Goal: Task Accomplishment & Management: Complete application form

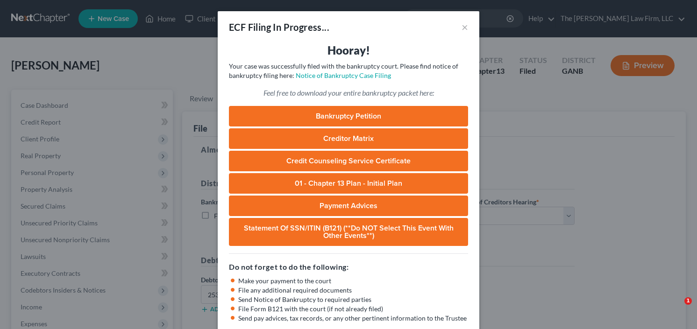
select select "0"
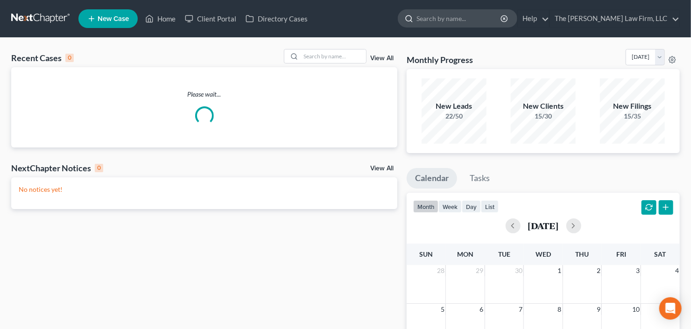
click at [473, 25] on input "search" at bounding box center [459, 18] width 85 height 17
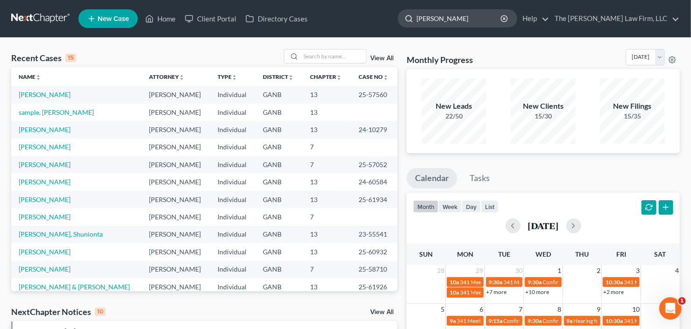
type input "reynolds"
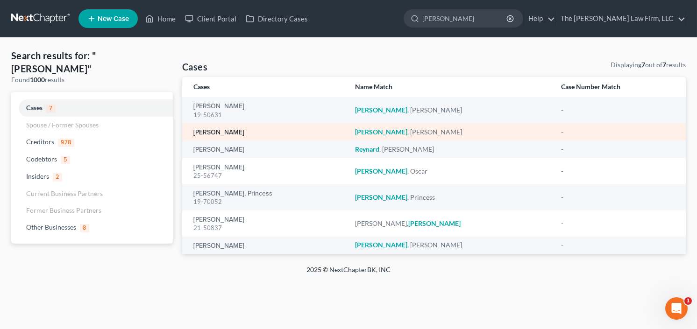
click at [211, 132] on link "Reynolds, Daphne" at bounding box center [218, 132] width 51 height 7
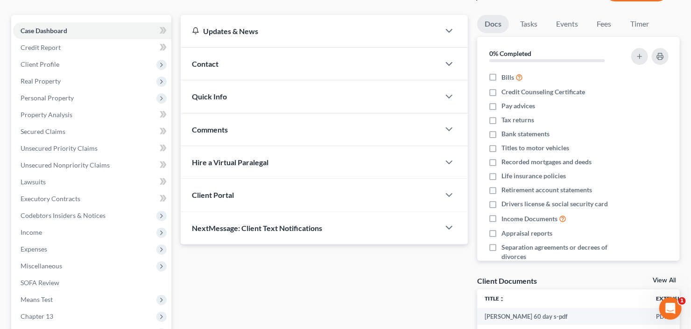
scroll to position [112, 0]
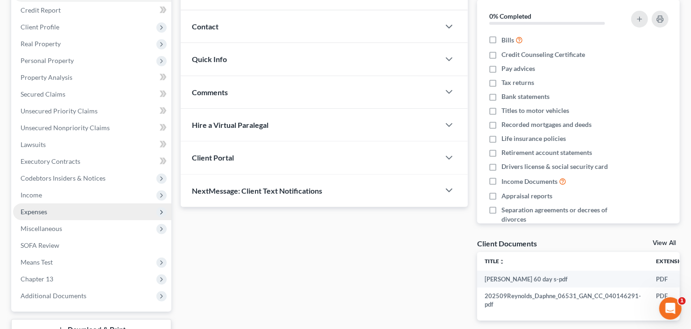
click at [63, 214] on span "Expenses" at bounding box center [92, 212] width 158 height 17
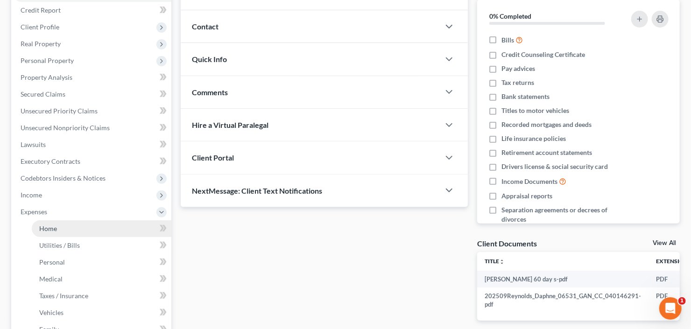
click at [65, 225] on link "Home" at bounding box center [102, 228] width 140 height 17
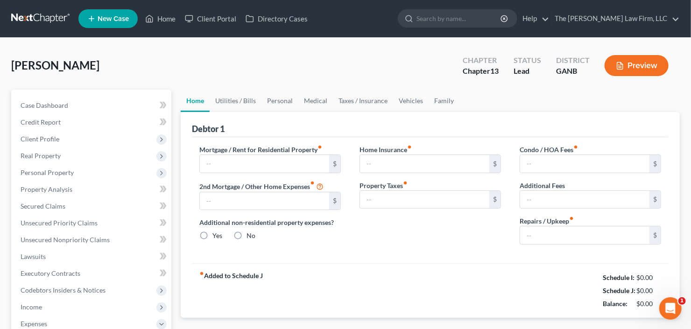
type input "0.00"
radio input "true"
type input "0.00"
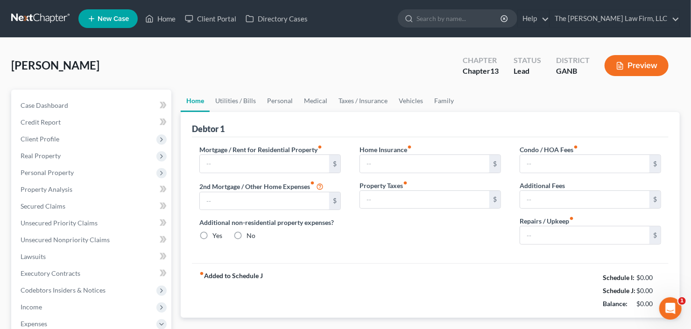
type input "0.00"
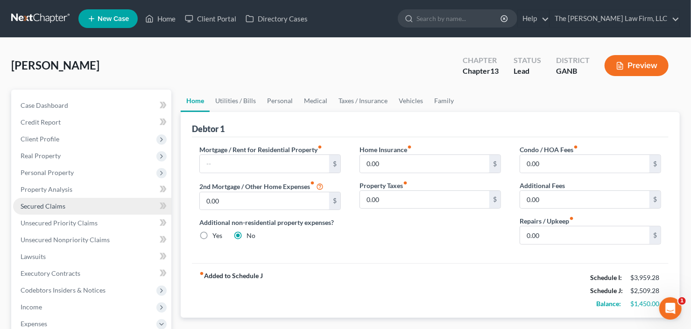
click at [49, 207] on span "Secured Claims" at bounding box center [43, 206] width 45 height 8
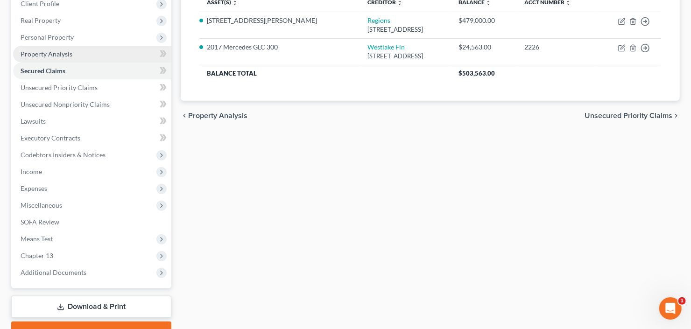
scroll to position [149, 0]
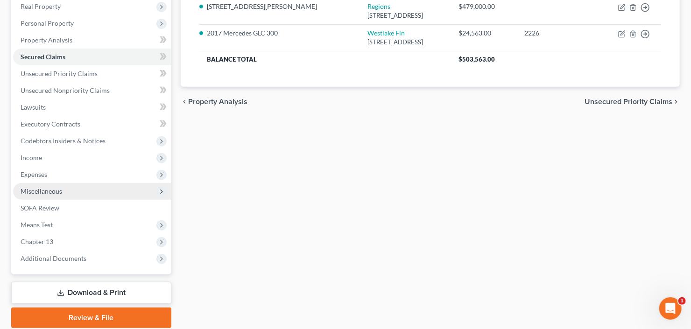
click at [85, 189] on span "Miscellaneous" at bounding box center [92, 191] width 158 height 17
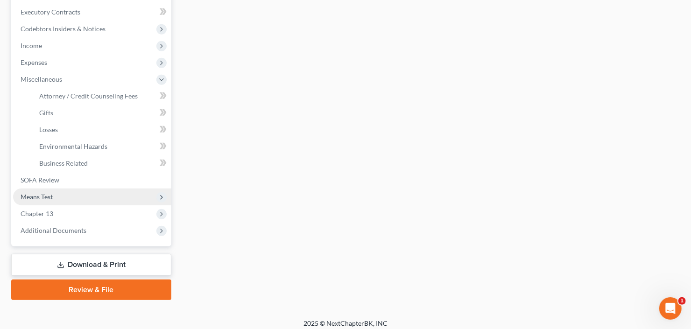
click at [67, 194] on span "Means Test" at bounding box center [92, 197] width 158 height 17
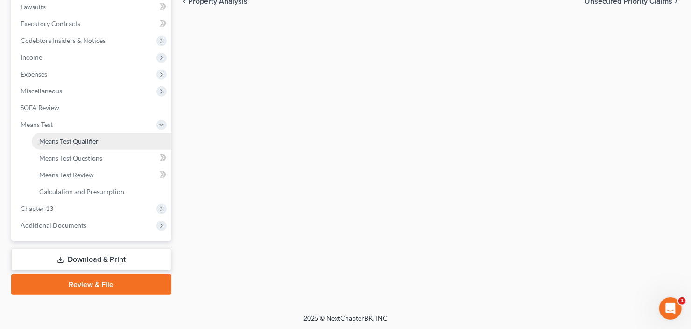
click at [78, 143] on span "Means Test Qualifier" at bounding box center [68, 141] width 59 height 8
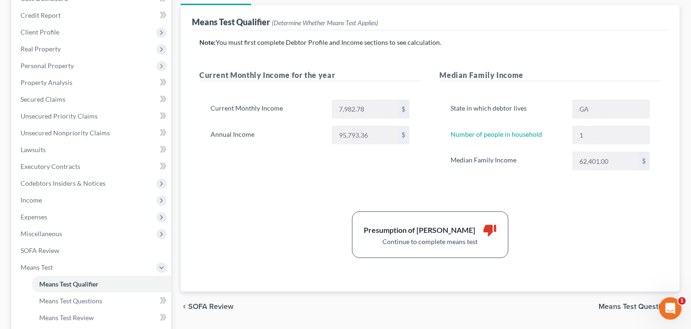
scroll to position [149, 0]
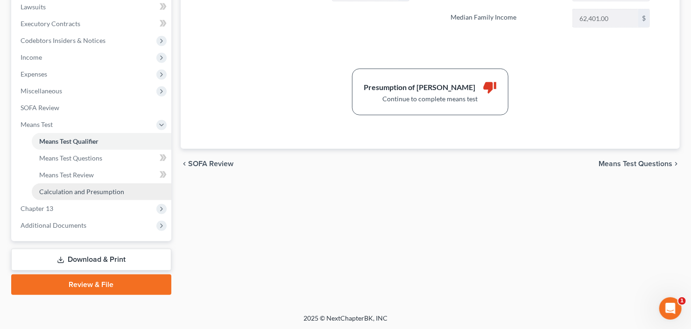
click at [83, 189] on span "Calculation and Presumption" at bounding box center [81, 192] width 85 height 8
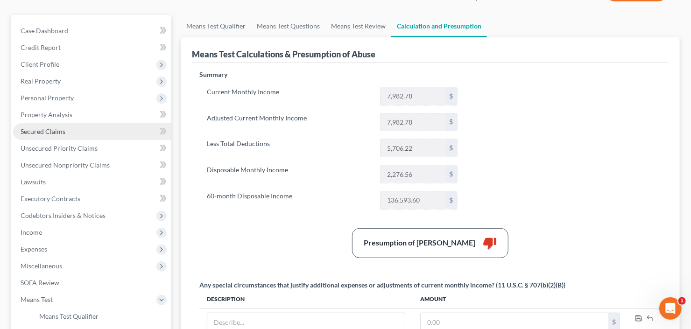
click at [36, 133] on span "Secured Claims" at bounding box center [43, 132] width 45 height 8
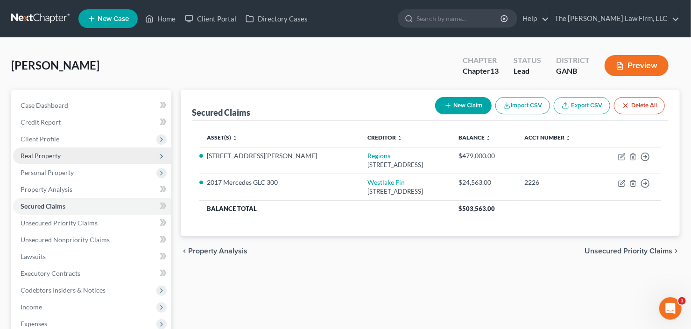
click at [64, 152] on span "Real Property" at bounding box center [92, 156] width 158 height 17
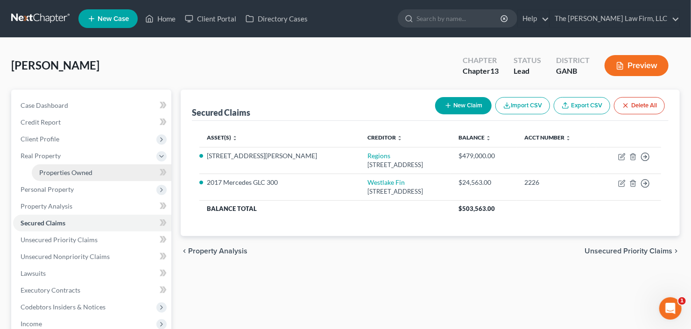
click at [69, 169] on span "Properties Owned" at bounding box center [65, 173] width 53 height 8
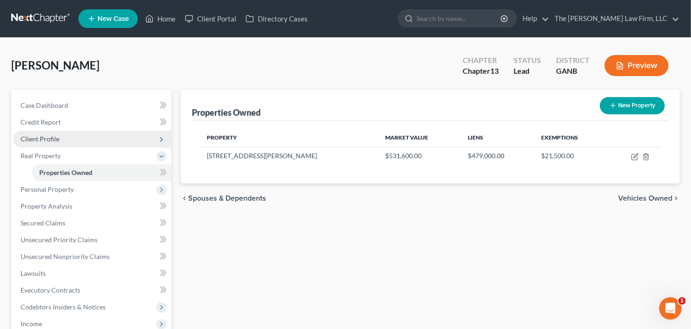
click at [40, 142] on span "Client Profile" at bounding box center [40, 139] width 39 height 8
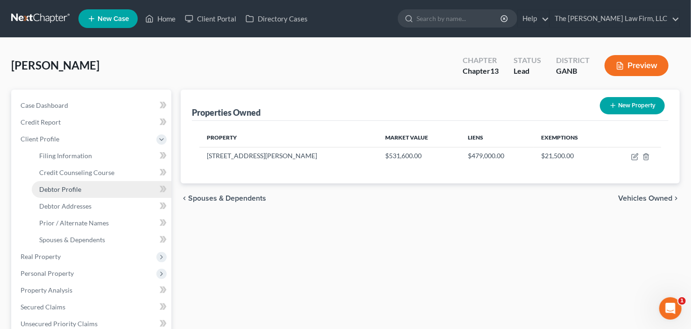
click at [73, 188] on span "Debtor Profile" at bounding box center [60, 189] width 42 height 8
select select "0"
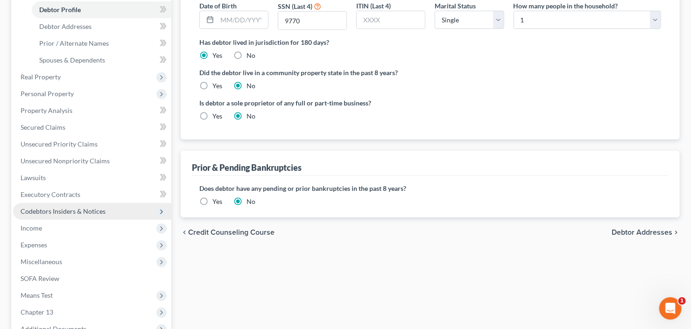
scroll to position [224, 0]
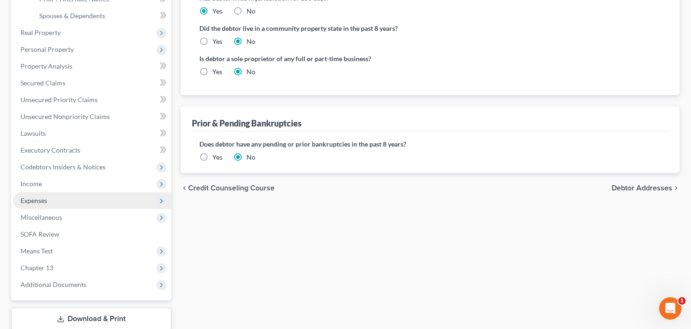
click at [37, 203] on span "Expenses" at bounding box center [34, 201] width 27 height 8
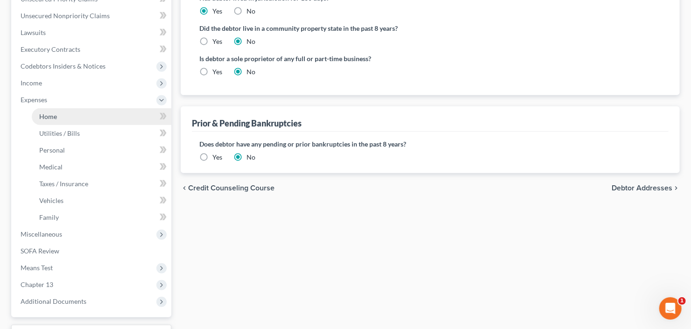
click at [49, 114] on span "Home" at bounding box center [48, 117] width 18 height 8
click at [58, 115] on link "Home" at bounding box center [102, 116] width 140 height 17
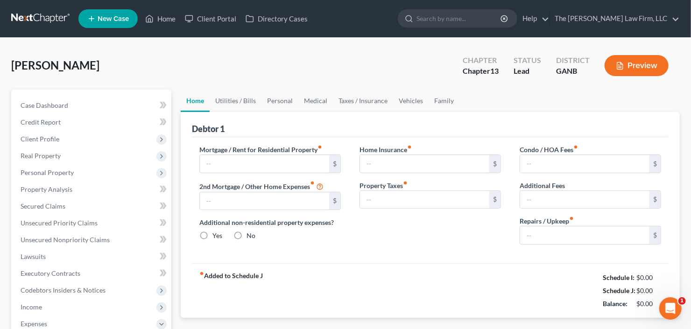
type input "0.00"
radio input "true"
type input "0.00"
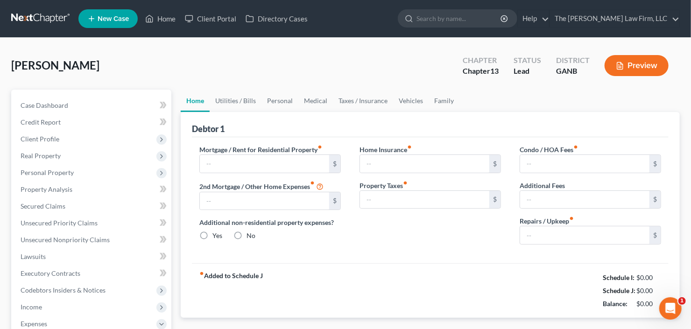
type input "0.00"
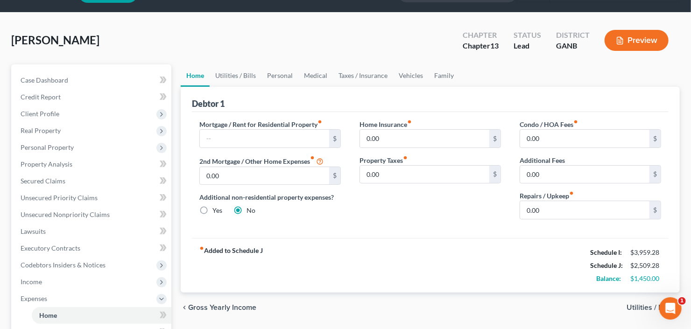
scroll to position [75, 0]
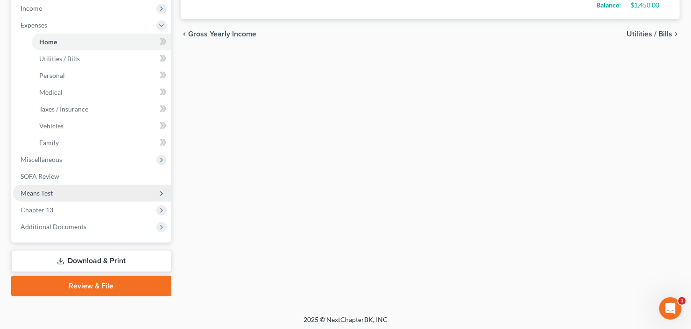
click at [47, 192] on span "Means Test" at bounding box center [37, 193] width 32 height 8
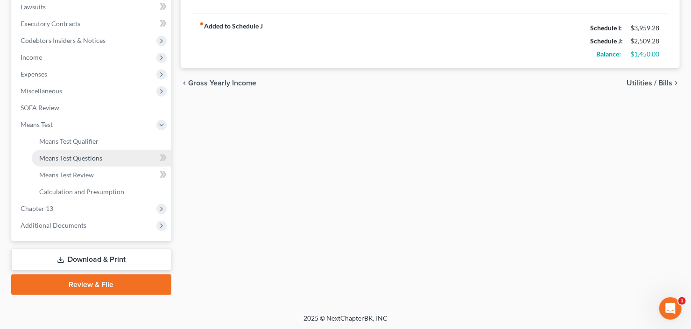
click at [63, 157] on span "Means Test Questions" at bounding box center [70, 158] width 63 height 8
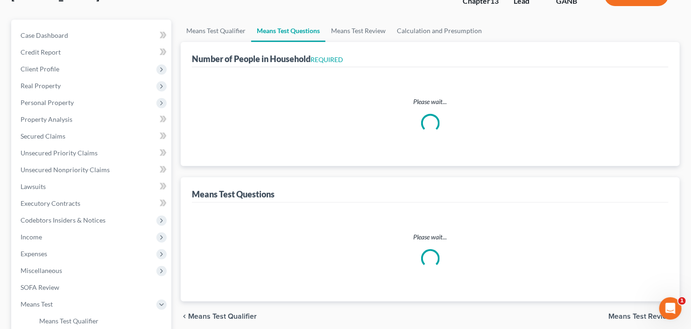
select select "1"
select select "60"
select select "0"
select select "60"
select select "1"
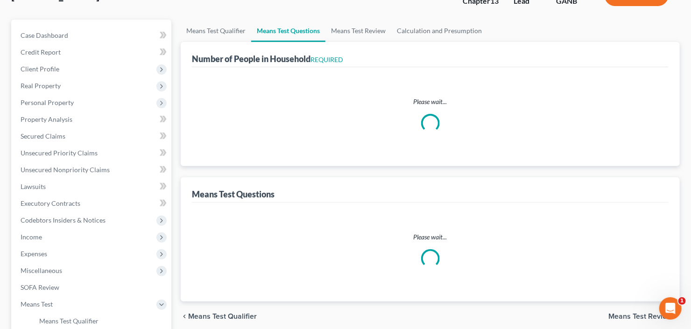
select select "1"
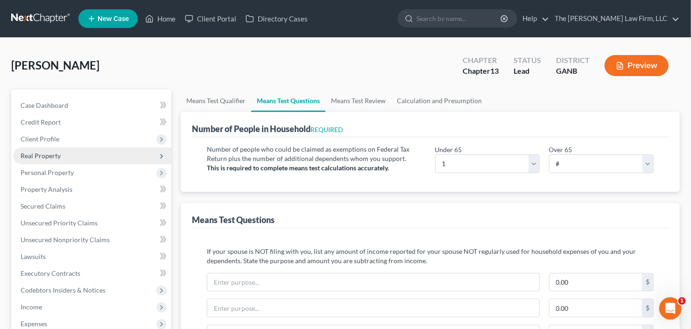
click at [44, 156] on span "Real Property" at bounding box center [41, 156] width 40 height 8
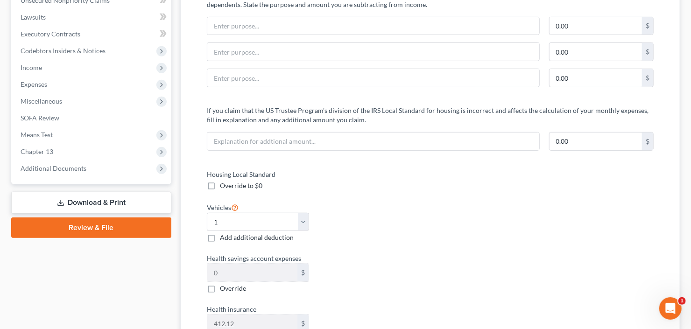
scroll to position [299, 0]
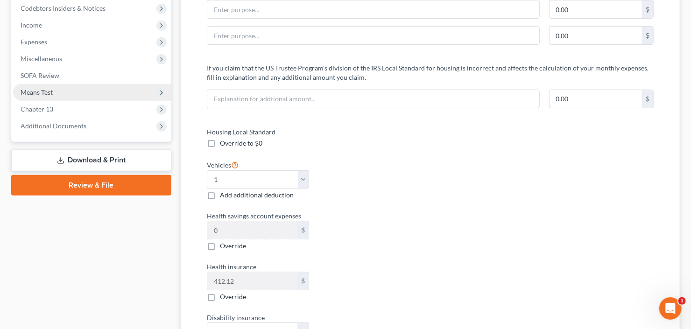
click at [74, 93] on span "Means Test" at bounding box center [92, 92] width 158 height 17
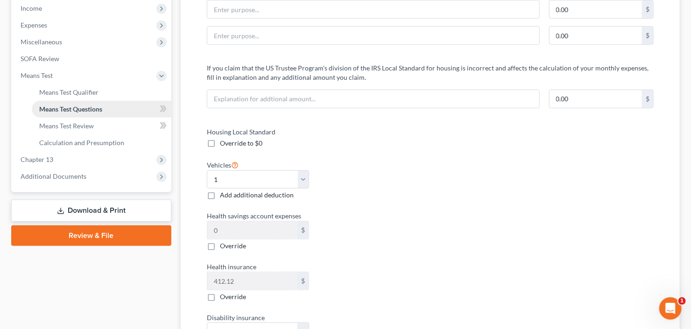
scroll to position [282, 0]
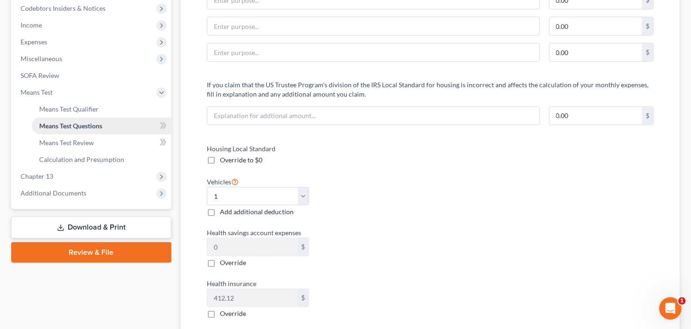
drag, startPoint x: 77, startPoint y: 125, endPoint x: 84, endPoint y: 125, distance: 7.0
click at [76, 125] on span "Means Test Questions" at bounding box center [70, 126] width 63 height 8
click at [78, 126] on span "Means Test Questions" at bounding box center [70, 126] width 63 height 8
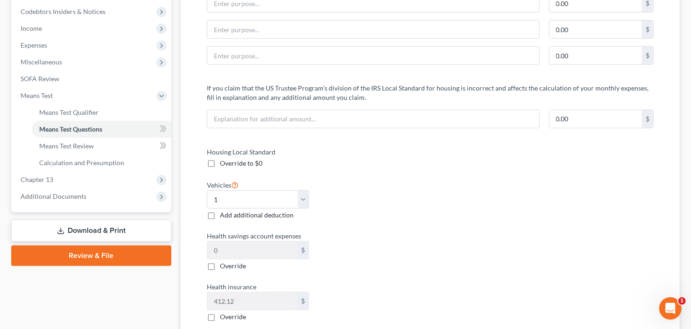
scroll to position [207, 0]
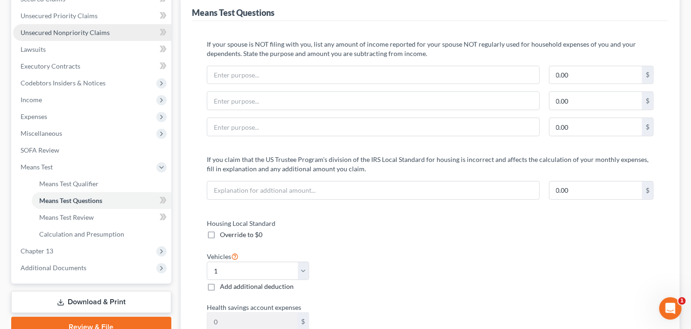
click at [87, 36] on link "Unsecured Nonpriority Claims" at bounding box center [92, 32] width 158 height 17
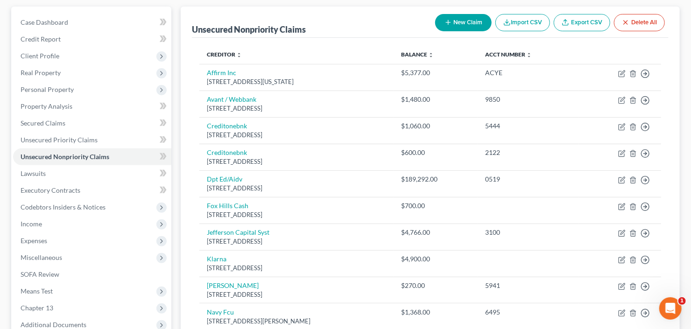
scroll to position [70, 0]
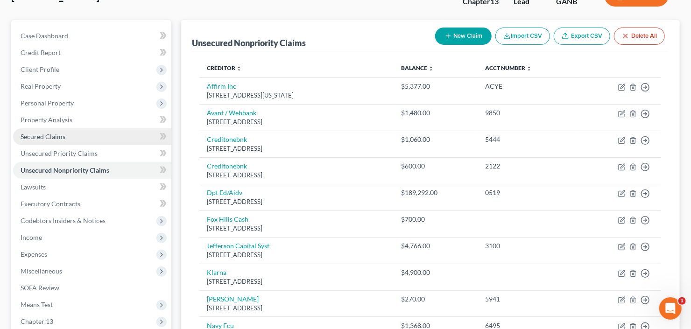
click at [37, 136] on span "Secured Claims" at bounding box center [43, 137] width 45 height 8
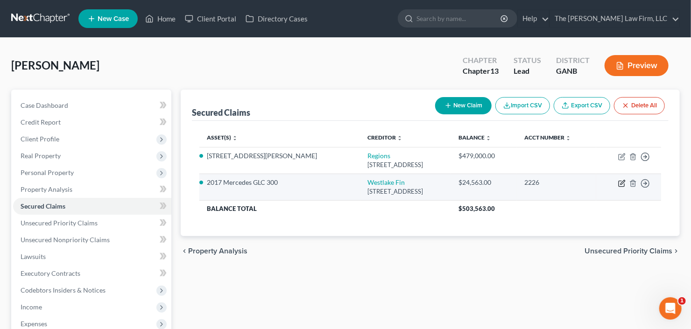
click at [619, 182] on icon "button" at bounding box center [621, 183] width 7 height 7
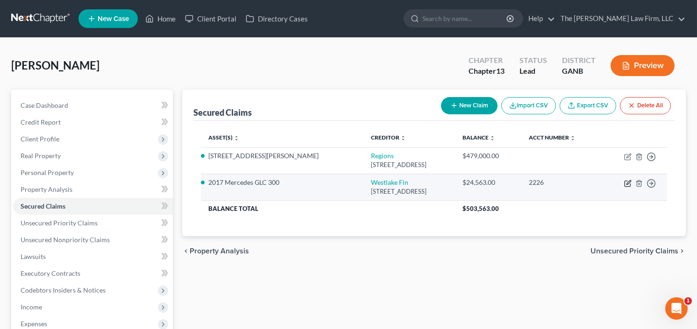
select select "4"
select select "0"
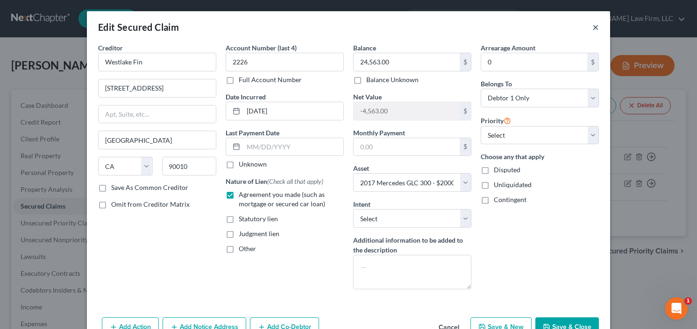
click at [593, 26] on button "×" at bounding box center [595, 26] width 7 height 11
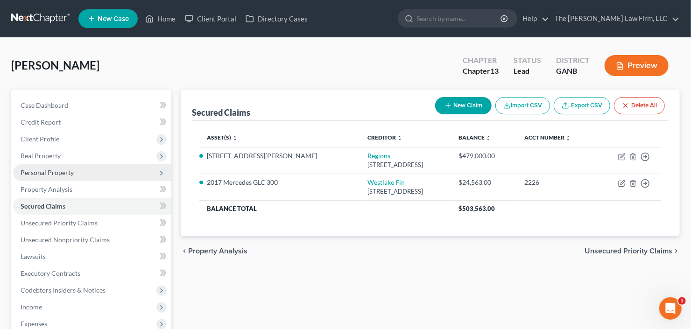
click at [68, 167] on span "Personal Property" at bounding box center [92, 172] width 158 height 17
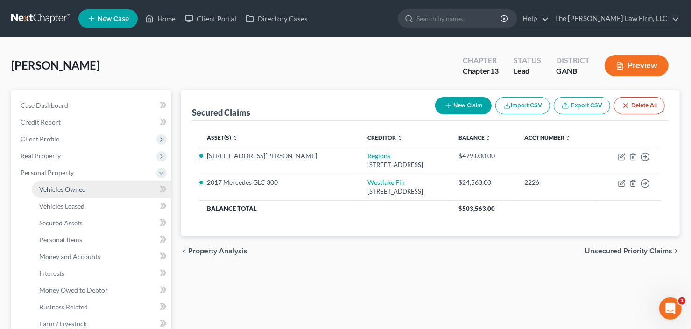
click at [74, 185] on span "Vehicles Owned" at bounding box center [62, 189] width 47 height 8
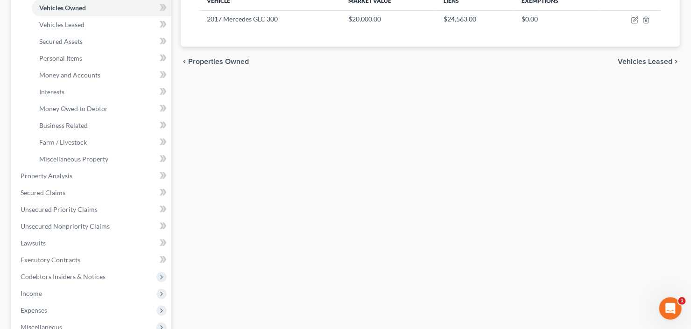
scroll to position [187, 0]
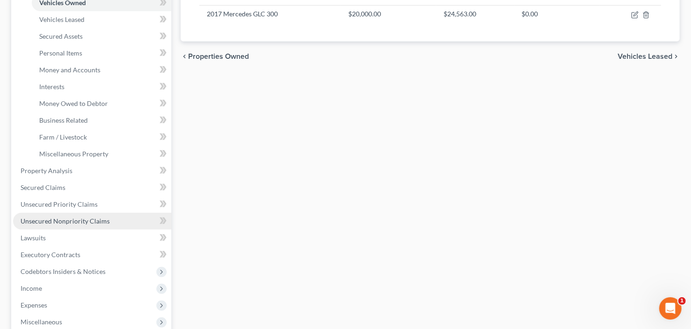
click at [61, 220] on span "Unsecured Nonpriority Claims" at bounding box center [65, 221] width 89 height 8
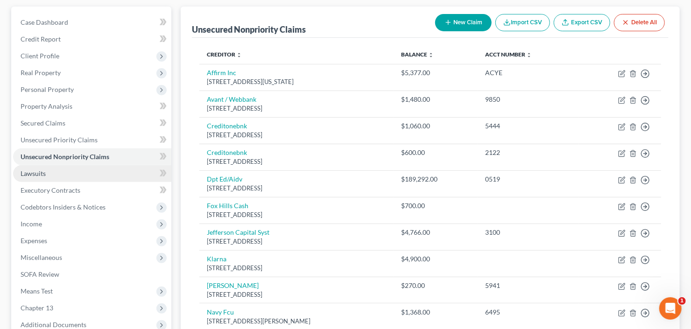
scroll to position [149, 0]
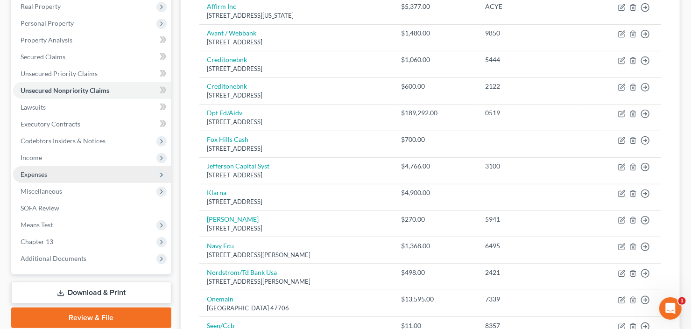
click at [20, 173] on span "Expenses" at bounding box center [92, 174] width 158 height 17
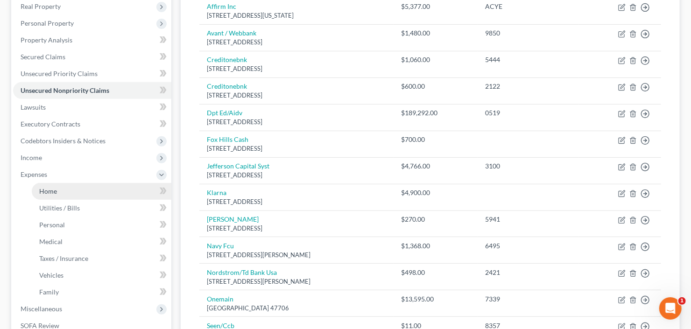
click at [58, 189] on link "Home" at bounding box center [102, 191] width 140 height 17
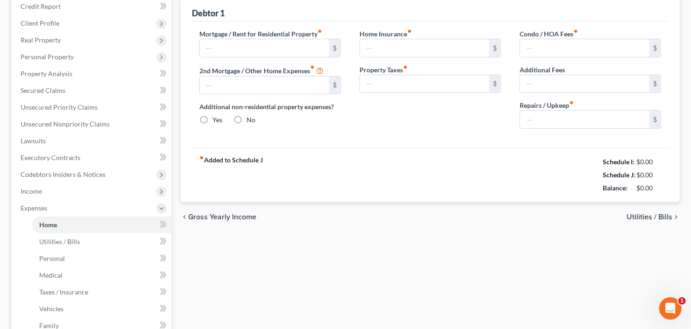
type input "0.00"
radio input "true"
type input "0.00"
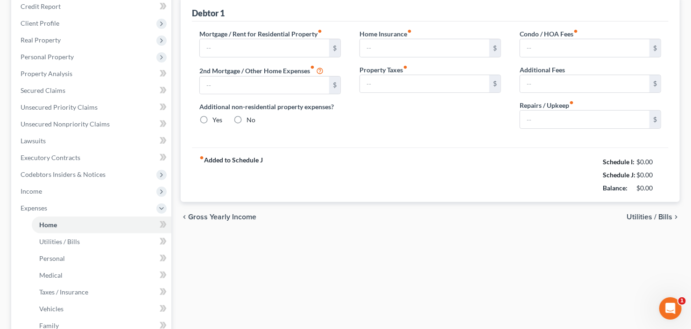
type input "0.00"
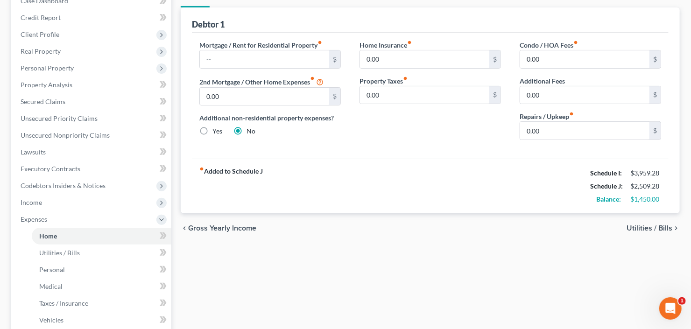
scroll to position [112, 0]
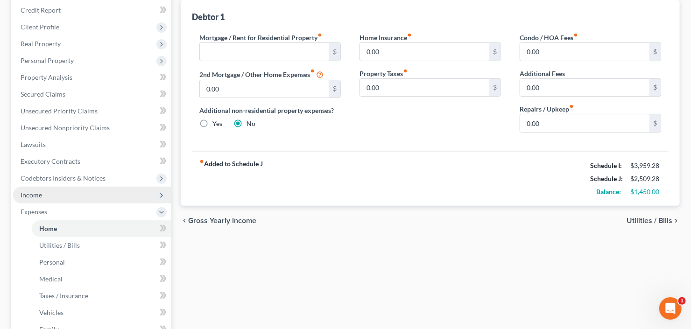
click at [37, 194] on span "Income" at bounding box center [31, 195] width 21 height 8
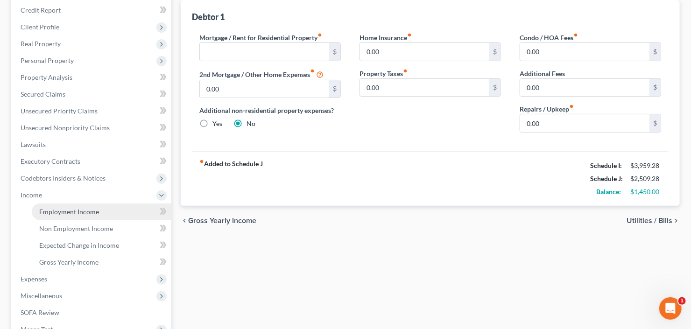
click at [70, 209] on span "Employment Income" at bounding box center [69, 212] width 60 height 8
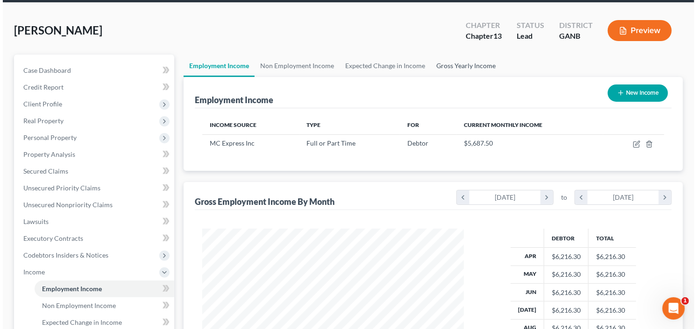
scroll to position [75, 0]
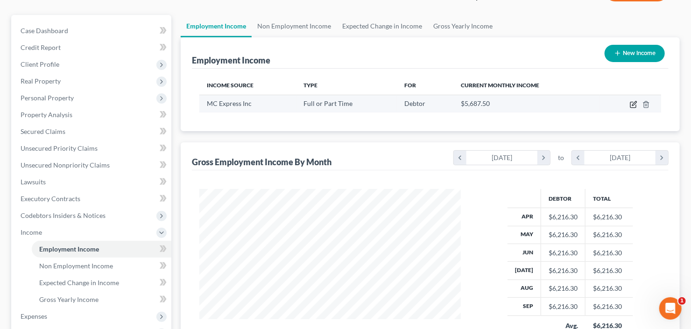
click at [632, 103] on icon "button" at bounding box center [633, 104] width 7 height 7
select select "0"
select select "10"
select select "2"
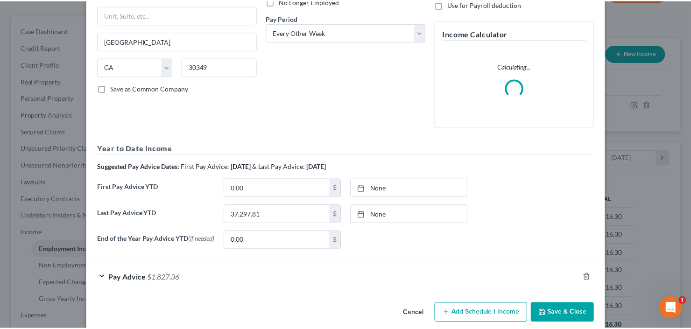
scroll to position [148, 0]
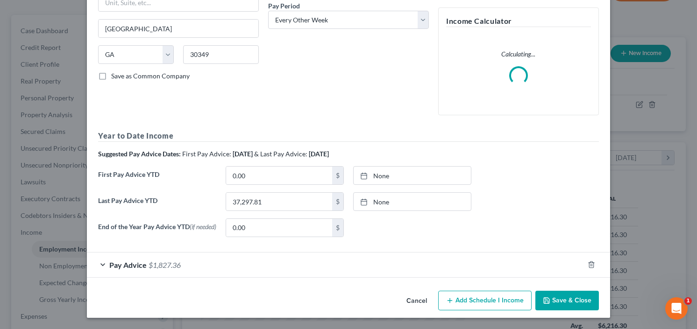
click at [570, 301] on button "Save & Close" at bounding box center [567, 301] width 64 height 20
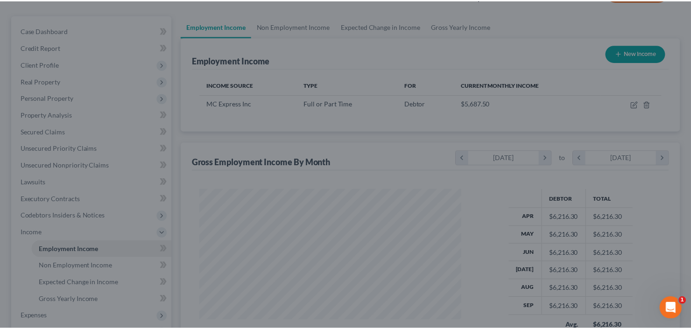
scroll to position [0, 0]
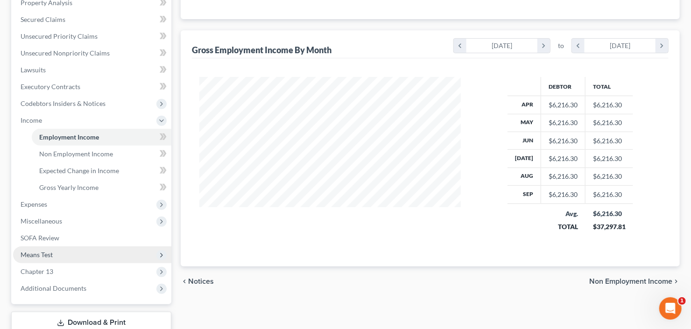
click at [60, 256] on span "Means Test" at bounding box center [92, 255] width 158 height 17
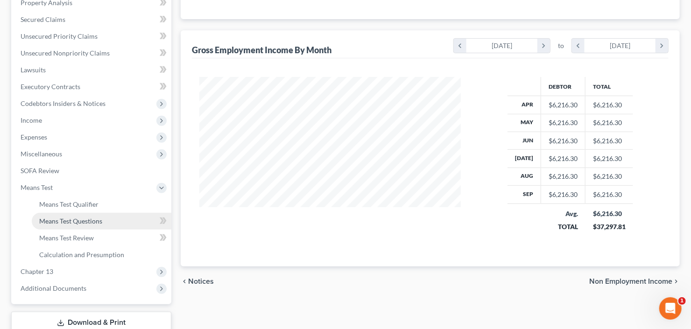
click at [78, 217] on span "Means Test Questions" at bounding box center [70, 221] width 63 height 8
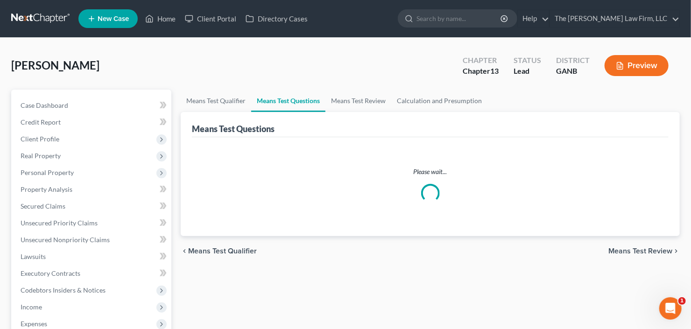
select select "1"
select select "60"
select select "0"
select select "60"
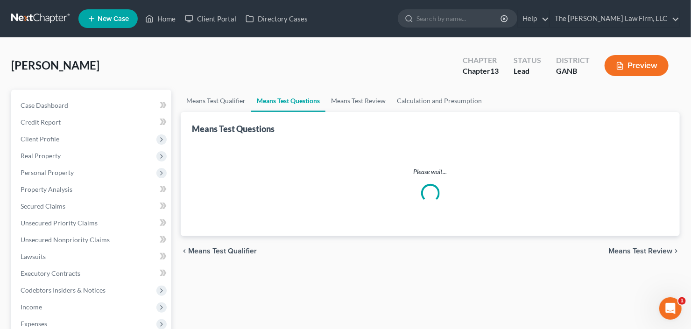
select select "1"
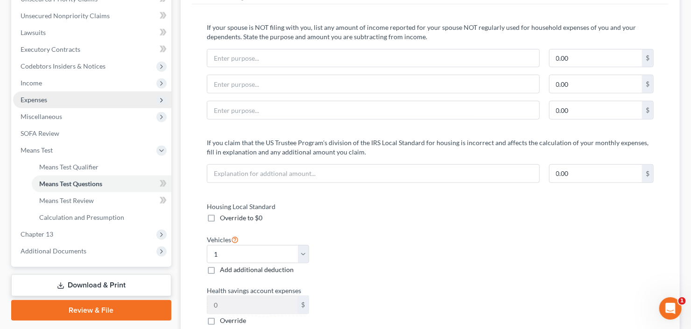
click at [65, 104] on span "Expenses" at bounding box center [92, 100] width 158 height 17
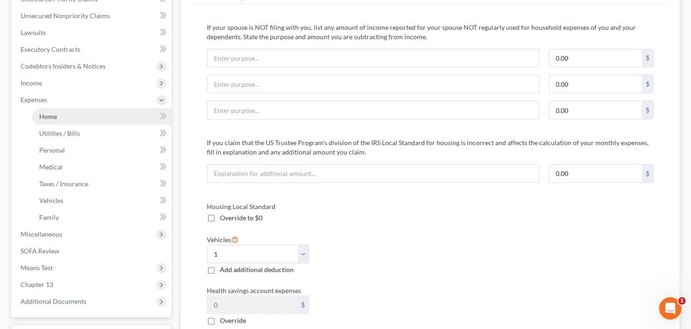
click at [65, 113] on link "Home" at bounding box center [102, 116] width 140 height 17
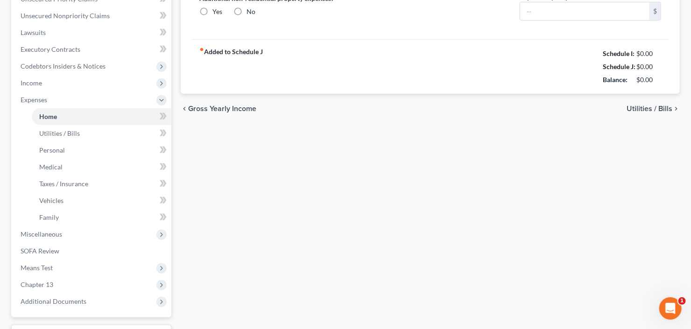
type input "0.00"
radio input "true"
type input "0.00"
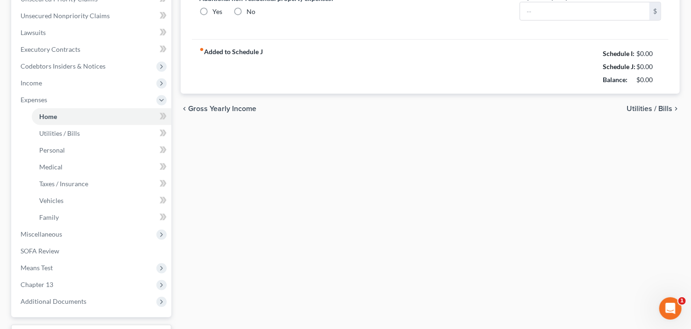
type input "0.00"
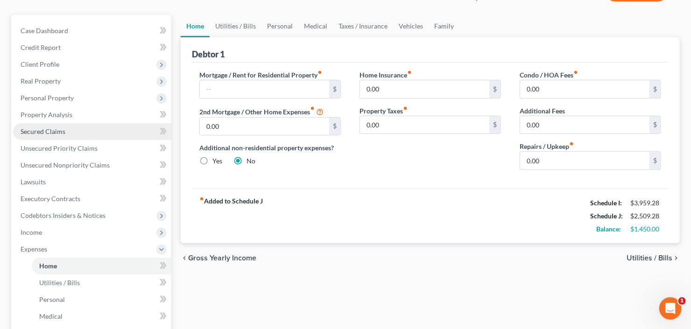
click at [44, 134] on span "Secured Claims" at bounding box center [43, 132] width 45 height 8
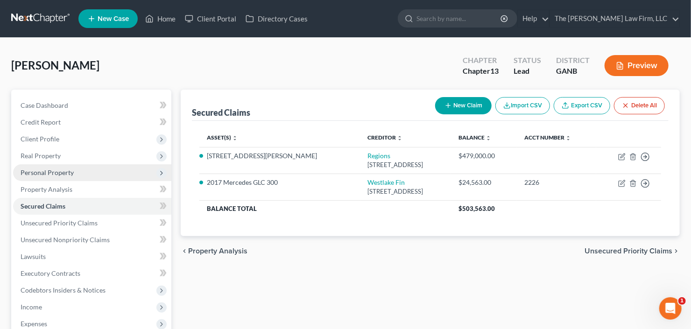
click at [46, 169] on span "Personal Property" at bounding box center [47, 173] width 53 height 8
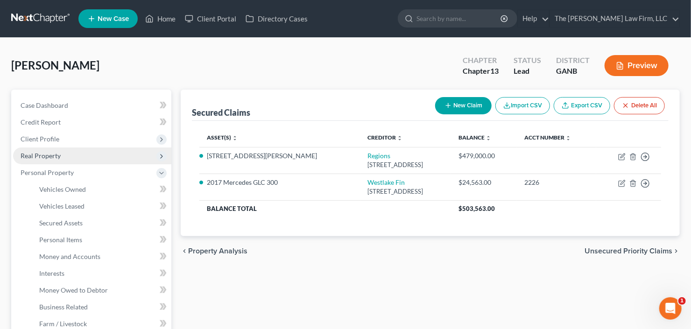
click at [58, 153] on span "Real Property" at bounding box center [41, 156] width 40 height 8
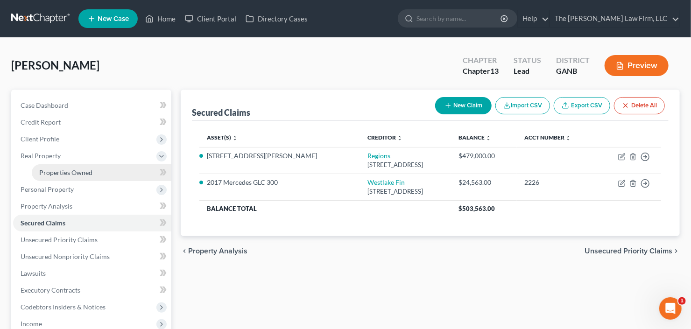
click at [68, 170] on span "Properties Owned" at bounding box center [65, 173] width 53 height 8
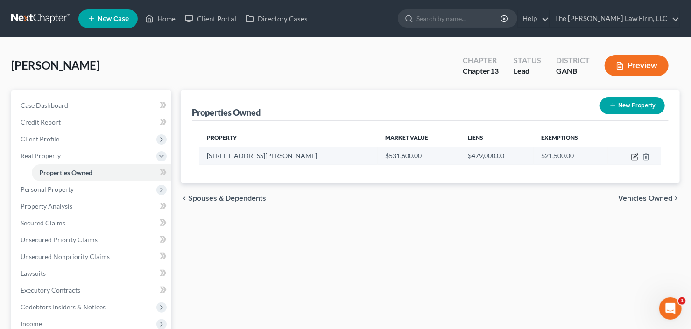
click at [633, 156] on icon "button" at bounding box center [635, 156] width 7 height 7
select select "10"
select select "3"
select select "1"
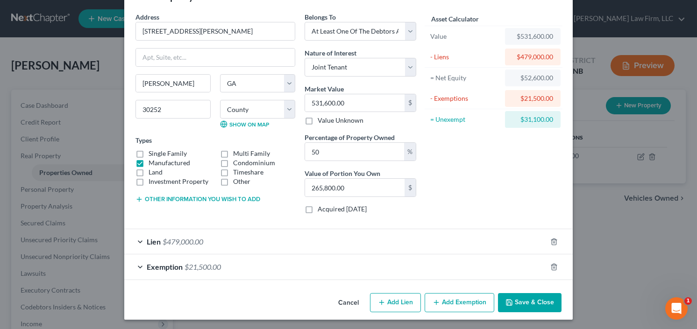
click at [540, 299] on button "Save & Close" at bounding box center [530, 303] width 64 height 20
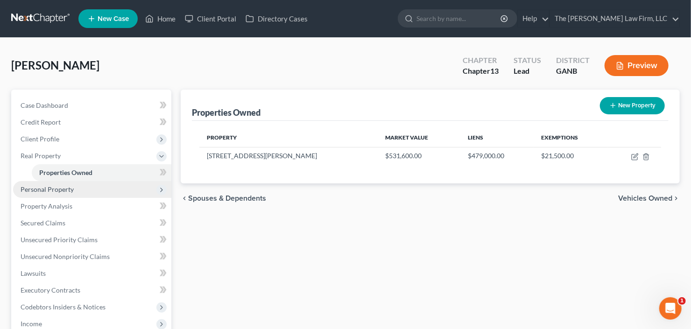
click at [62, 185] on span "Personal Property" at bounding box center [47, 189] width 53 height 8
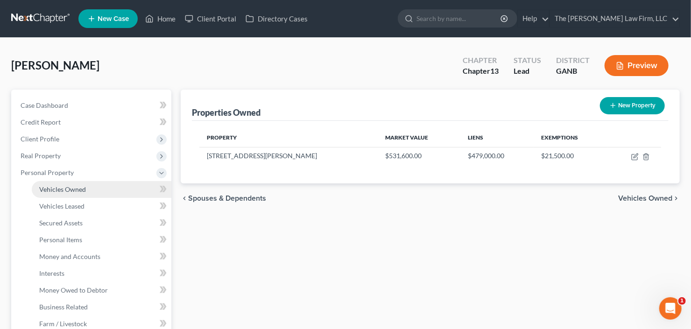
click at [64, 185] on span "Vehicles Owned" at bounding box center [62, 189] width 47 height 8
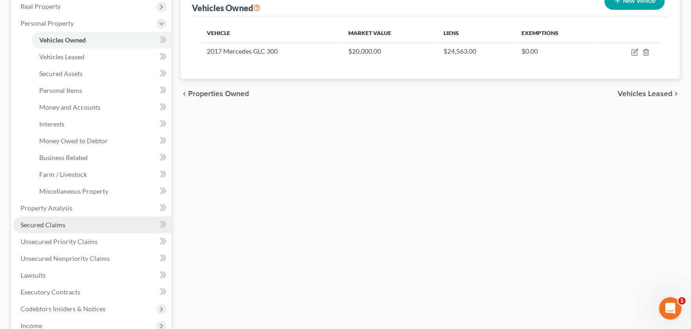
click at [38, 225] on span "Secured Claims" at bounding box center [43, 225] width 45 height 8
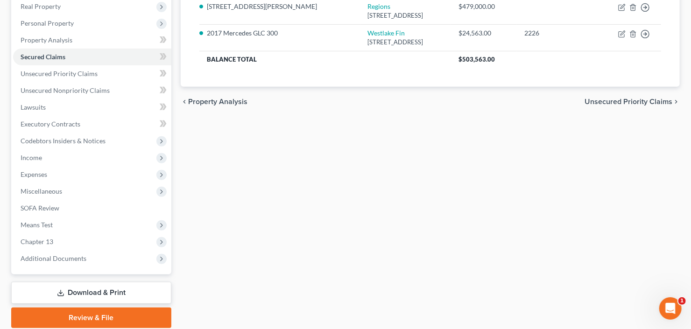
scroll to position [182, 0]
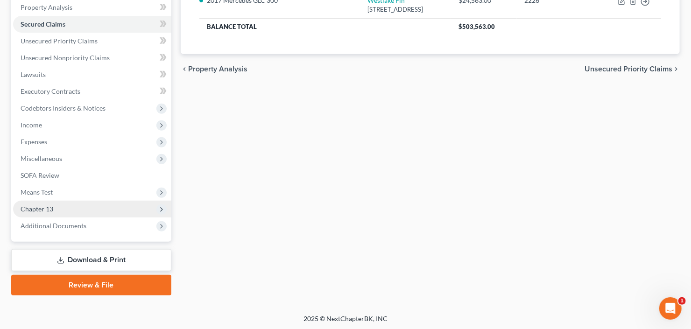
click at [38, 202] on span "Chapter 13" at bounding box center [92, 209] width 158 height 17
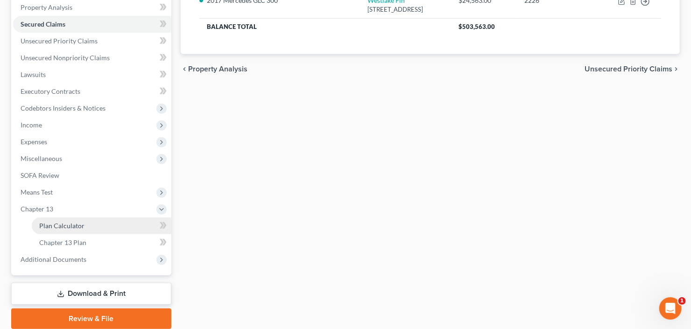
click at [63, 227] on span "Plan Calculator" at bounding box center [61, 226] width 45 height 8
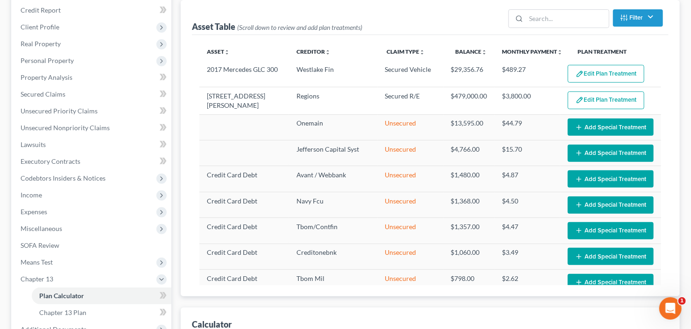
select select "59"
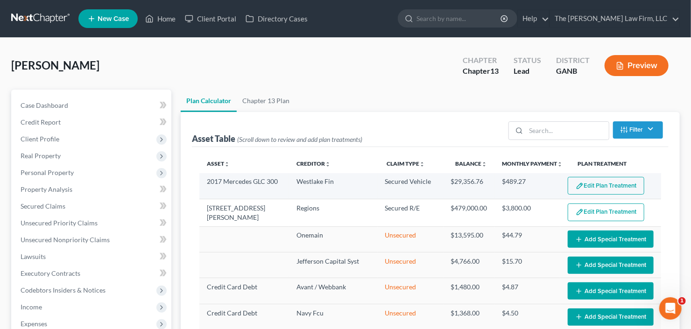
click at [588, 180] on button "Edit Plan Treatment" at bounding box center [606, 186] width 77 height 18
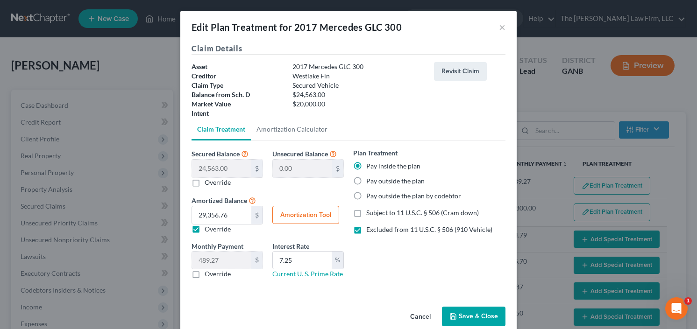
click at [463, 314] on button "Save & Close" at bounding box center [474, 317] width 64 height 20
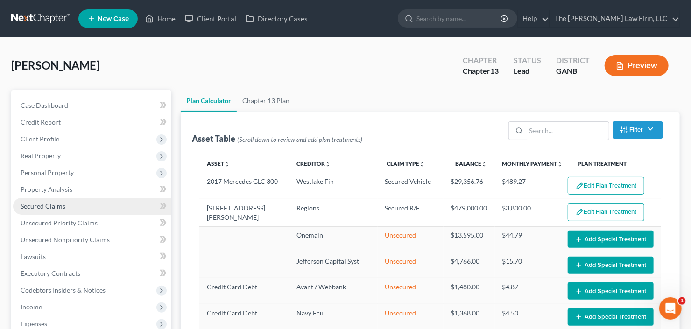
select select "59"
click at [28, 205] on span "Secured Claims" at bounding box center [43, 206] width 45 height 8
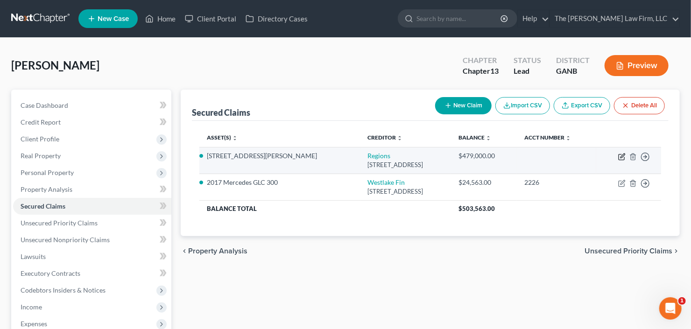
click at [622, 154] on icon "button" at bounding box center [621, 156] width 7 height 7
select select "0"
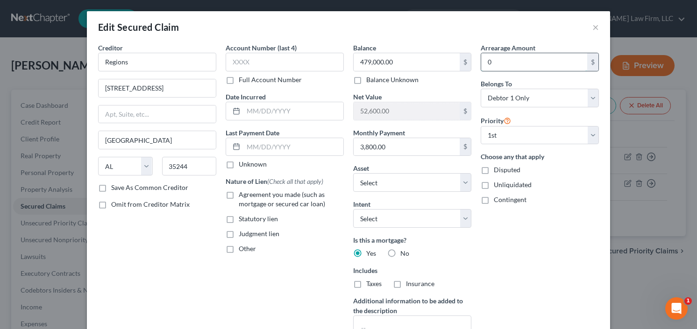
click at [518, 60] on input "0" at bounding box center [534, 62] width 106 height 18
drag, startPoint x: 227, startPoint y: 192, endPoint x: 234, endPoint y: 193, distance: 7.6
click at [239, 192] on label "Agreement you made (such as mortgage or secured car loan)" at bounding box center [291, 199] width 105 height 19
click at [242, 192] on input "Agreement you made (such as mortgage or secured car loan)" at bounding box center [245, 193] width 6 height 6
checkbox input "true"
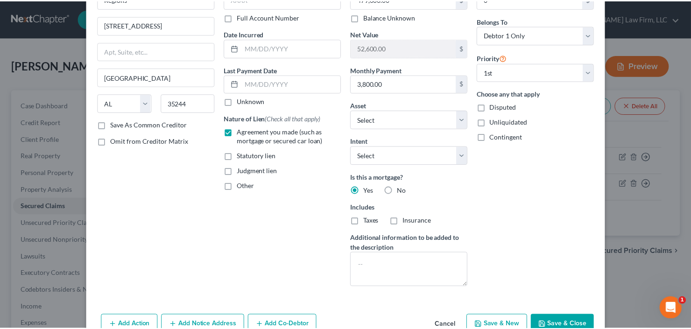
scroll to position [112, 0]
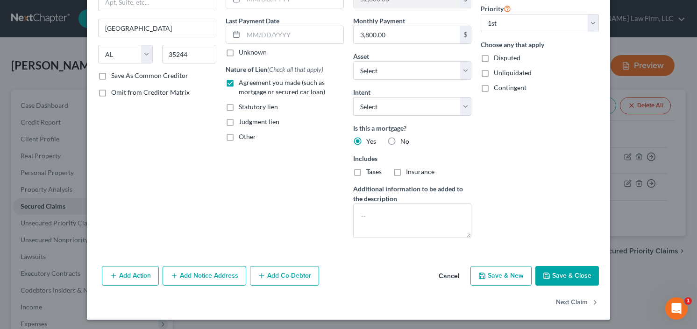
click at [570, 272] on button "Save & Close" at bounding box center [567, 276] width 64 height 20
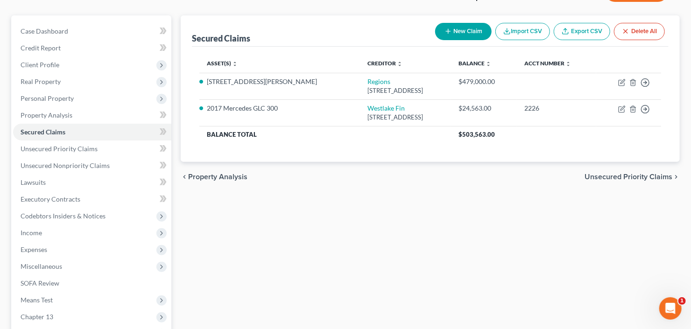
scroll to position [75, 0]
click at [77, 99] on span "Personal Property" at bounding box center [92, 98] width 158 height 17
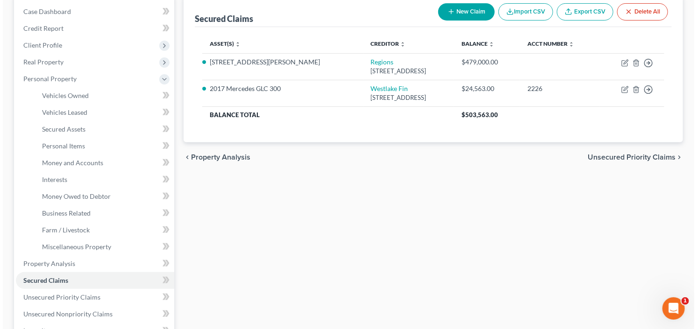
scroll to position [37, 0]
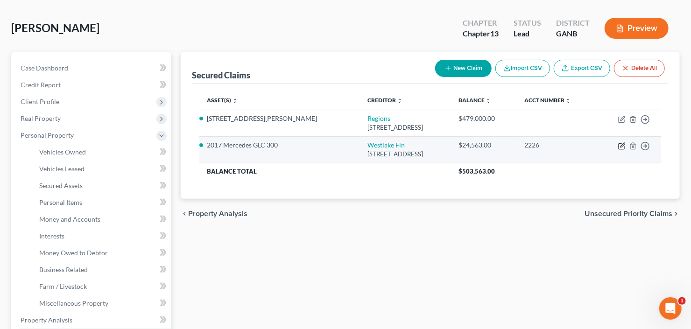
click at [622, 145] on icon "button" at bounding box center [621, 145] width 7 height 7
select select "4"
select select "0"
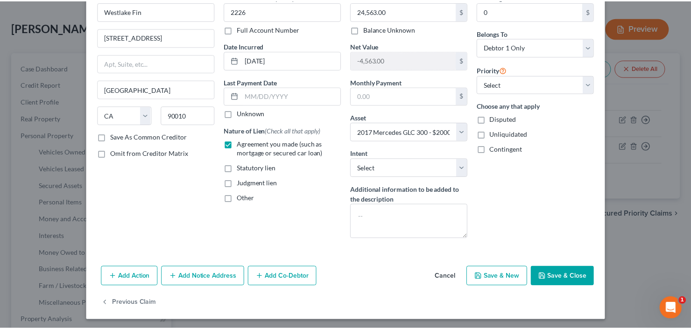
scroll to position [52, 0]
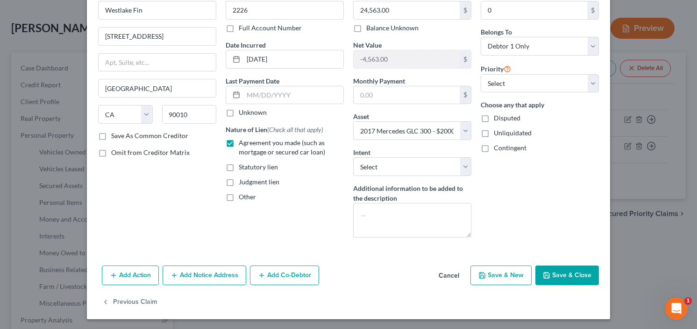
click at [561, 273] on button "Save & Close" at bounding box center [567, 276] width 64 height 20
select select
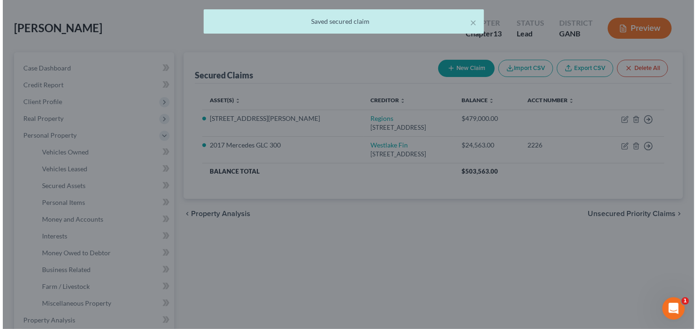
scroll to position [0, 0]
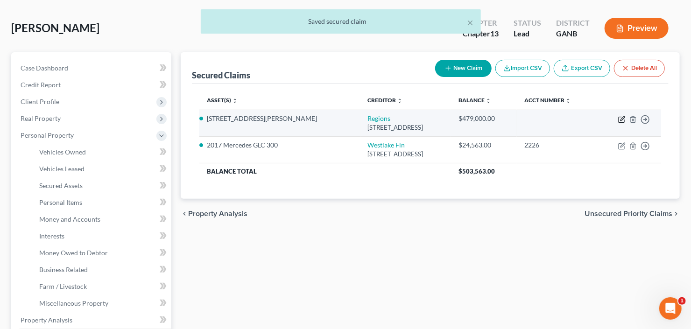
click at [623, 121] on icon "button" at bounding box center [621, 119] width 7 height 7
select select "0"
select select "3"
select select "0"
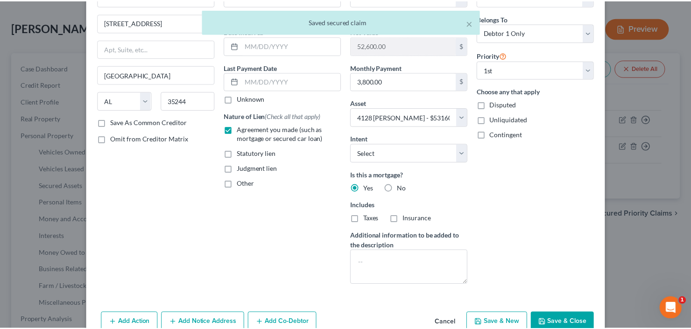
scroll to position [112, 0]
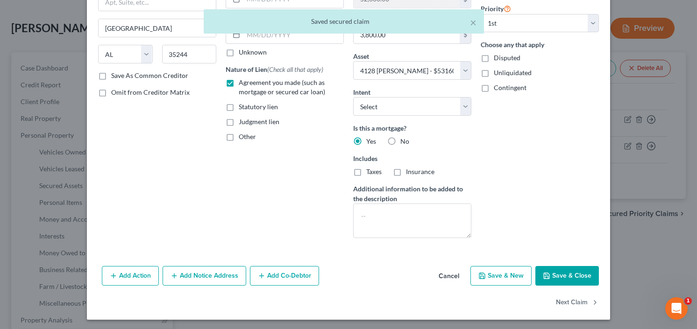
click at [551, 276] on button "Save & Close" at bounding box center [567, 276] width 64 height 20
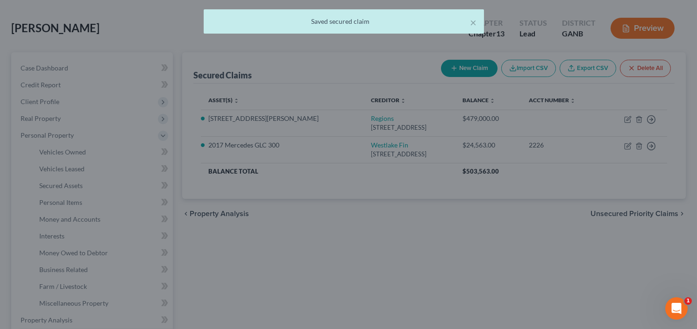
select select "3"
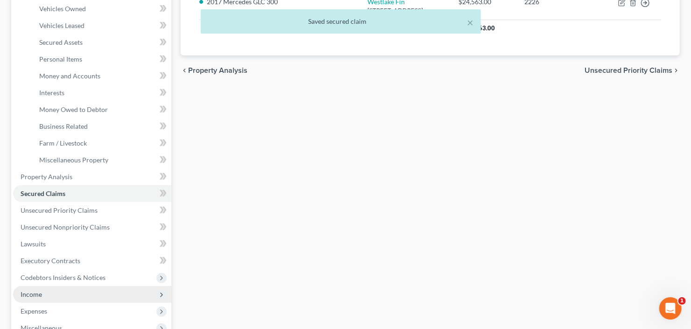
scroll to position [224, 0]
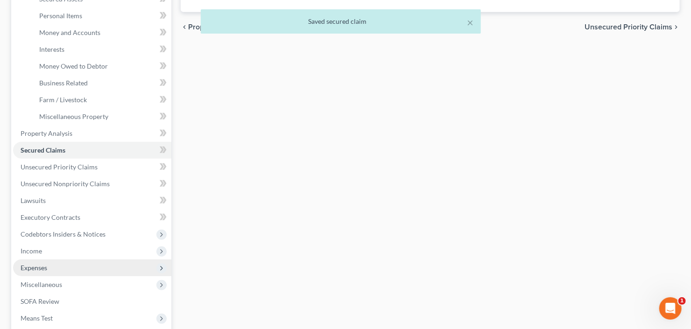
click at [52, 264] on span "Expenses" at bounding box center [92, 268] width 158 height 17
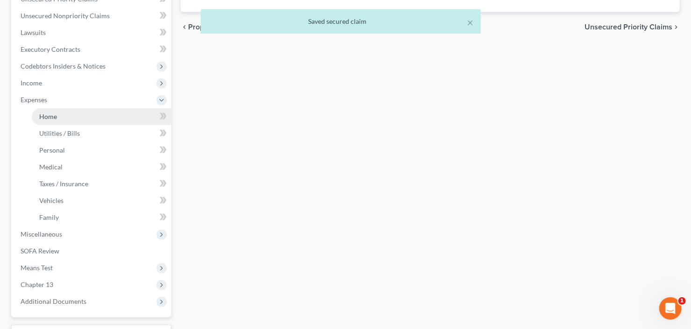
click at [63, 117] on link "Home" at bounding box center [102, 116] width 140 height 17
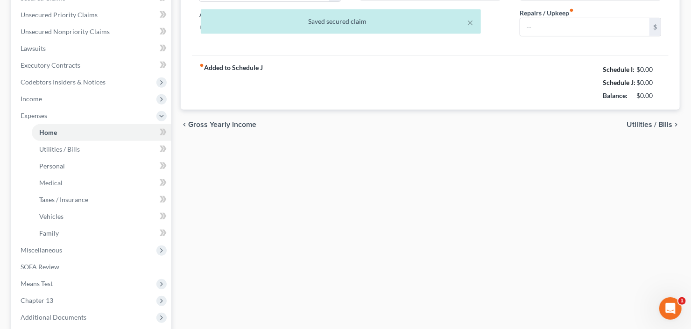
type input "0.00"
radio input "true"
type input "0.00"
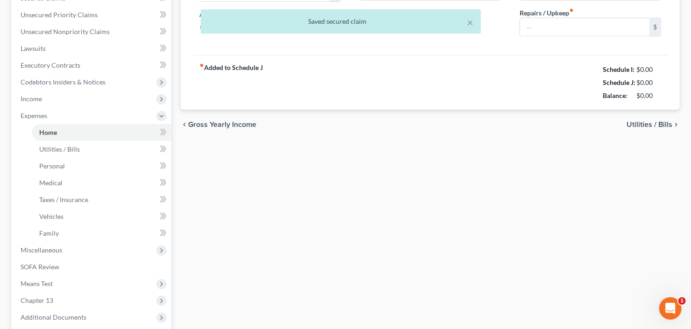
type input "0.00"
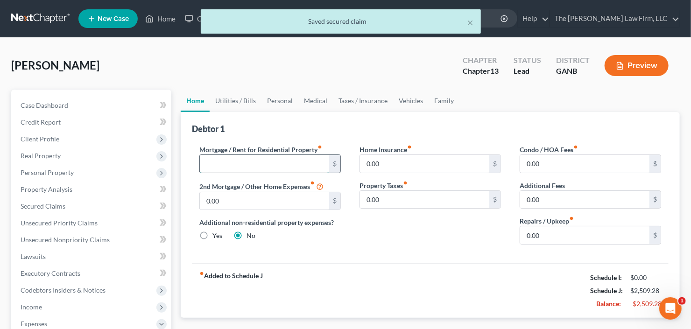
click at [240, 165] on input "text" at bounding box center [264, 164] width 129 height 18
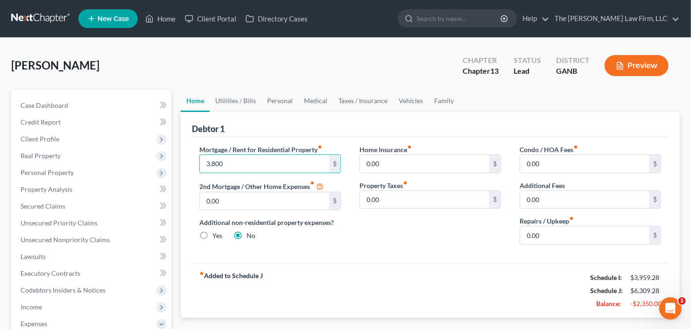
type input "3,800"
drag, startPoint x: 446, startPoint y: 258, endPoint x: 453, endPoint y: 255, distance: 7.7
click at [446, 258] on div "Mortgage / Rent for Residential Property fiber_manual_record 3,800 $ 2nd Mortga…" at bounding box center [430, 200] width 477 height 126
click at [234, 102] on link "Utilities / Bills" at bounding box center [236, 101] width 52 height 22
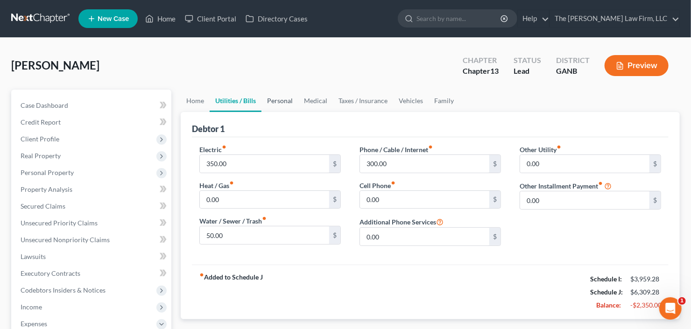
click at [274, 105] on link "Personal" at bounding box center [280, 101] width 37 height 22
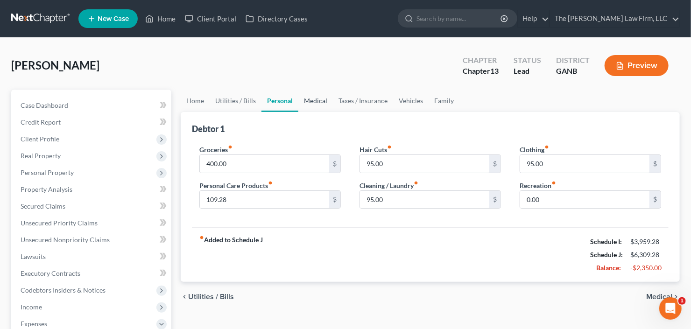
click at [330, 106] on link "Medical" at bounding box center [315, 101] width 35 height 22
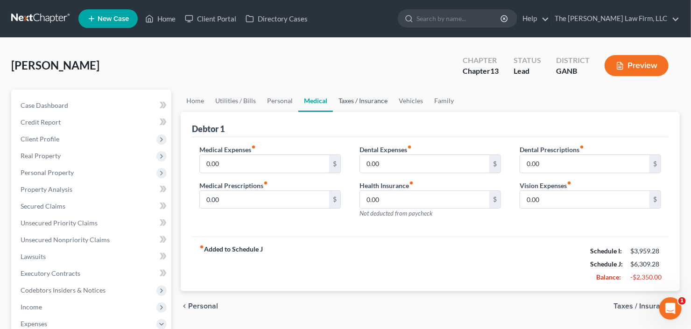
click at [365, 101] on link "Taxes / Insurance" at bounding box center [363, 101] width 60 height 22
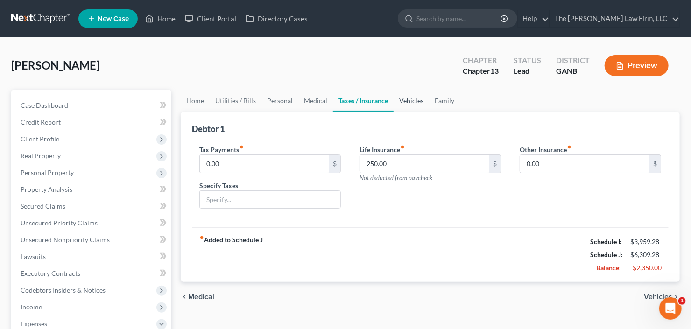
click at [416, 102] on link "Vehicles" at bounding box center [412, 101] width 36 height 22
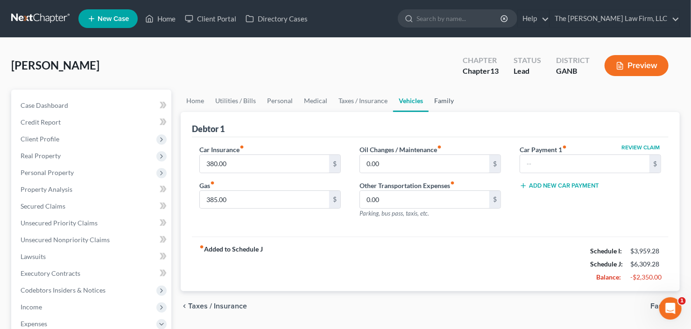
click at [440, 103] on link "Family" at bounding box center [444, 101] width 31 height 22
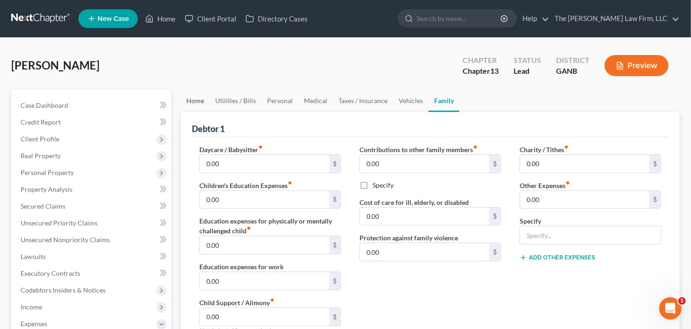
click at [198, 97] on link "Home" at bounding box center [195, 101] width 29 height 22
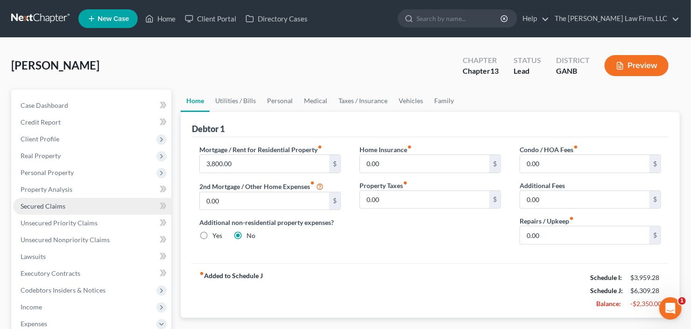
click at [36, 202] on span "Secured Claims" at bounding box center [43, 206] width 45 height 8
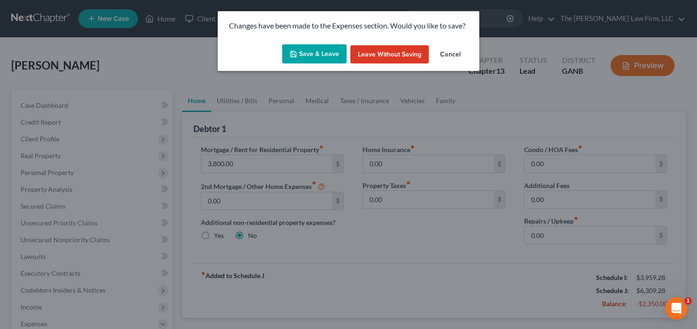
click at [314, 50] on button "Save & Leave" at bounding box center [314, 54] width 64 height 20
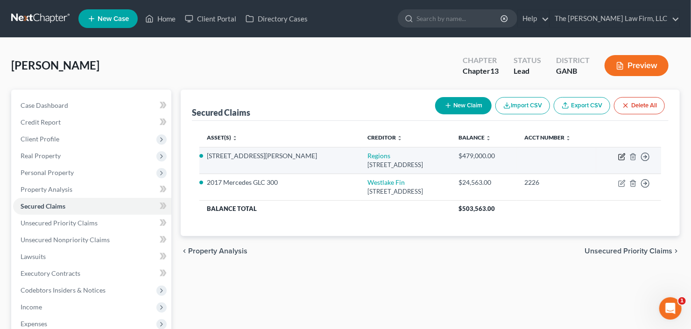
click at [623, 154] on icon "button" at bounding box center [623, 156] width 4 height 4
select select "0"
select select "3"
select select "0"
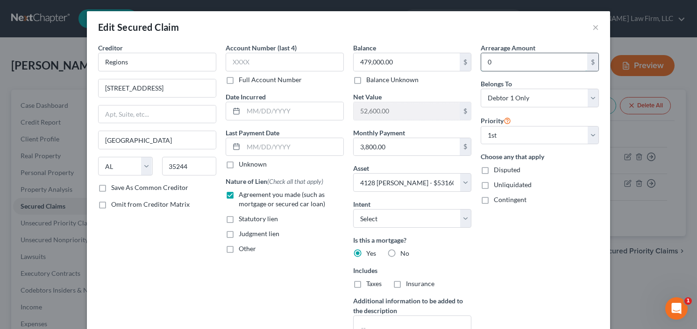
click at [517, 62] on input "0" at bounding box center [534, 62] width 106 height 18
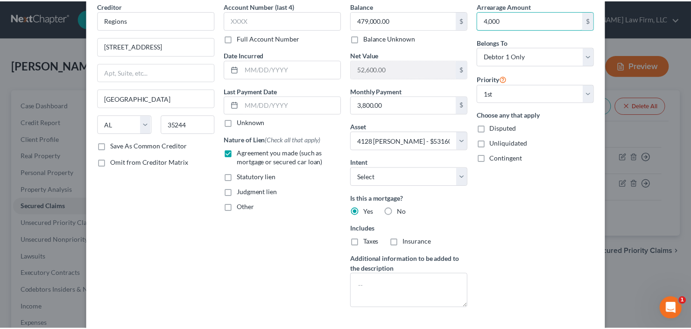
scroll to position [112, 0]
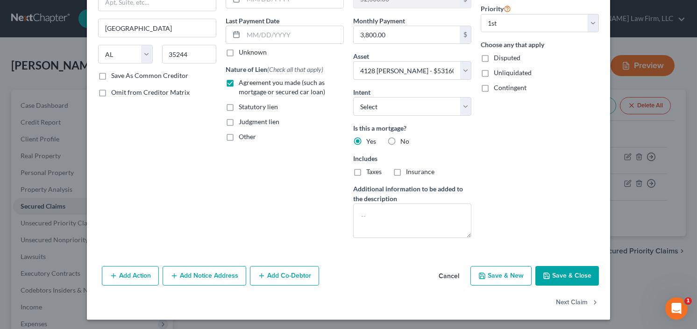
type input "4,000"
click at [555, 268] on button "Save & Close" at bounding box center [567, 276] width 64 height 20
select select
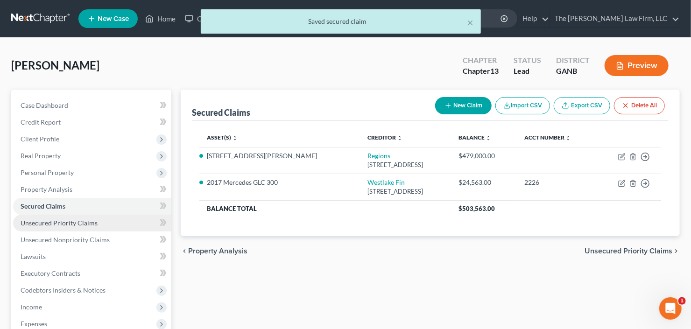
click at [60, 225] on span "Unsecured Priority Claims" at bounding box center [59, 223] width 77 height 8
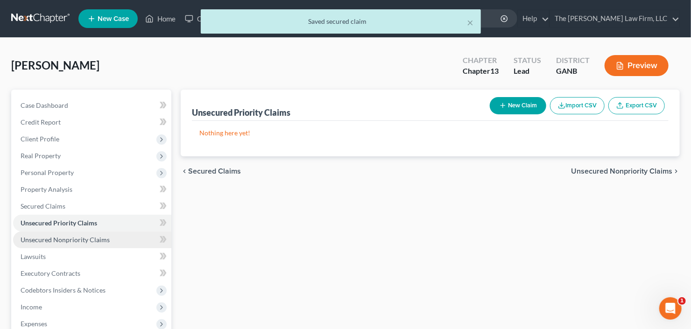
click at [78, 236] on span "Unsecured Nonpriority Claims" at bounding box center [65, 240] width 89 height 8
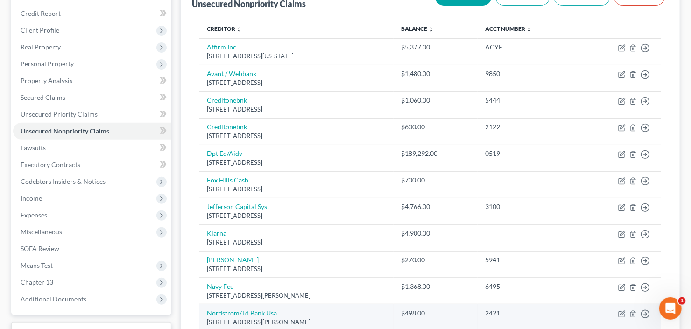
scroll to position [107, 0]
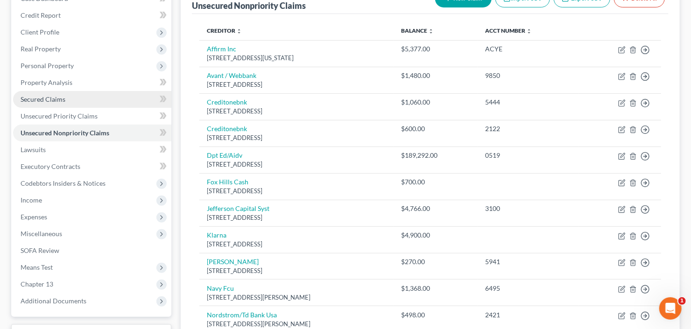
click at [42, 98] on span "Secured Claims" at bounding box center [43, 99] width 45 height 8
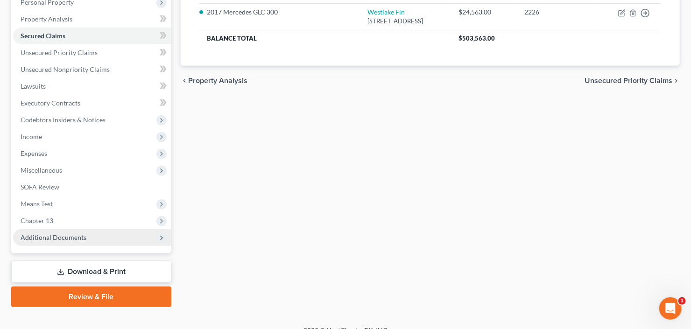
scroll to position [182, 0]
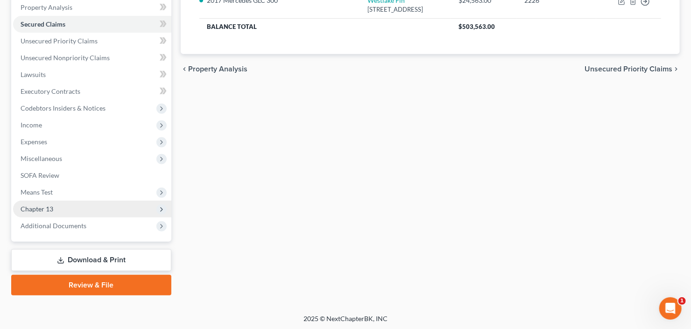
click at [31, 210] on span "Chapter 13" at bounding box center [37, 209] width 33 height 8
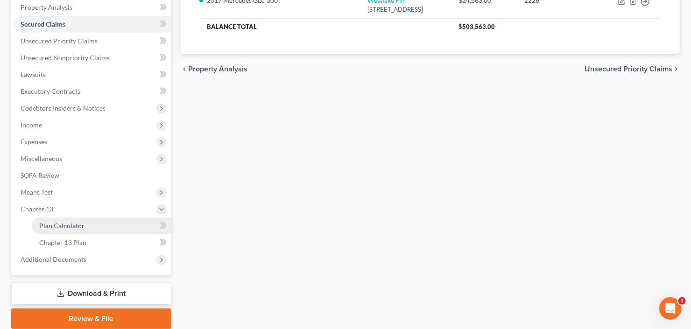
click at [55, 227] on span "Plan Calculator" at bounding box center [61, 226] width 45 height 8
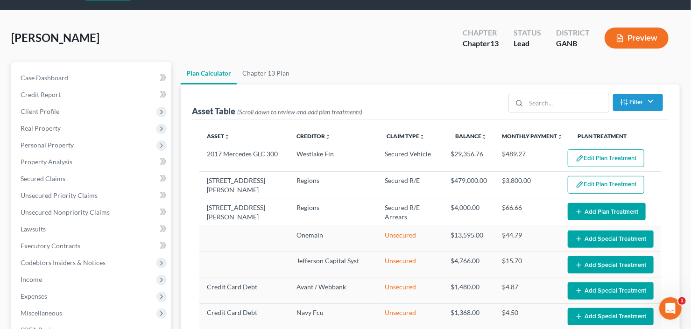
select select "59"
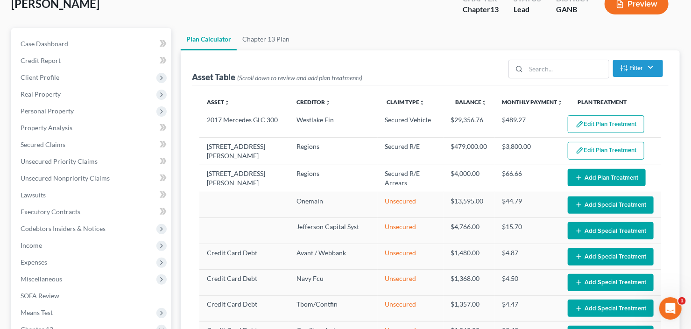
scroll to position [75, 0]
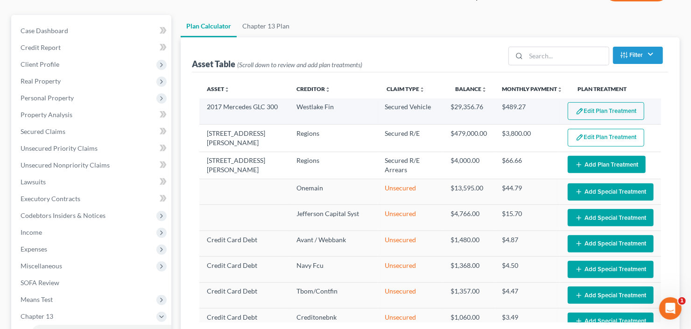
click at [598, 108] on button "Edit Plan Treatment" at bounding box center [606, 111] width 77 height 18
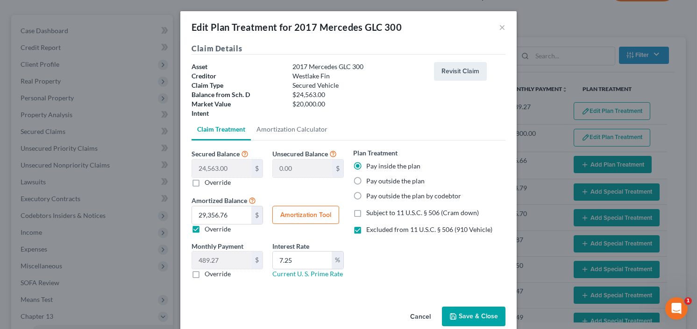
click at [471, 307] on button "Save & Close" at bounding box center [474, 317] width 64 height 20
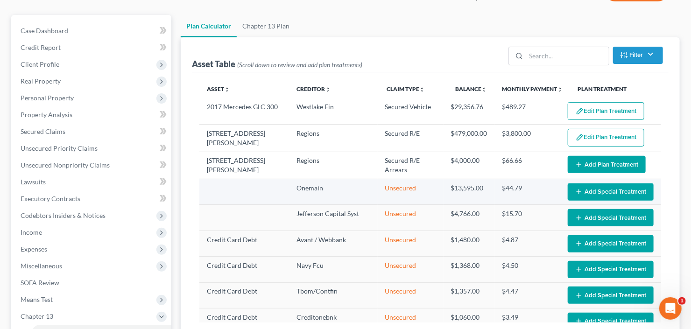
select select "59"
click at [54, 128] on span "Secured Claims" at bounding box center [43, 132] width 45 height 8
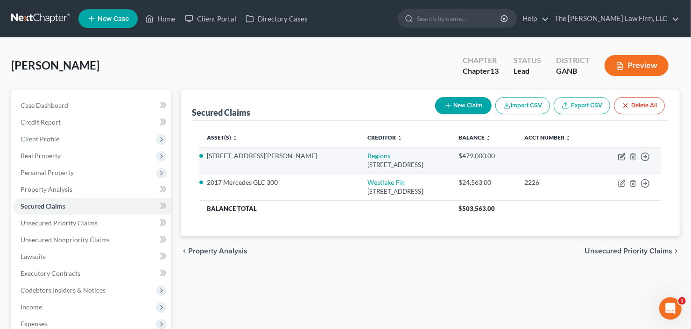
click at [622, 156] on icon "button" at bounding box center [621, 156] width 7 height 7
select select "0"
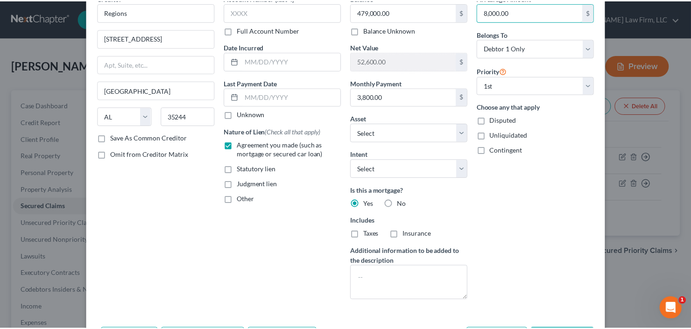
scroll to position [112, 0]
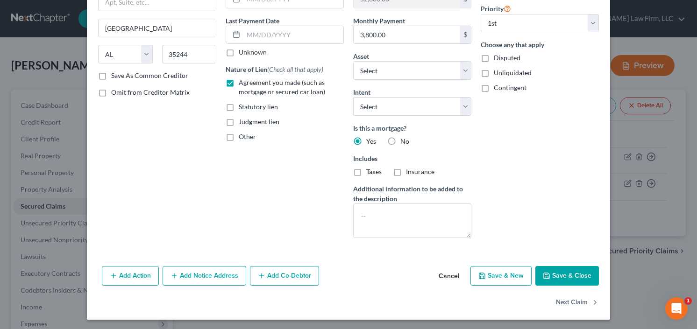
type input "8,000.00"
click at [560, 274] on button "Save & Close" at bounding box center [567, 276] width 64 height 20
select select "3"
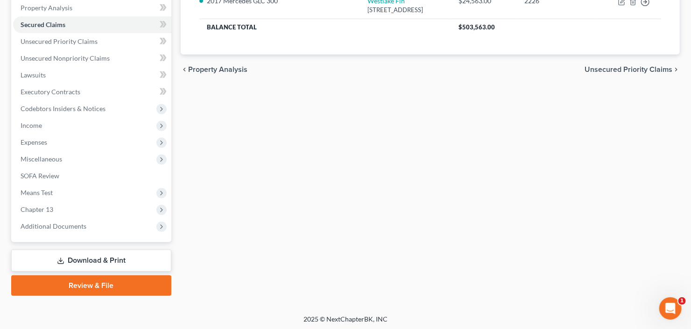
scroll to position [182, 0]
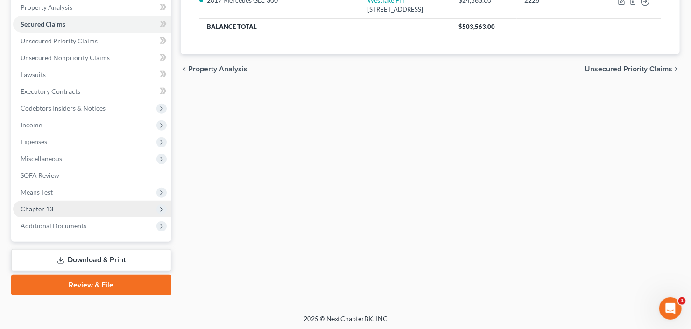
click at [63, 206] on span "Chapter 13" at bounding box center [92, 209] width 158 height 17
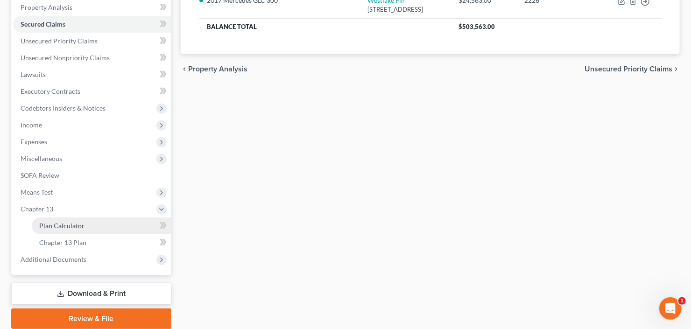
click at [64, 223] on span "Plan Calculator" at bounding box center [61, 226] width 45 height 8
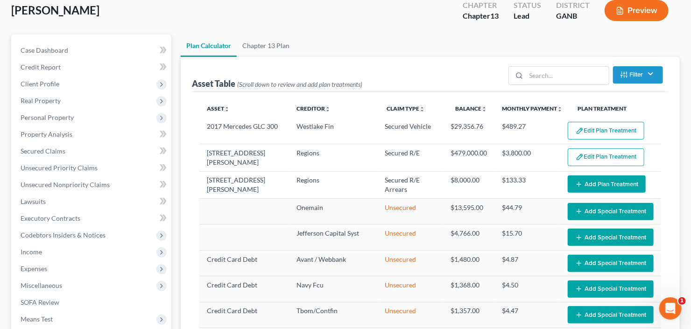
scroll to position [112, 0]
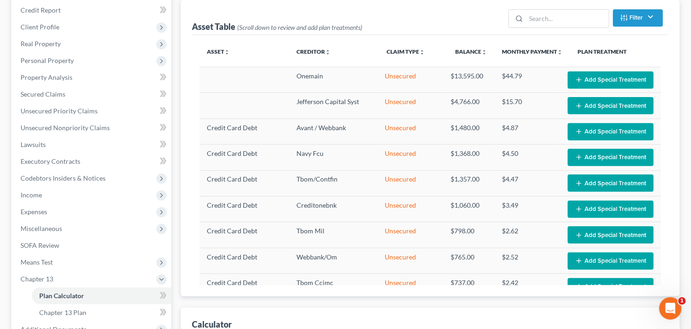
select select "59"
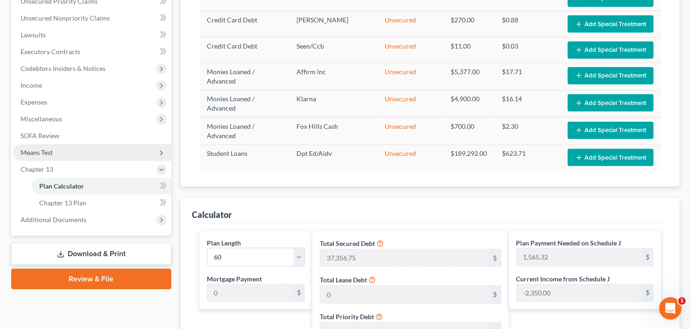
scroll to position [165, 0]
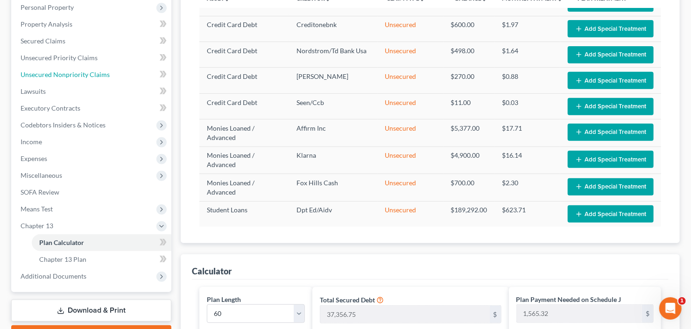
drag, startPoint x: 43, startPoint y: 75, endPoint x: 195, endPoint y: 106, distance: 154.5
click at [43, 75] on span "Unsecured Nonpriority Claims" at bounding box center [65, 75] width 89 height 8
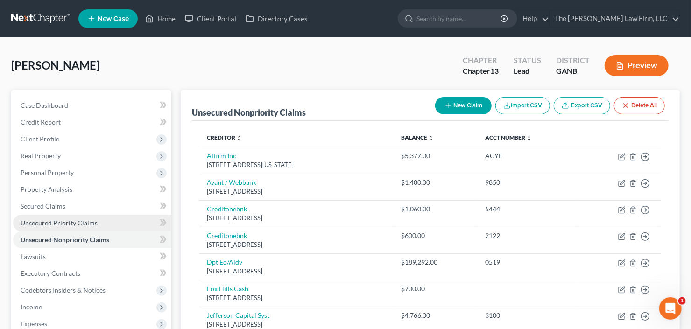
click at [48, 221] on span "Unsecured Priority Claims" at bounding box center [59, 223] width 77 height 8
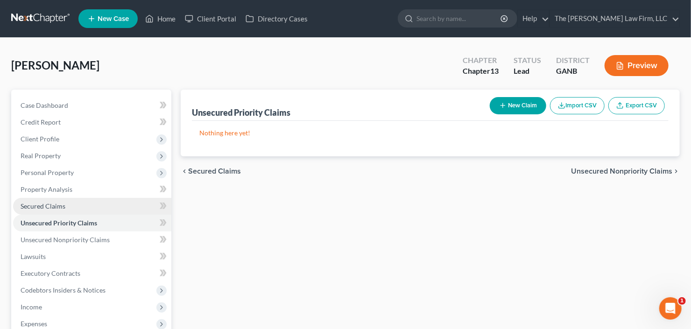
click at [48, 209] on span "Secured Claims" at bounding box center [43, 206] width 45 height 8
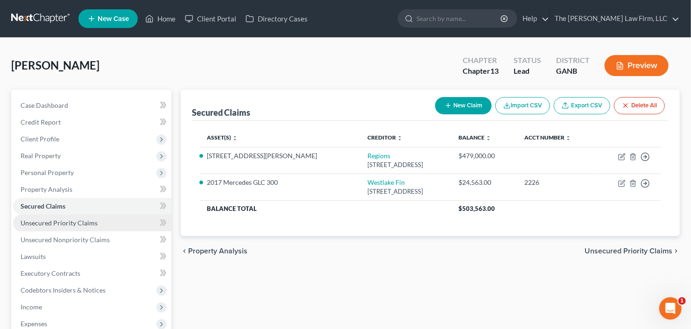
click at [45, 227] on link "Unsecured Priority Claims" at bounding box center [92, 223] width 158 height 17
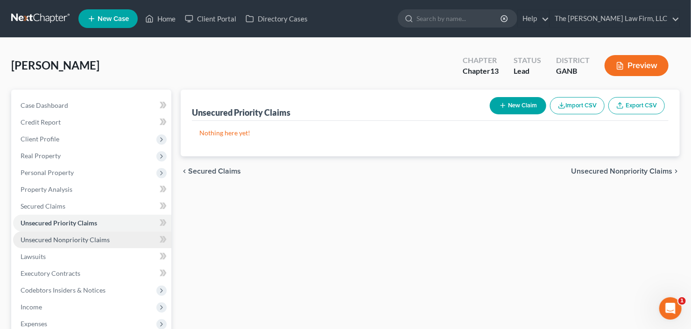
click at [54, 240] on span "Unsecured Nonpriority Claims" at bounding box center [65, 240] width 89 height 8
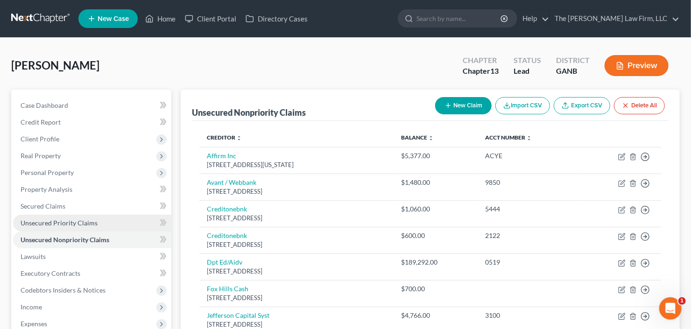
click at [54, 226] on span "Unsecured Priority Claims" at bounding box center [59, 223] width 77 height 8
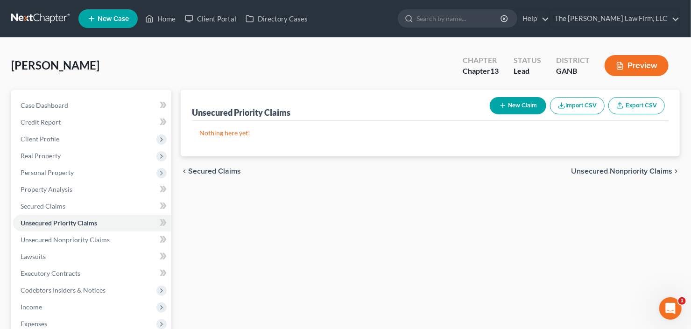
click at [523, 97] on button "New Claim" at bounding box center [518, 105] width 57 height 17
select select "0"
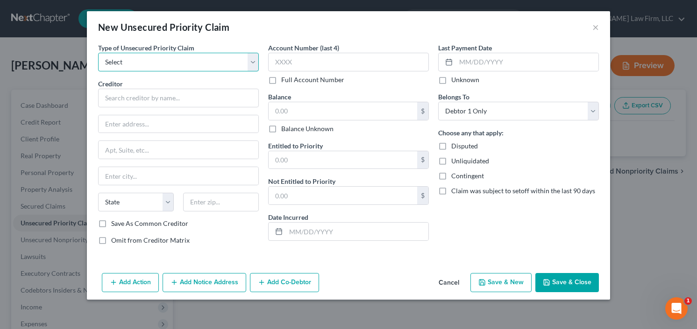
click at [165, 64] on select "Select Taxes & Other Government Units Domestic Support Obligations Extensions o…" at bounding box center [178, 62] width 161 height 19
select select "0"
click at [98, 53] on select "Select Taxes & Other Government Units Domestic Support Obligations Extensions o…" at bounding box center [178, 62] width 161 height 19
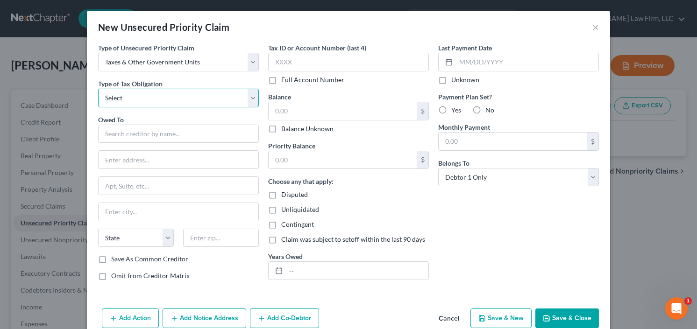
click at [154, 90] on select "Select Federal City State Franchise Tax Board Other" at bounding box center [178, 98] width 161 height 19
select select "0"
click at [98, 89] on select "Select Federal City State Franchise Tax Board Other" at bounding box center [178, 98] width 161 height 19
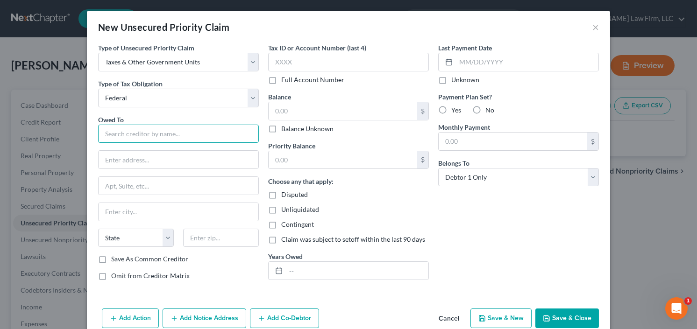
click at [142, 133] on input "text" at bounding box center [178, 134] width 161 height 19
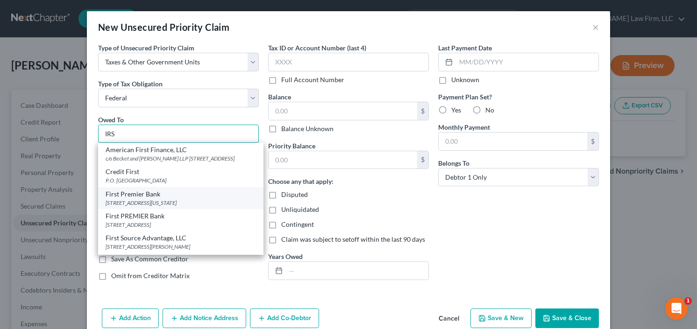
scroll to position [75, 0]
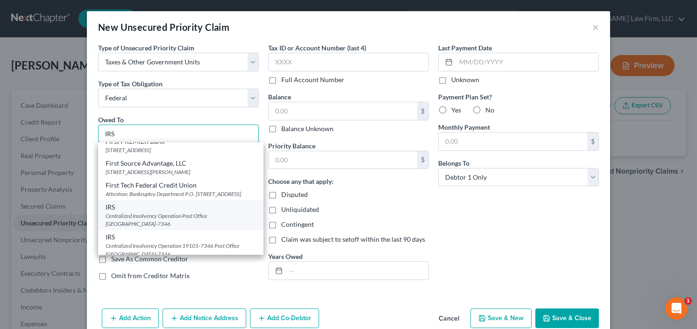
type input "IRS"
click at [149, 227] on div "Centralized Insolvency Operation Post Office Box 7346, Philadelphia, PA 19101-7…" at bounding box center [181, 220] width 150 height 16
type input "Centralized Insolvency Operation"
type input "Post Office Box 7346"
type input "Philadelphia"
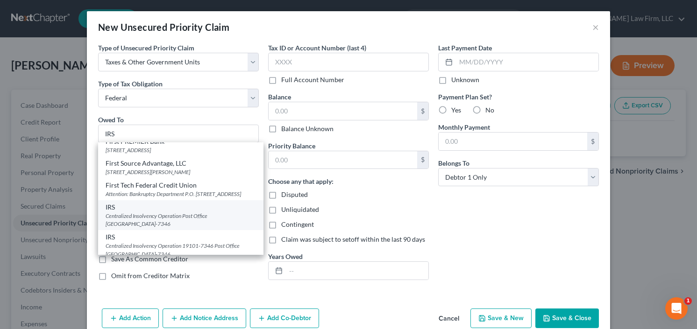
select select "39"
type input "19101-7346"
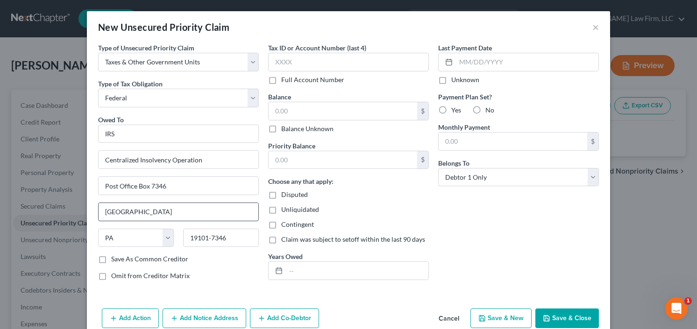
scroll to position [0, 0]
click at [305, 108] on input "text" at bounding box center [343, 111] width 149 height 18
type input "21,000"
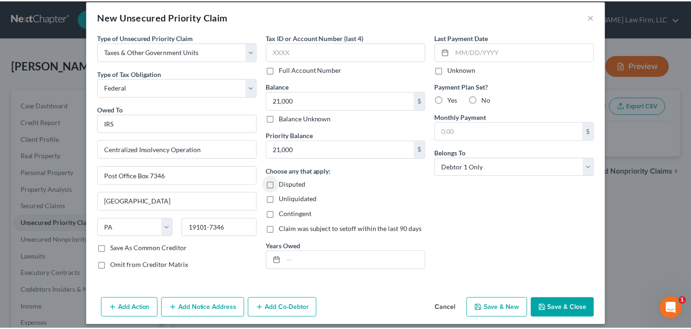
scroll to position [16, 0]
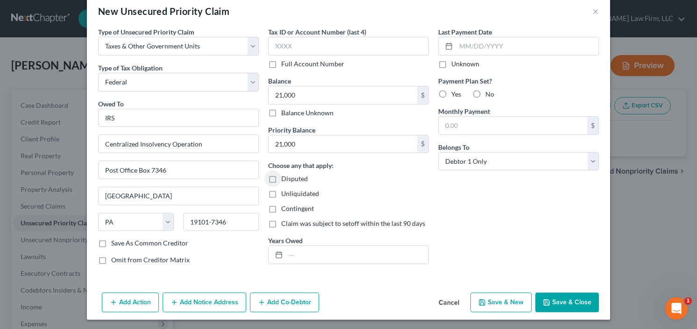
click at [559, 298] on button "Save & Close" at bounding box center [567, 303] width 64 height 20
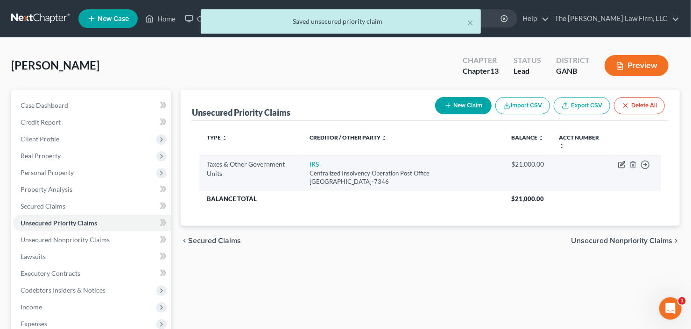
click at [624, 165] on icon "button" at bounding box center [621, 164] width 7 height 7
select select "0"
select select "39"
select select "0"
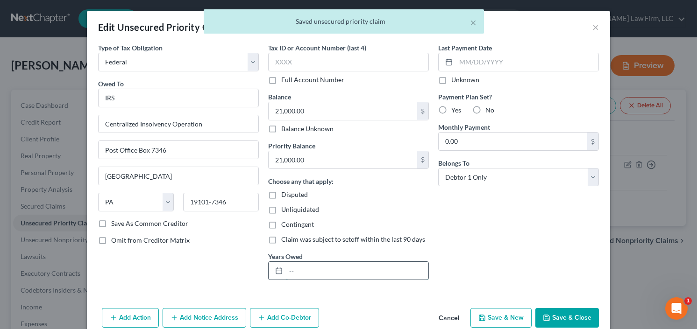
click at [324, 273] on input "text" at bounding box center [357, 271] width 142 height 18
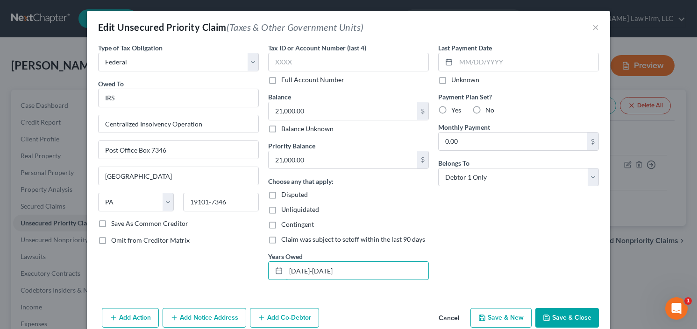
type input "2017-2021"
click at [563, 318] on button "Save & Close" at bounding box center [567, 318] width 64 height 20
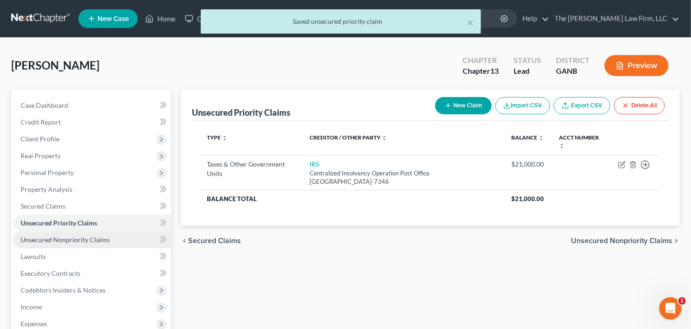
click at [63, 238] on span "Unsecured Nonpriority Claims" at bounding box center [65, 240] width 89 height 8
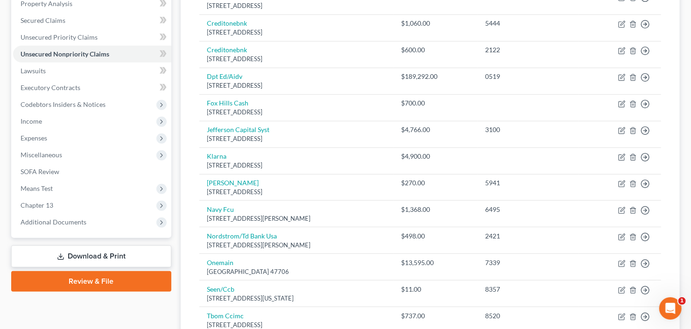
scroll to position [187, 0]
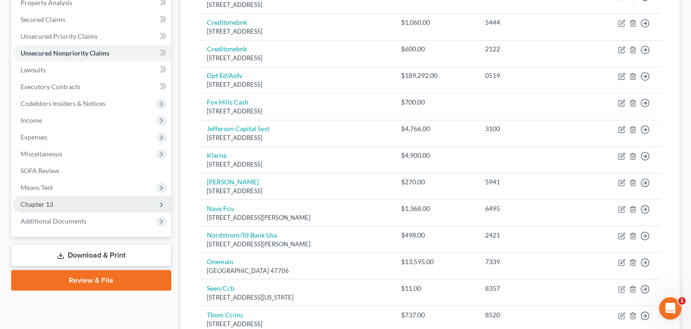
click at [40, 204] on span "Chapter 13" at bounding box center [37, 204] width 33 height 8
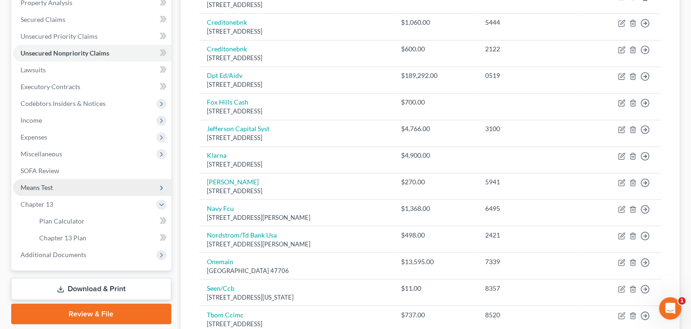
click at [57, 184] on span "Means Test" at bounding box center [92, 187] width 158 height 17
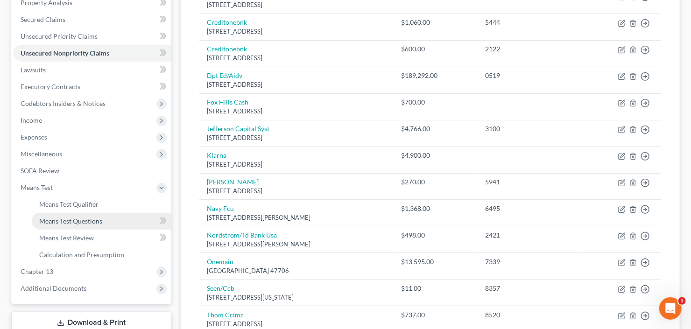
click at [83, 218] on span "Means Test Questions" at bounding box center [70, 221] width 63 height 8
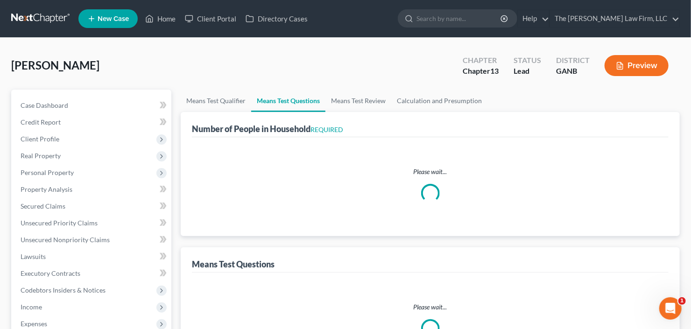
select select "1"
select select "60"
select select "0"
select select "60"
select select "1"
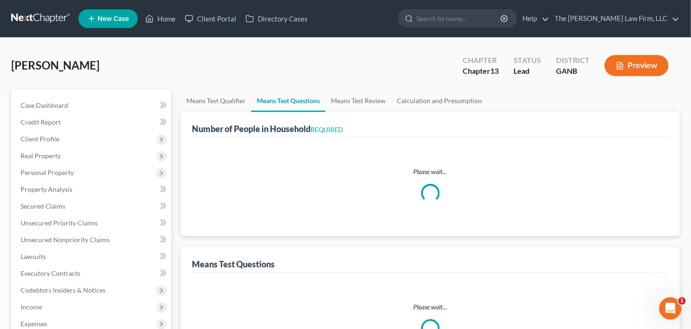
select select "1"
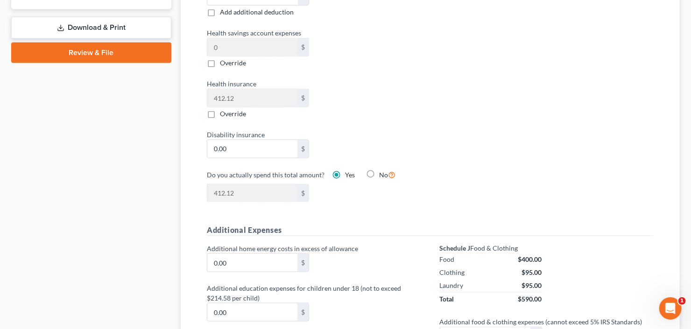
scroll to position [334, 0]
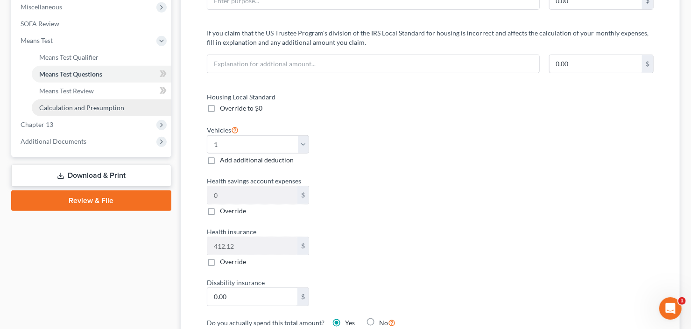
click at [106, 107] on span "Calculation and Presumption" at bounding box center [81, 108] width 85 height 8
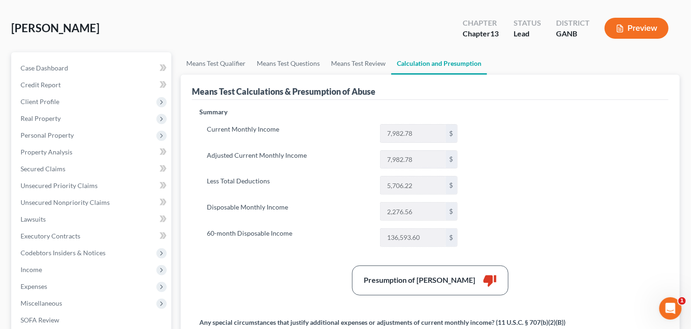
scroll to position [149, 0]
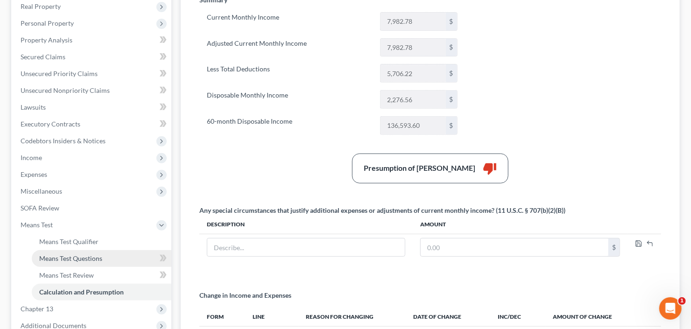
click at [65, 260] on span "Means Test Questions" at bounding box center [70, 259] width 63 height 8
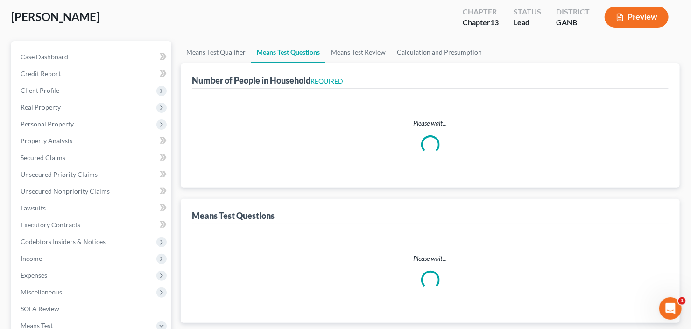
select select "1"
select select "60"
select select "0"
select select "60"
select select "1"
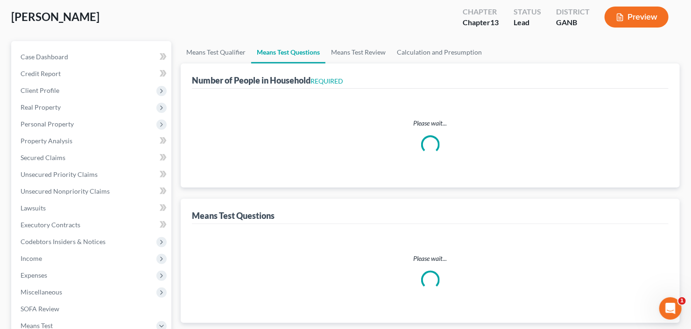
select select "1"
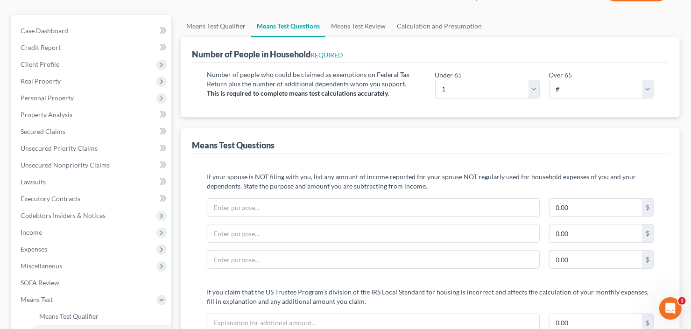
scroll to position [187, 0]
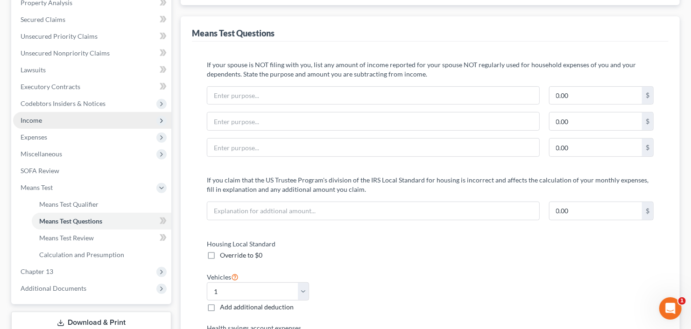
click at [66, 121] on span "Income" at bounding box center [92, 120] width 158 height 17
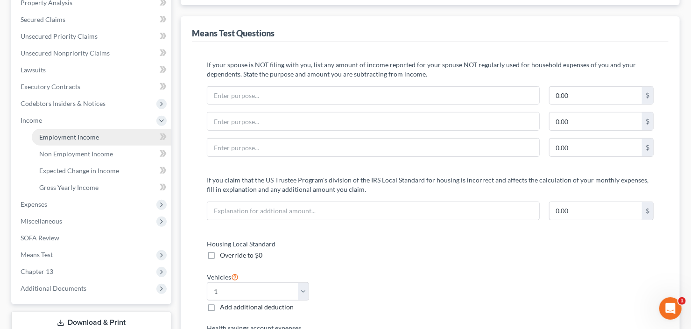
click at [68, 134] on span "Employment Income" at bounding box center [69, 137] width 60 height 8
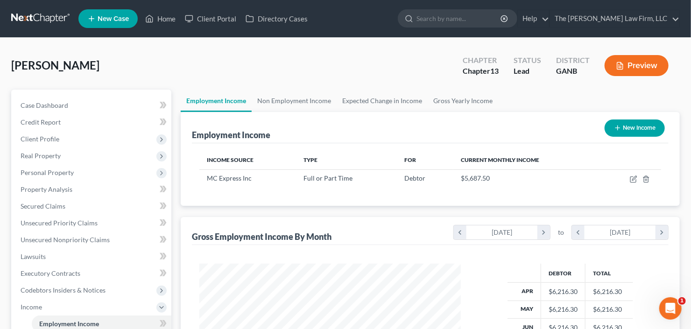
scroll to position [167, 280]
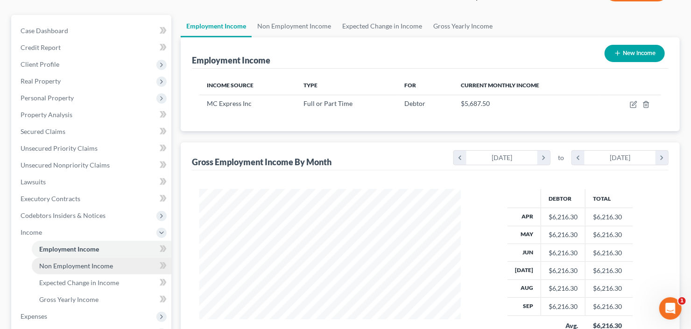
click at [57, 269] on link "Non Employment Income" at bounding box center [102, 266] width 140 height 17
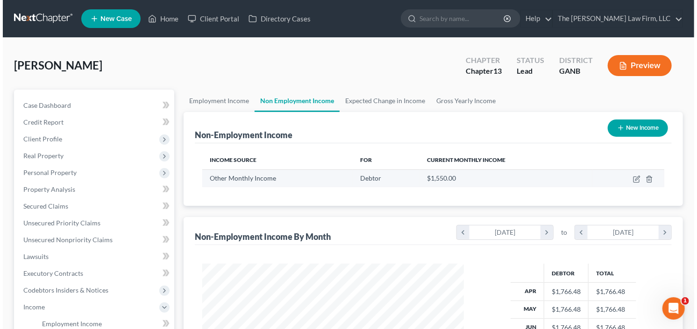
scroll to position [167, 280]
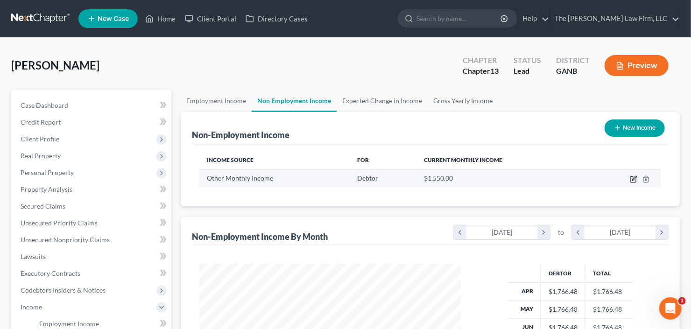
click at [637, 178] on icon "button" at bounding box center [633, 179] width 7 height 7
select select "13"
select select "0"
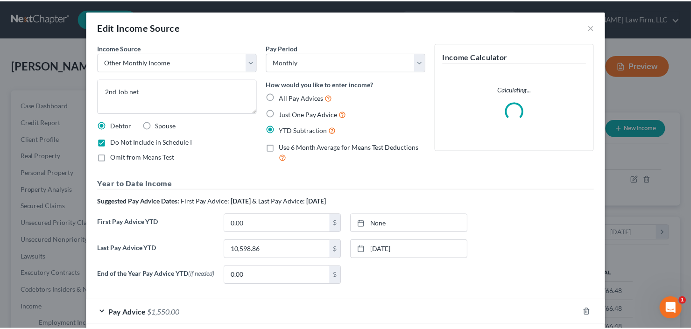
scroll to position [48, 0]
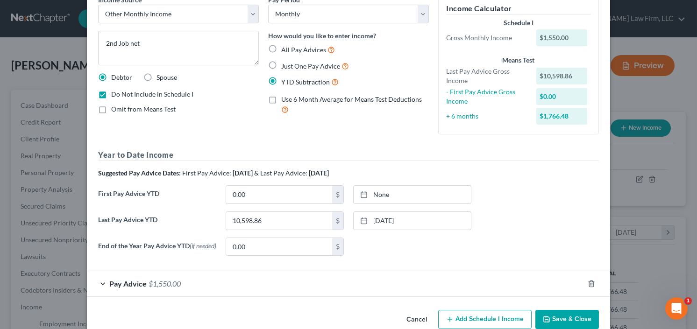
click at [560, 321] on button "Save & Close" at bounding box center [567, 320] width 64 height 20
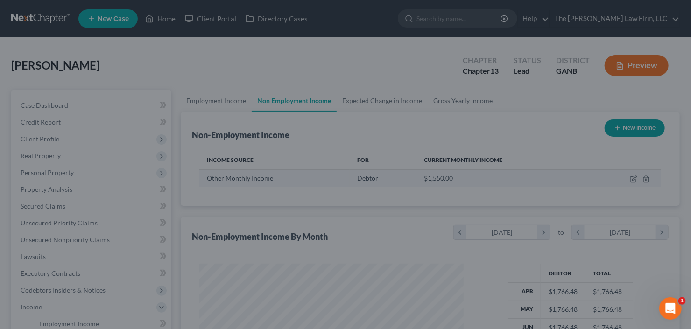
scroll to position [466949, 466835]
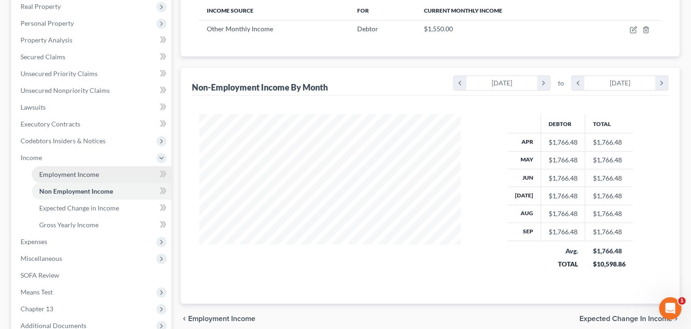
click at [71, 173] on span "Employment Income" at bounding box center [69, 174] width 60 height 8
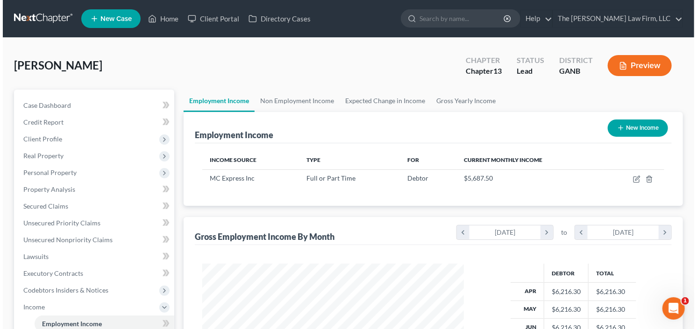
scroll to position [167, 280]
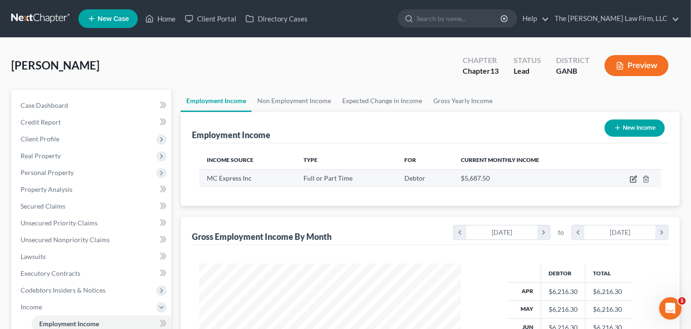
click at [632, 176] on icon "button" at bounding box center [633, 179] width 7 height 7
select select "0"
select select "10"
select select "2"
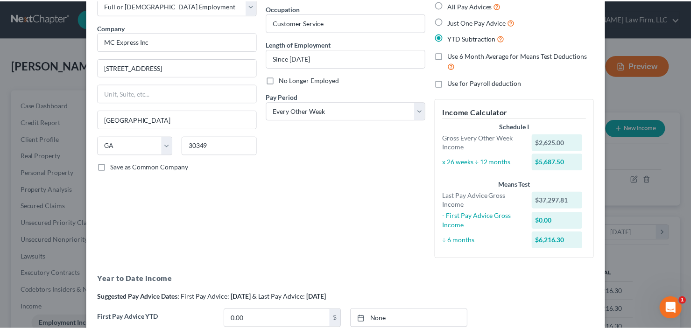
scroll to position [0, 0]
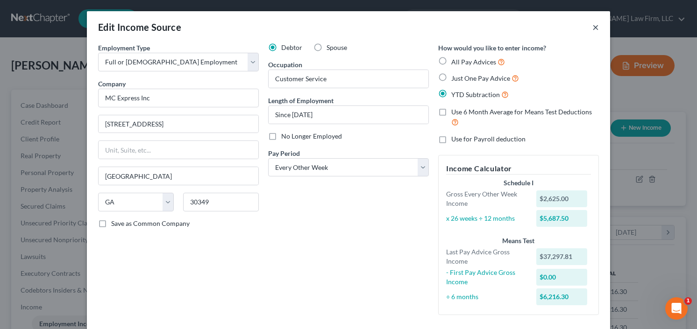
click at [592, 24] on button "×" at bounding box center [595, 26] width 7 height 11
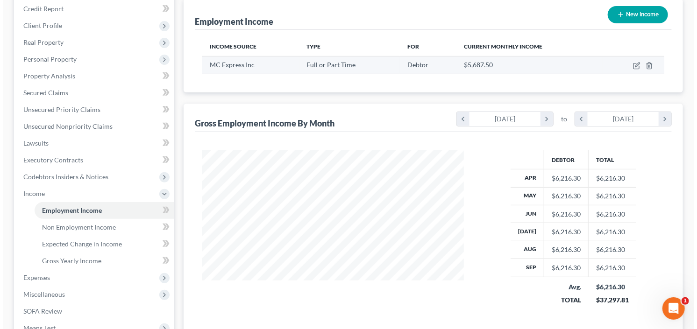
scroll to position [75, 0]
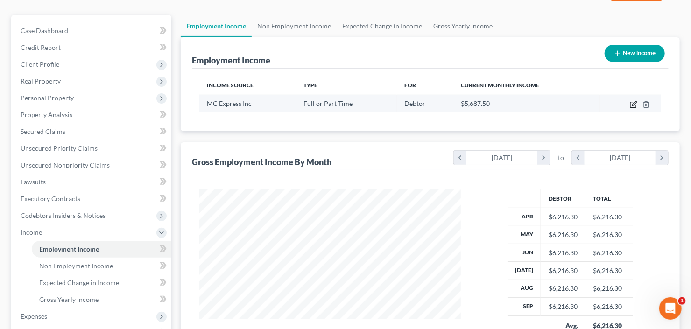
click at [632, 103] on icon "button" at bounding box center [633, 104] width 7 height 7
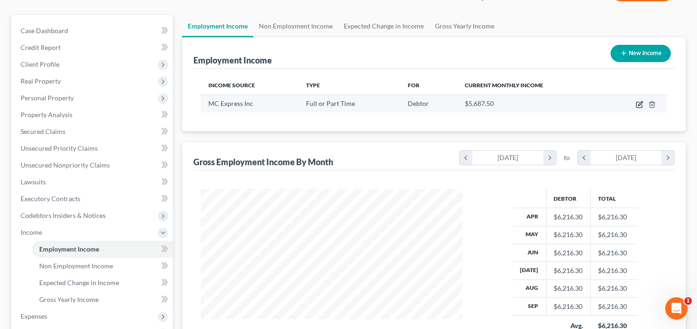
select select "0"
select select "10"
select select "2"
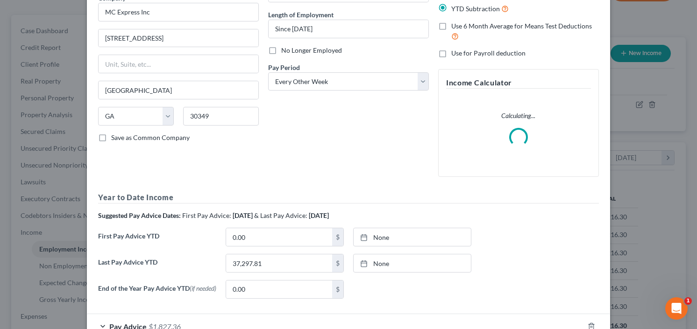
scroll to position [148, 0]
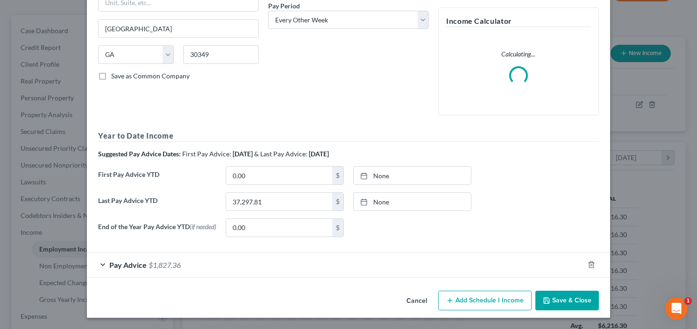
click at [163, 263] on span "$1,827.36" at bounding box center [165, 265] width 32 height 9
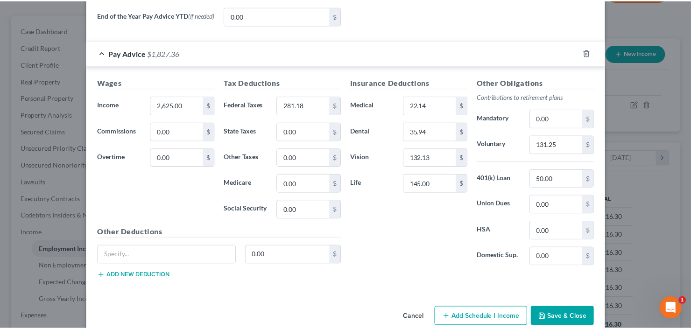
scroll to position [427, 0]
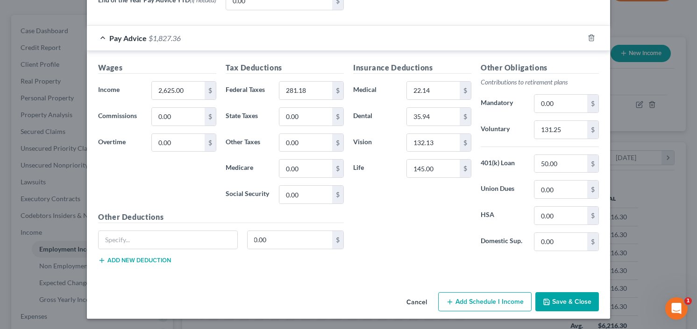
click at [570, 298] on button "Save & Close" at bounding box center [567, 302] width 64 height 20
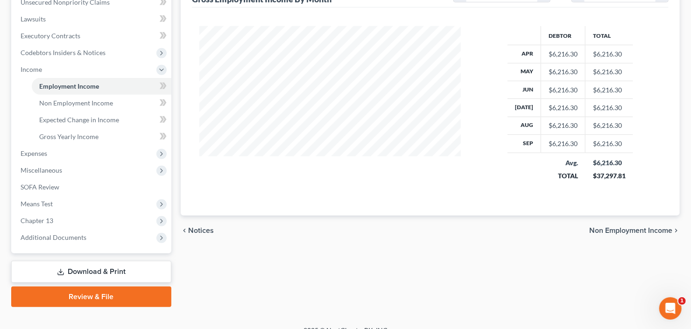
scroll to position [250, 0]
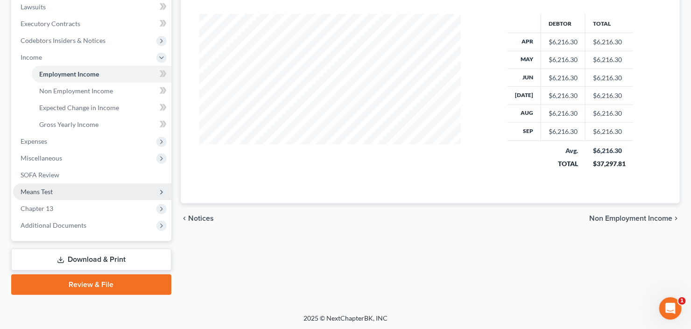
click at [54, 187] on span "Means Test" at bounding box center [92, 192] width 158 height 17
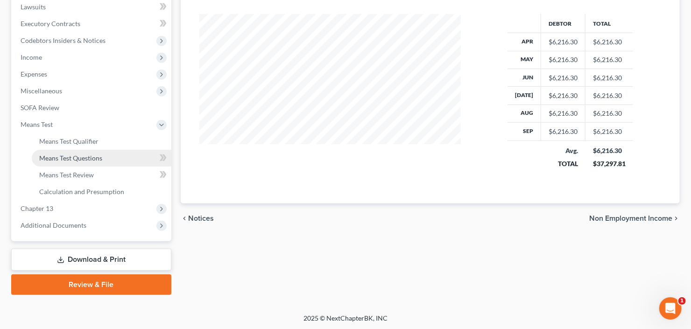
click at [72, 156] on span "Means Test Questions" at bounding box center [70, 158] width 63 height 8
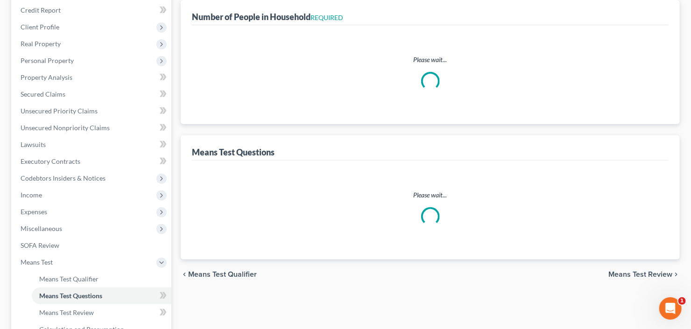
scroll to position [14, 0]
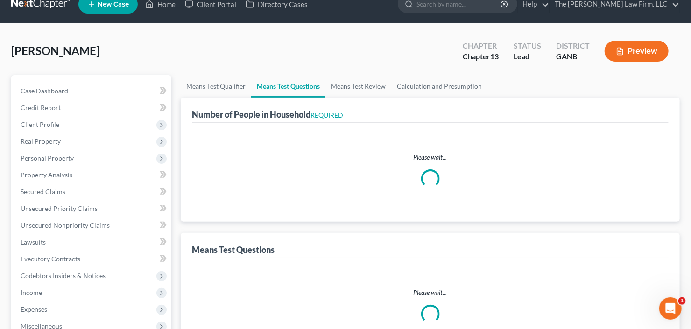
select select "1"
select select "60"
select select "0"
select select "60"
select select "1"
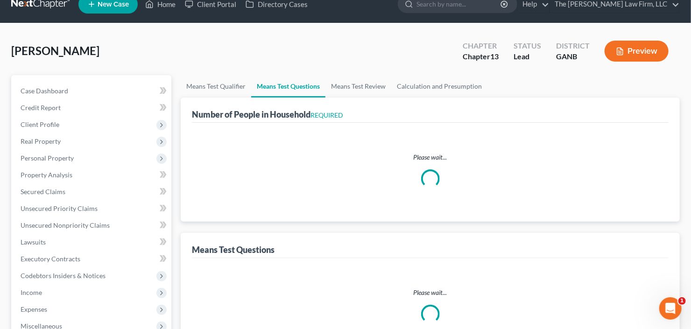
select select "1"
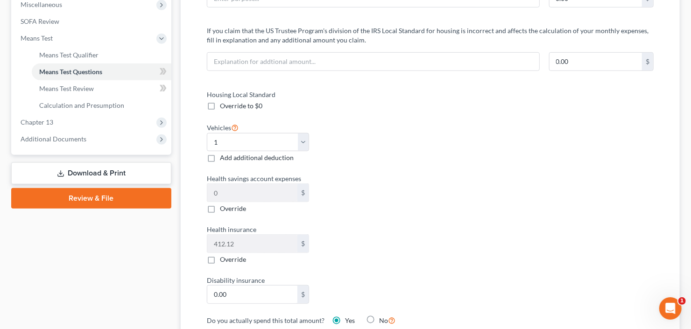
scroll to position [149, 0]
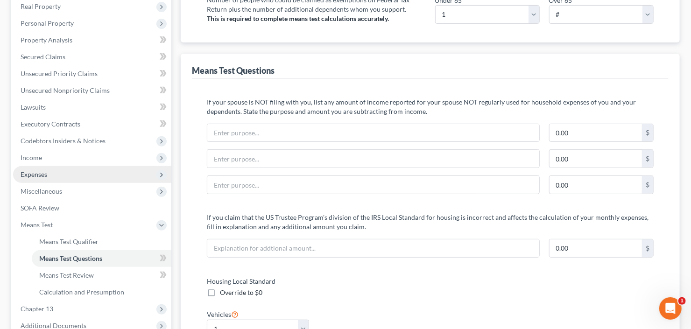
click at [70, 172] on span "Expenses" at bounding box center [92, 174] width 158 height 17
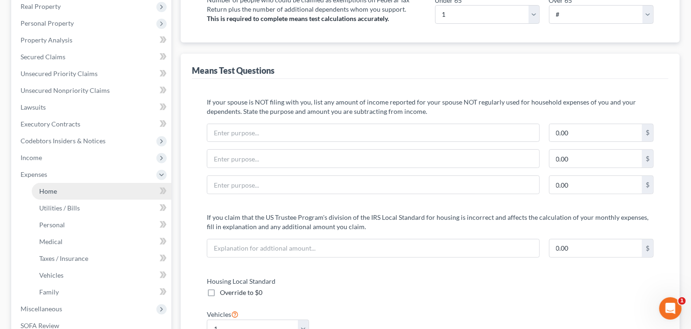
click at [70, 191] on link "Home" at bounding box center [102, 191] width 140 height 17
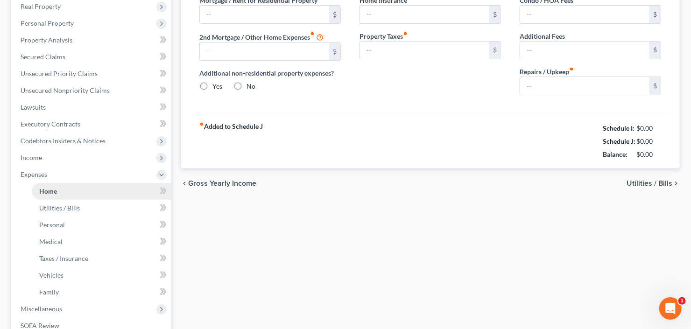
scroll to position [49, 0]
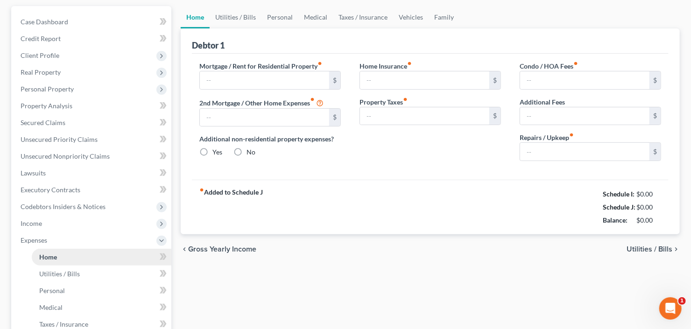
type input "3,800.00"
type input "0.00"
radio input "true"
type input "0.00"
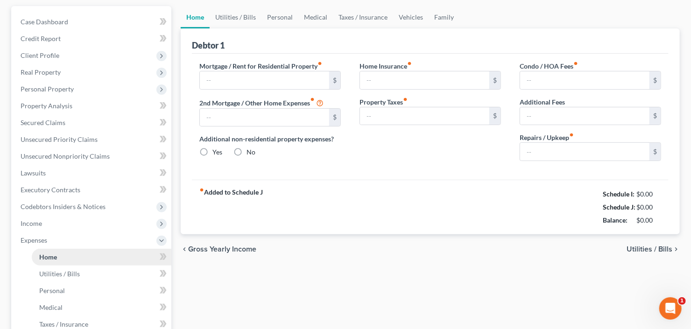
type input "0.00"
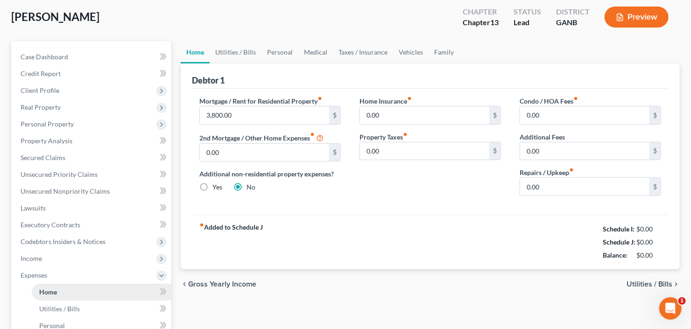
scroll to position [0, 0]
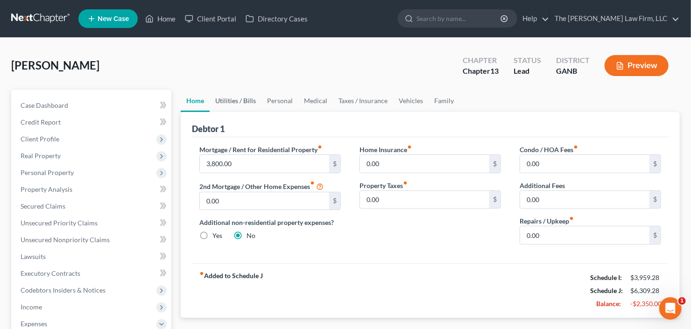
click at [235, 104] on link "Utilities / Bills" at bounding box center [236, 101] width 52 height 22
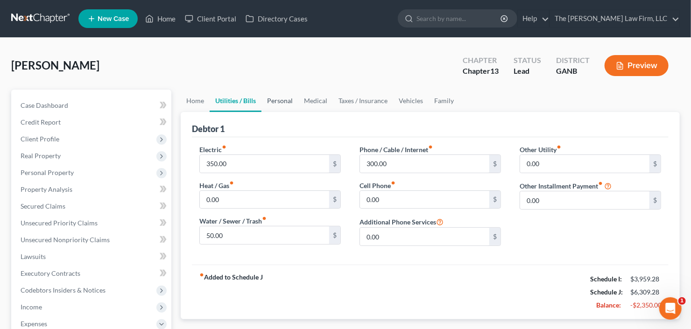
click at [284, 102] on link "Personal" at bounding box center [280, 101] width 37 height 22
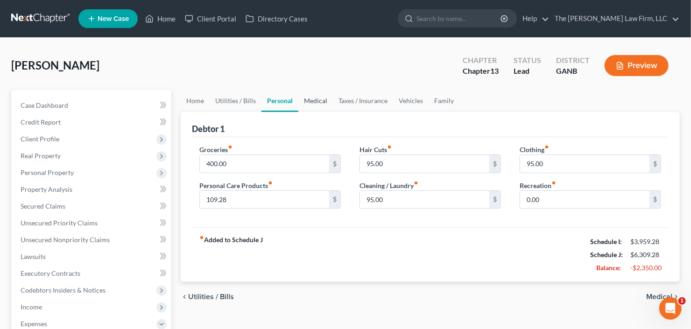
click at [308, 98] on link "Medical" at bounding box center [315, 101] width 35 height 22
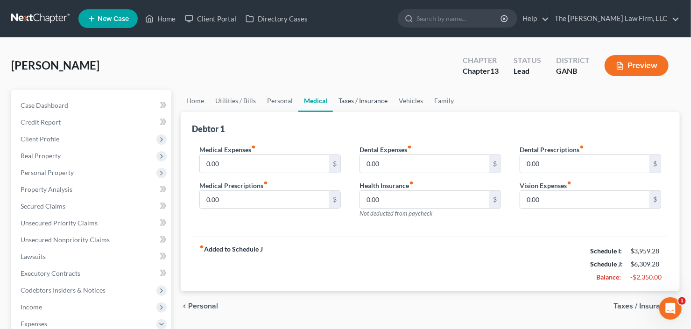
click at [357, 96] on link "Taxes / Insurance" at bounding box center [363, 101] width 60 height 22
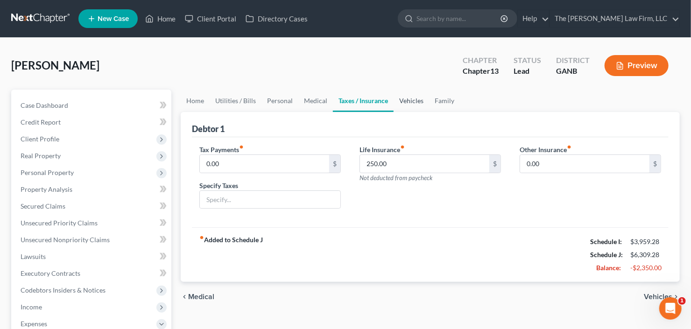
click at [406, 99] on link "Vehicles" at bounding box center [412, 101] width 36 height 22
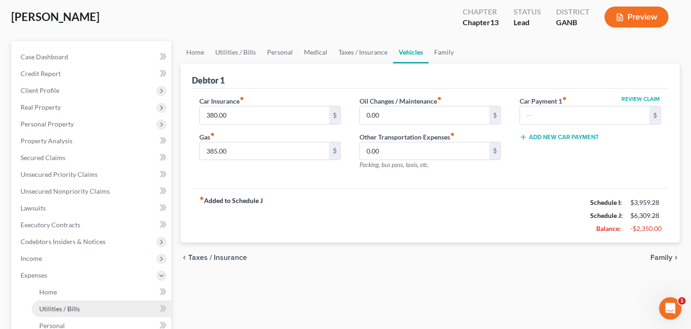
scroll to position [149, 0]
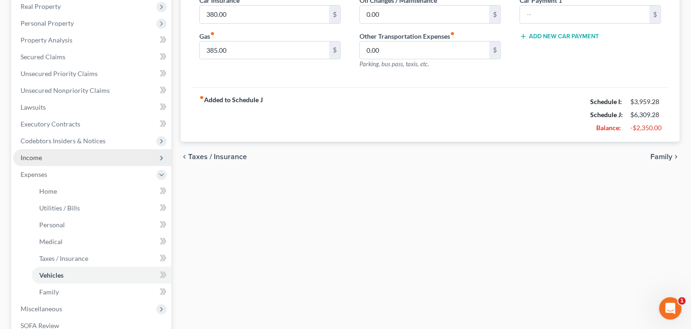
click at [52, 160] on span "Income" at bounding box center [92, 157] width 158 height 17
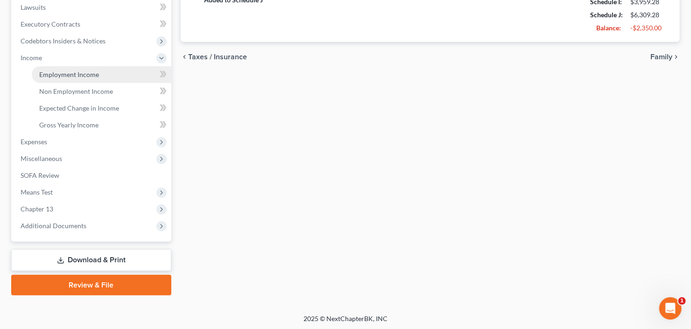
scroll to position [250, 0]
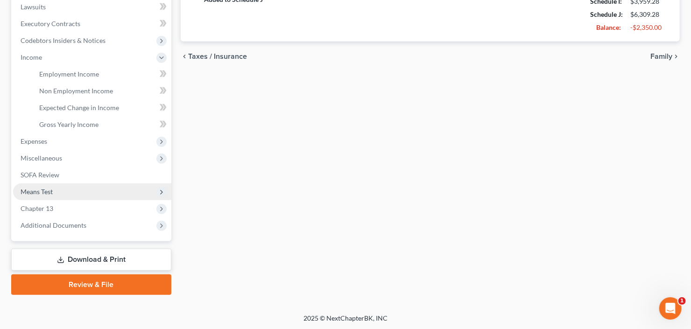
click at [57, 192] on span "Means Test" at bounding box center [92, 192] width 158 height 17
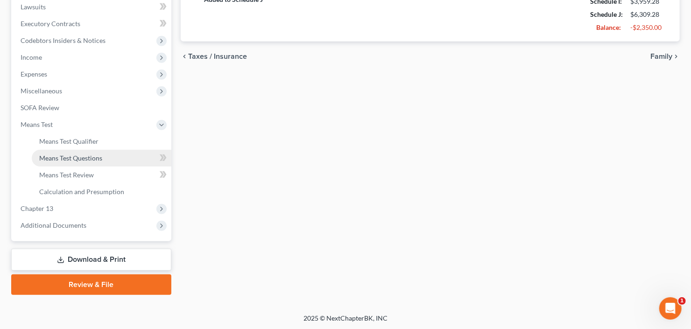
click at [69, 157] on span "Means Test Questions" at bounding box center [70, 158] width 63 height 8
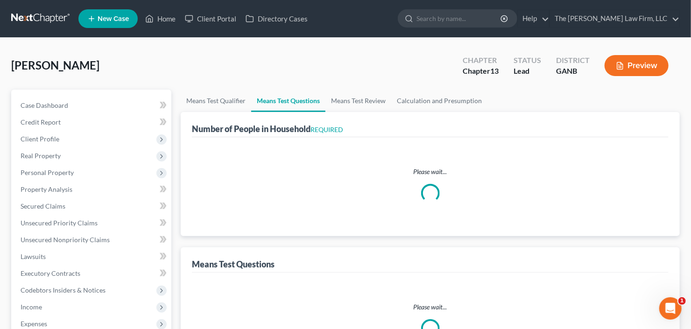
select select "1"
select select "60"
select select "0"
select select "60"
select select "1"
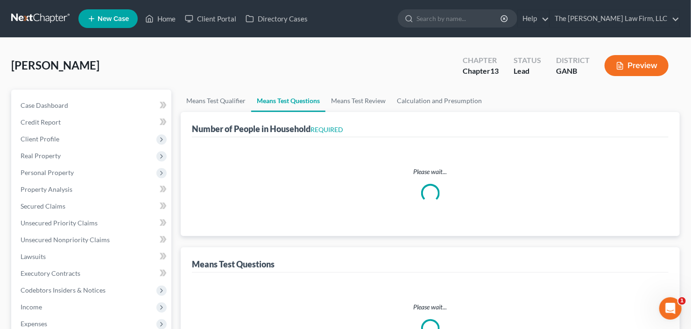
select select "1"
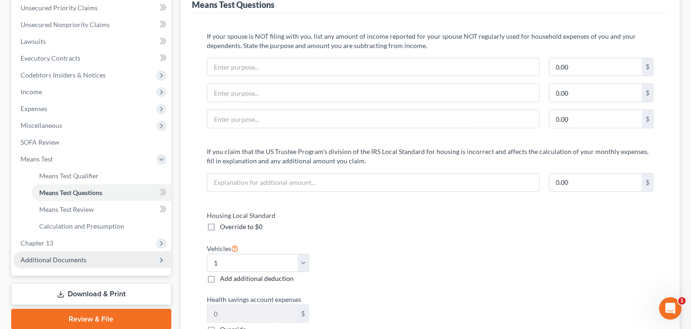
scroll to position [262, 0]
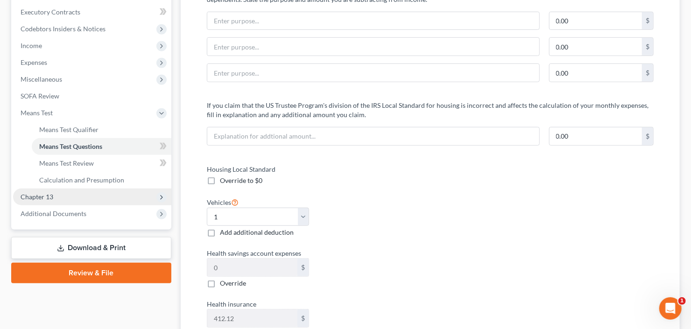
click at [69, 194] on span "Chapter 13" at bounding box center [92, 197] width 158 height 17
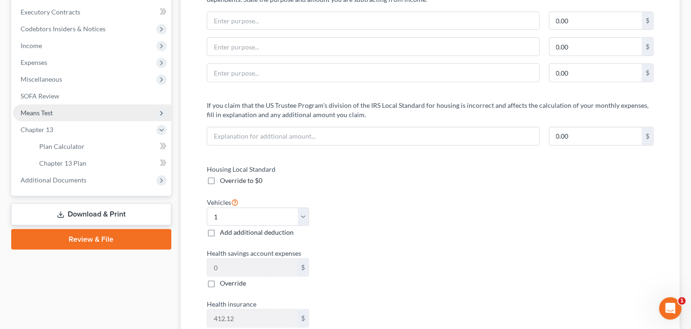
click at [89, 115] on span "Means Test" at bounding box center [92, 113] width 158 height 17
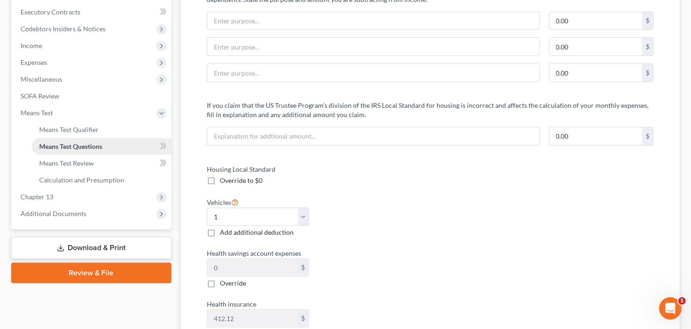
click at [85, 142] on span "Means Test Questions" at bounding box center [70, 146] width 63 height 8
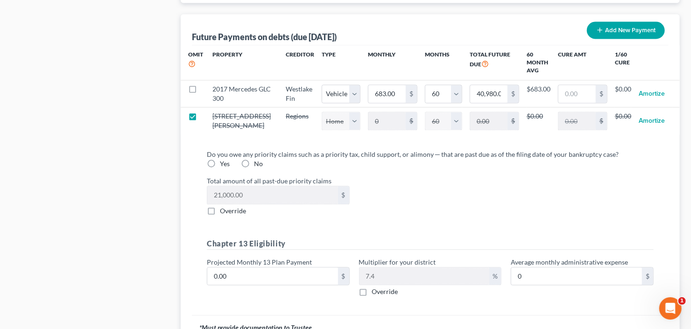
scroll to position [934, 0]
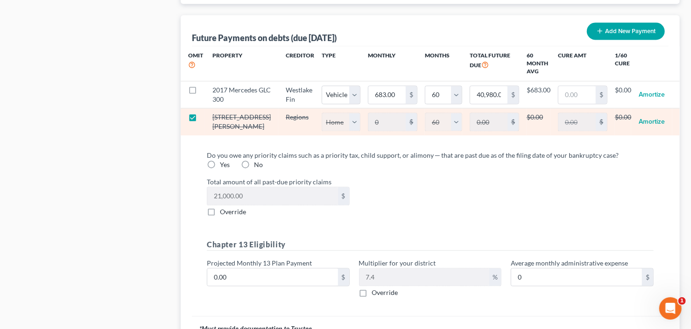
click at [201, 120] on label at bounding box center [201, 120] width 0 height 0
click at [205, 119] on input "checkbox" at bounding box center [208, 116] width 6 height 6
checkbox input "false"
click at [374, 124] on input "0" at bounding box center [387, 122] width 37 height 18
select select "0"
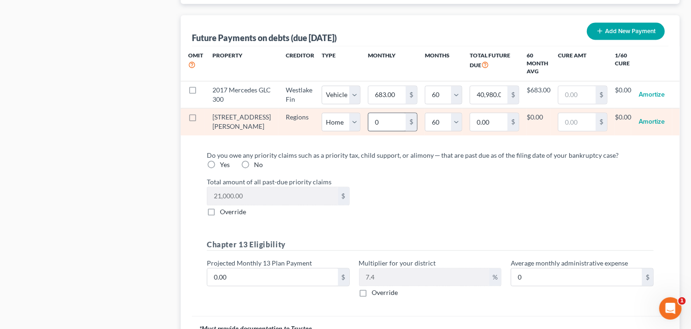
select select "60"
type input "3"
type input "180.00"
type input "38"
type input "2,280.00"
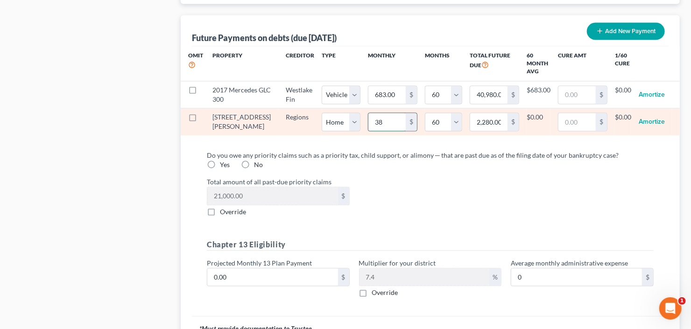
type input "380"
type input "22,800.00"
type input "3800"
type input "228,000.00"
type input "3,800"
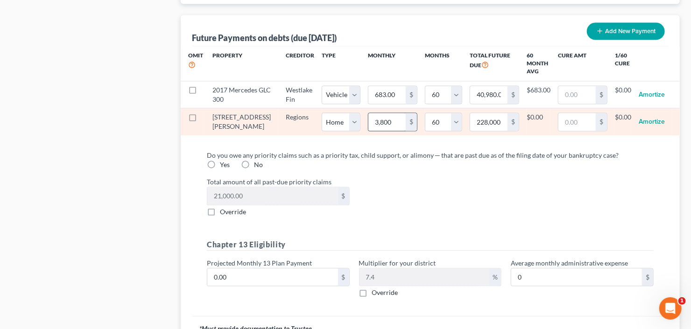
select select "0"
select select "60"
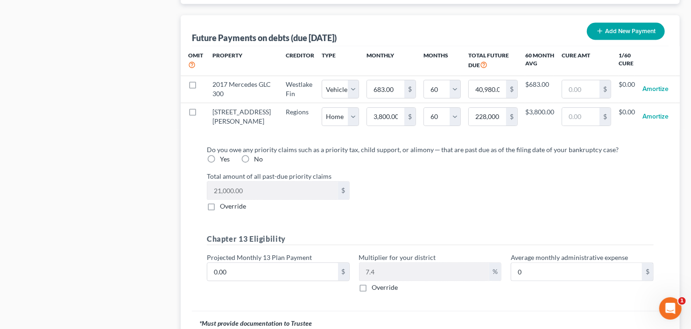
select select "0"
select select "60"
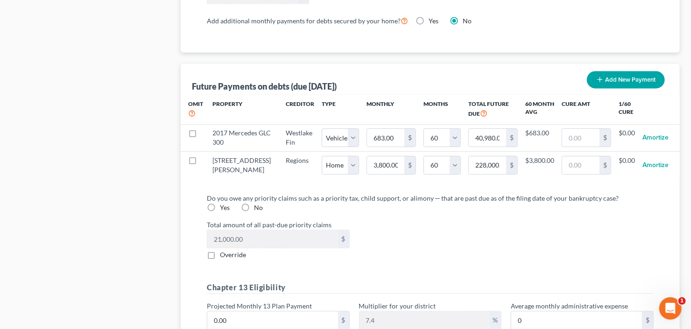
scroll to position [972, 0]
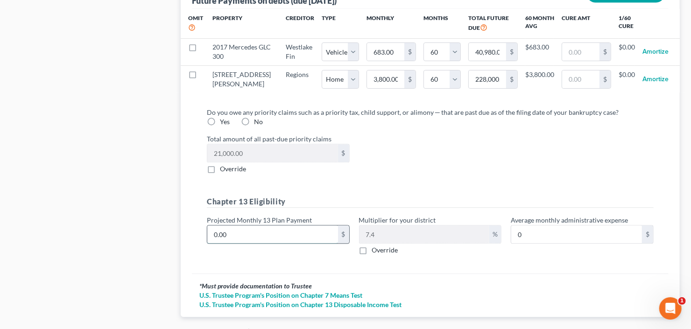
click at [243, 241] on input "0.00" at bounding box center [272, 235] width 131 height 18
type input "1"
type input "0.07"
type input "10"
type input "0.74"
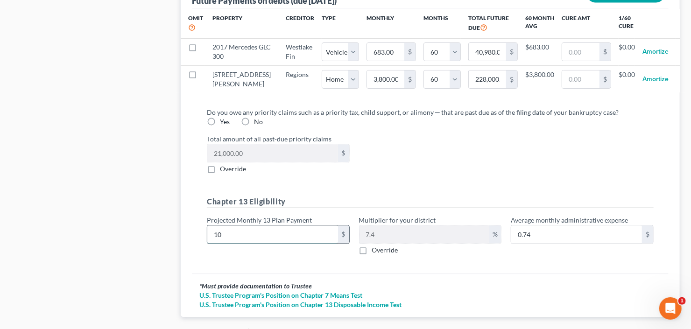
type input "100"
type input "7.40"
type input "1000"
type input "74.00"
type input "1,0000"
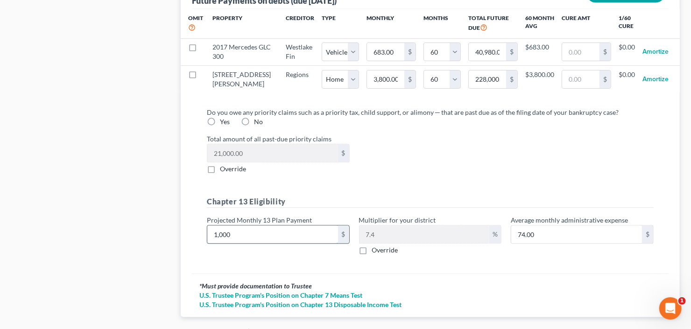
type input "740.00"
type input "10,00"
type input "74.00"
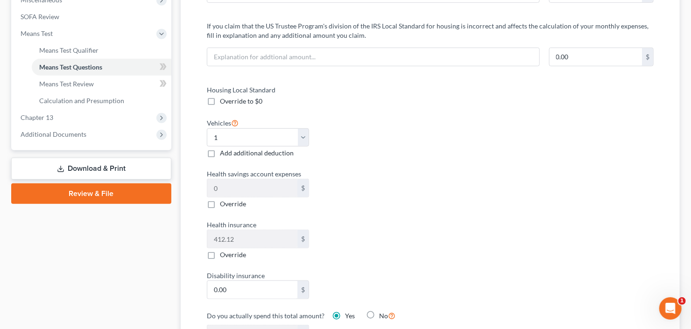
scroll to position [224, 0]
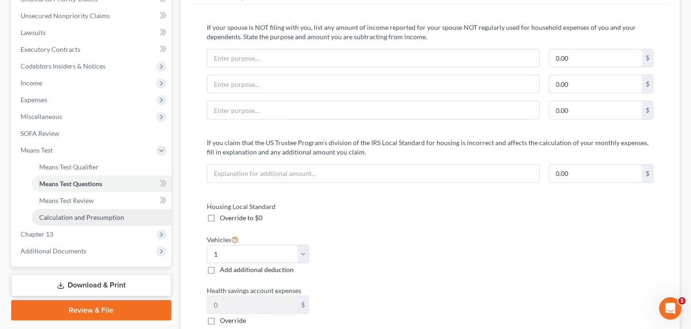
type input "1,000"
click at [59, 221] on link "Calculation and Presumption" at bounding box center [102, 217] width 140 height 17
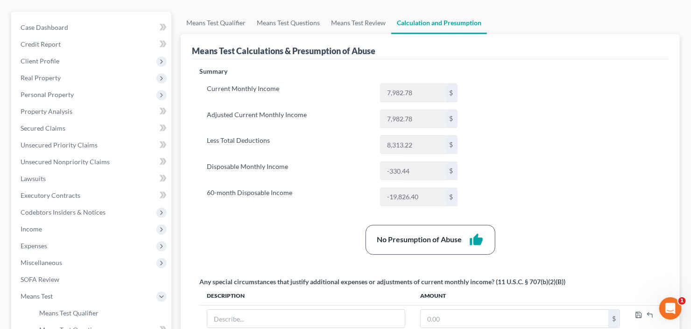
scroll to position [149, 0]
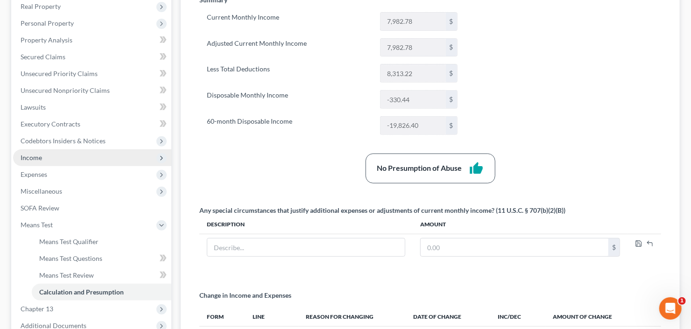
click at [62, 157] on span "Income" at bounding box center [92, 157] width 158 height 17
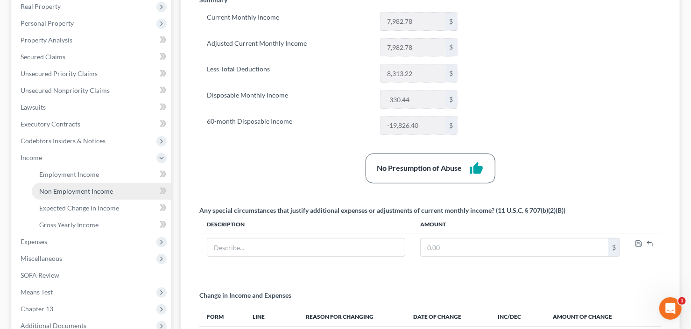
click at [72, 194] on span "Non Employment Income" at bounding box center [76, 191] width 74 height 8
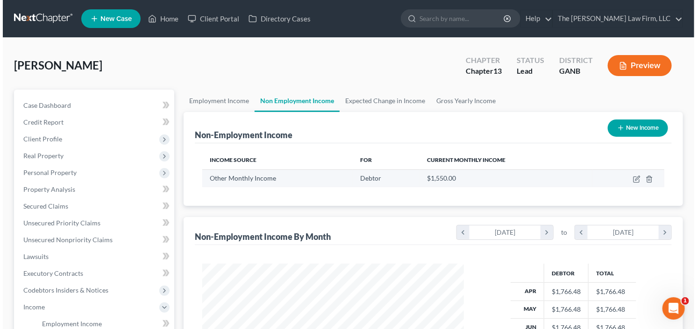
scroll to position [167, 280]
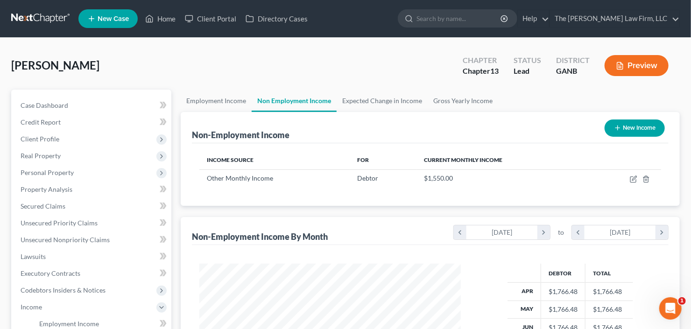
click at [632, 126] on button "New Income" at bounding box center [635, 128] width 60 height 17
select select "0"
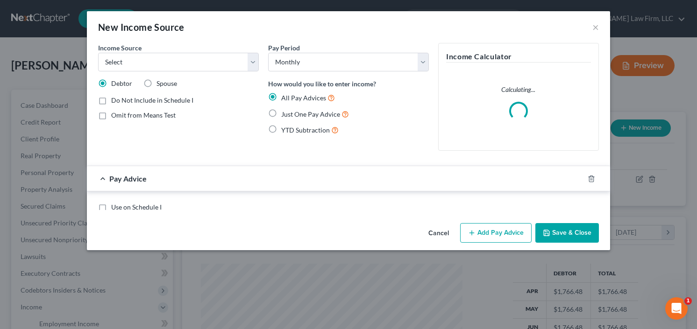
scroll to position [167, 283]
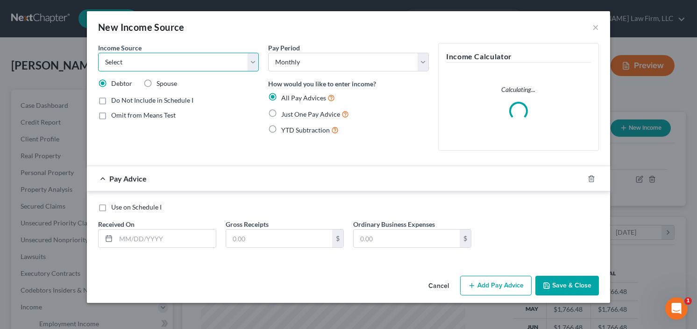
click at [174, 64] on select "Select Unemployment Disability (from employer) Pension Retirement Social Securi…" at bounding box center [178, 62] width 161 height 19
select select "13"
click at [98, 53] on select "Select Unemployment Disability (from employer) Pension Retirement Social Securi…" at bounding box center [178, 62] width 161 height 19
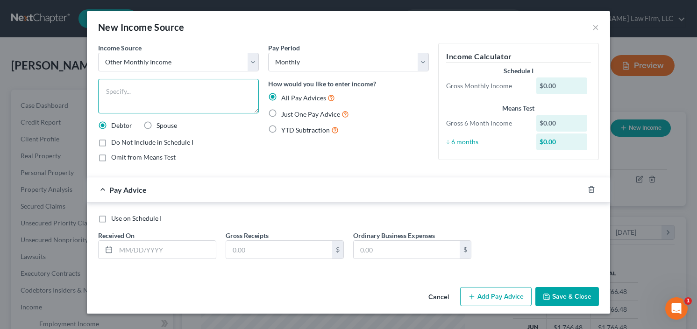
click at [148, 89] on textarea at bounding box center [178, 96] width 161 height 35
type textarea "Co Debtor Contribution"
click at [281, 130] on label "YTD Subtraction" at bounding box center [309, 130] width 57 height 11
click at [285, 130] on input "YTD Subtraction" at bounding box center [288, 128] width 6 height 6
radio input "true"
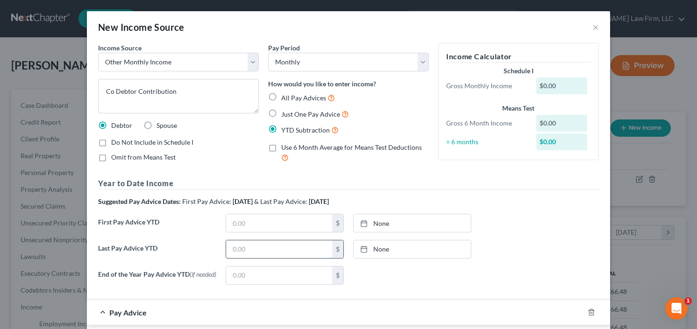
drag, startPoint x: 242, startPoint y: 252, endPoint x: 238, endPoint y: 247, distance: 6.4
click at [242, 252] on input "text" at bounding box center [279, 250] width 106 height 18
type input "30,000"
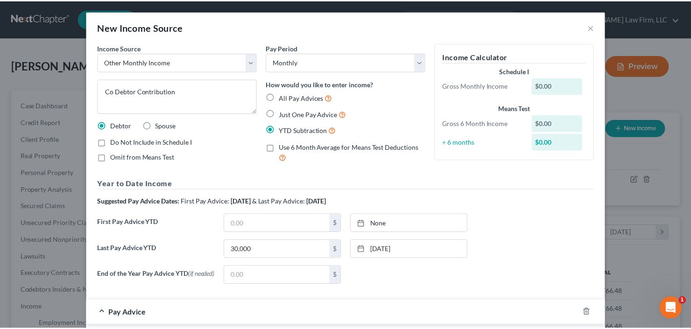
scroll to position [102, 0]
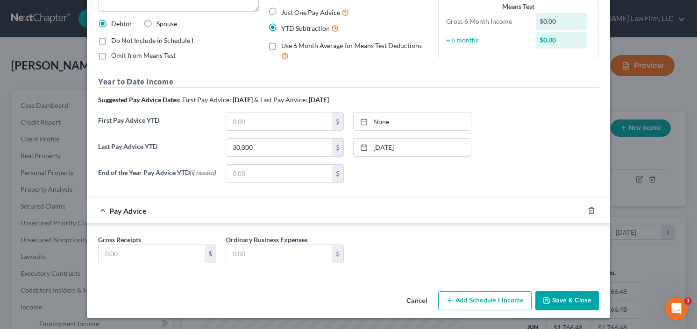
click at [559, 300] on button "Save & Close" at bounding box center [567, 301] width 64 height 20
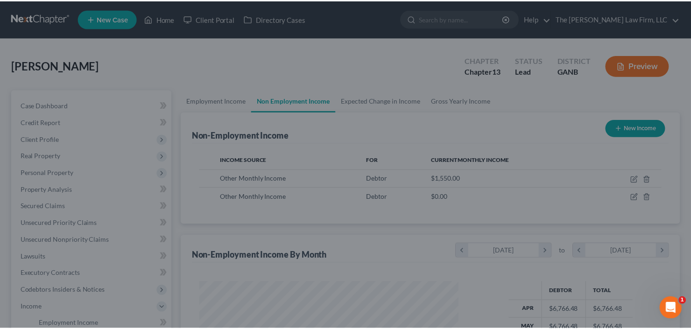
scroll to position [466949, 466835]
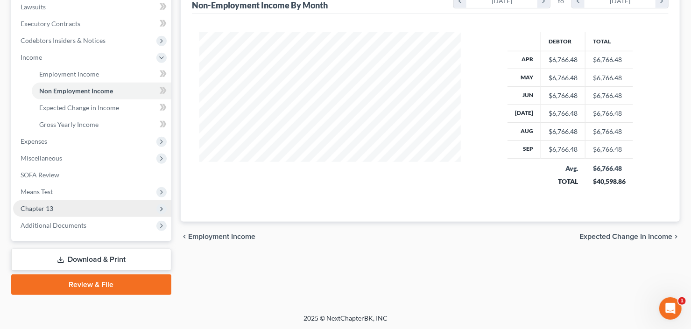
click at [39, 208] on span "Chapter 13" at bounding box center [37, 209] width 33 height 8
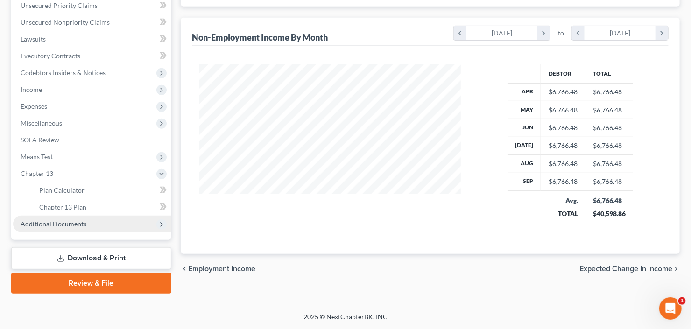
scroll to position [216, 0]
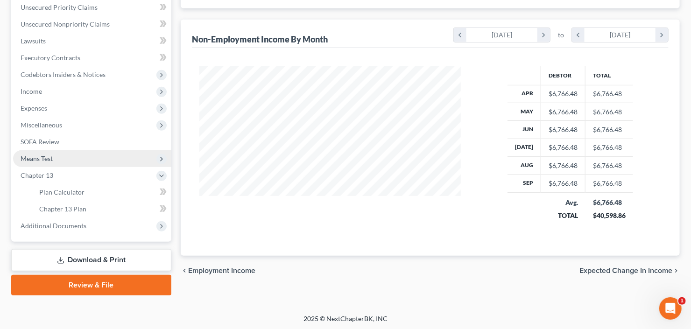
click at [60, 158] on span "Means Test" at bounding box center [92, 158] width 158 height 17
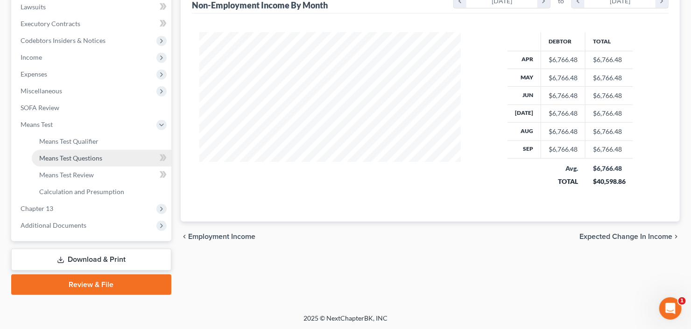
click at [77, 154] on span "Means Test Questions" at bounding box center [70, 158] width 63 height 8
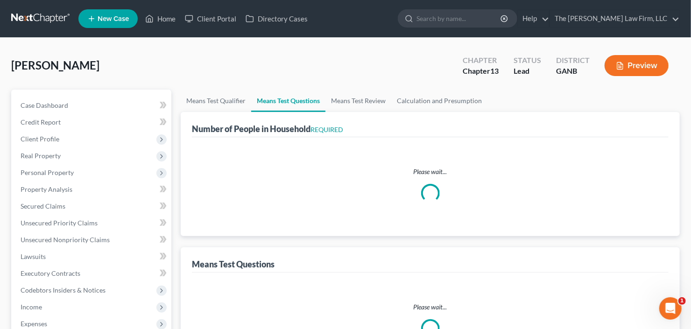
select select "1"
select select "60"
select select "0"
select select "60"
select select "1"
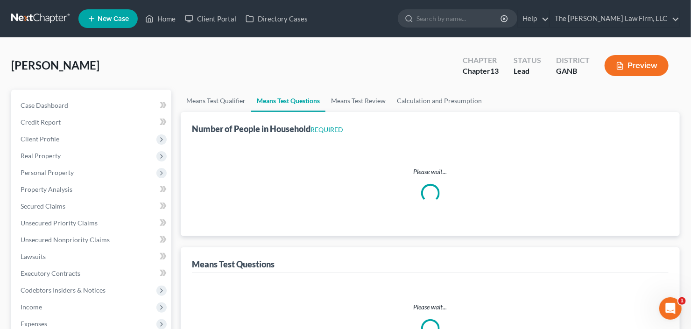
select select "1"
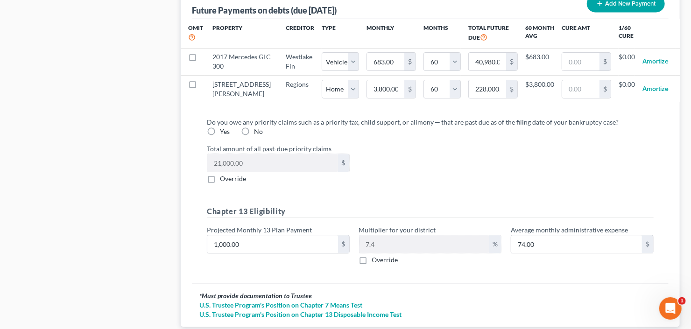
scroll to position [972, 0]
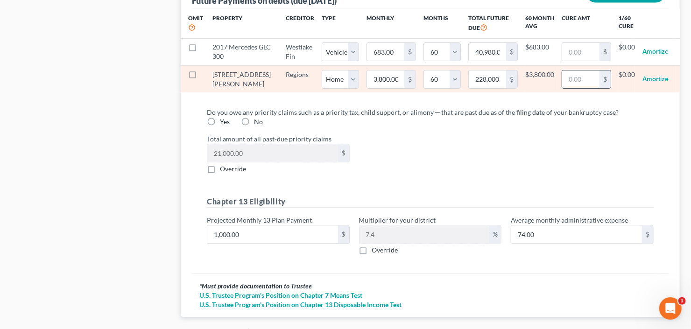
click at [563, 85] on input "text" at bounding box center [580, 80] width 37 height 18
type input "8,000"
select select "0"
select select "60"
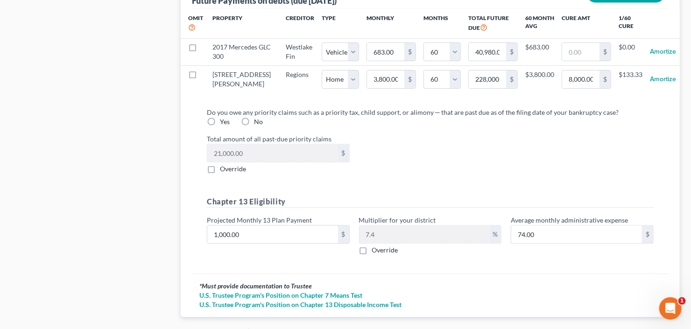
select select "0"
select select "60"
select select "0"
select select "60"
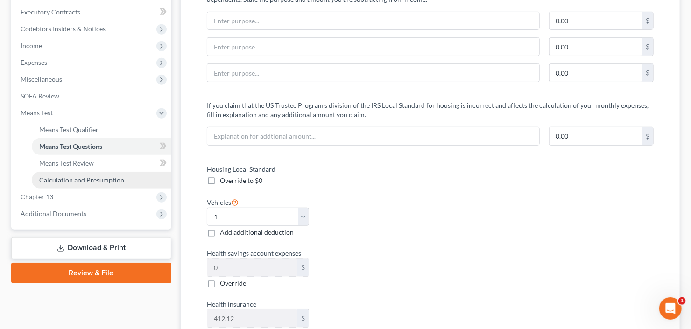
click at [84, 182] on span "Calculation and Presumption" at bounding box center [81, 180] width 85 height 8
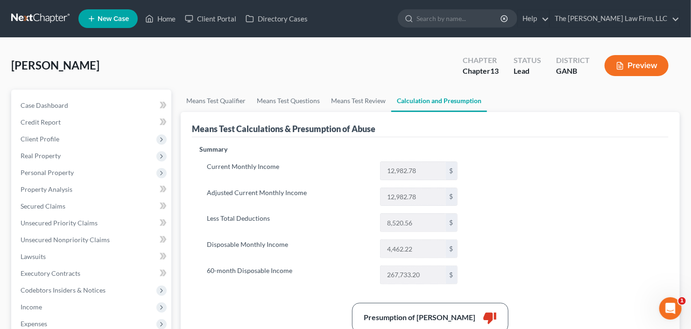
drag, startPoint x: 324, startPoint y: 153, endPoint x: 319, endPoint y: 153, distance: 5.1
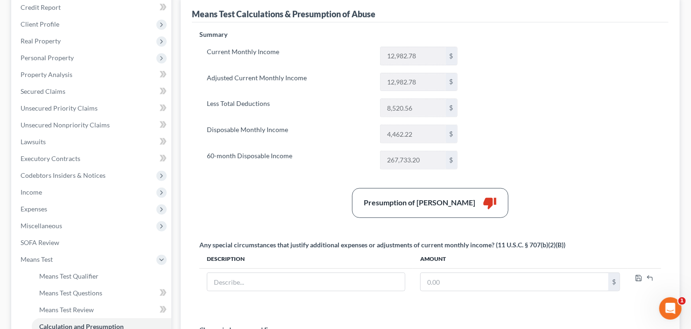
scroll to position [112, 0]
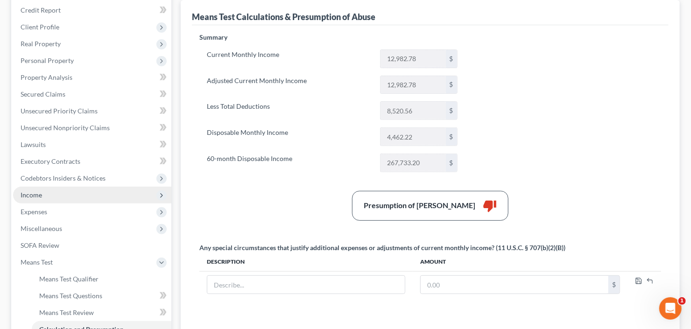
click at [57, 199] on span "Income" at bounding box center [92, 195] width 158 height 17
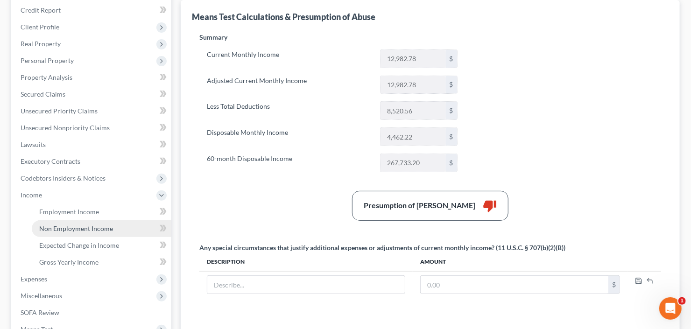
click at [65, 229] on span "Non Employment Income" at bounding box center [76, 229] width 74 height 8
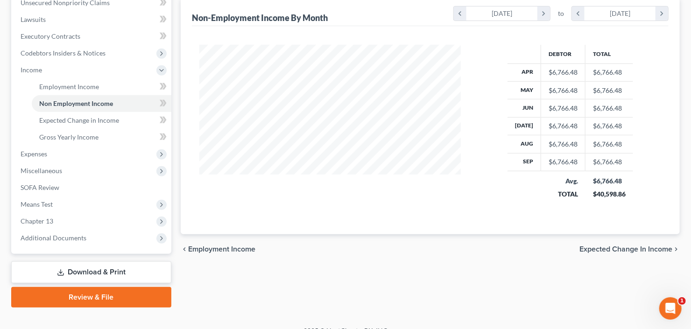
scroll to position [250, 0]
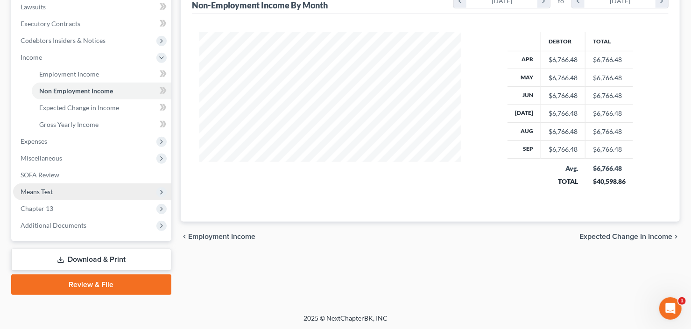
click at [50, 190] on span "Means Test" at bounding box center [37, 192] width 32 height 8
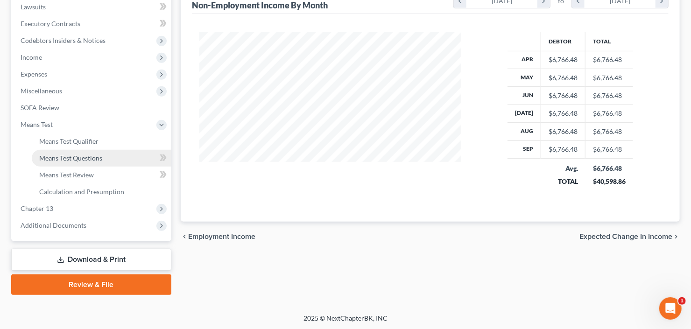
click at [78, 160] on span "Means Test Questions" at bounding box center [70, 158] width 63 height 8
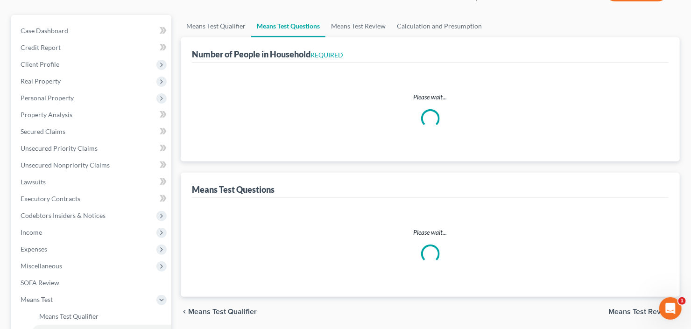
select select "1"
select select "60"
select select "0"
select select "60"
select select "1"
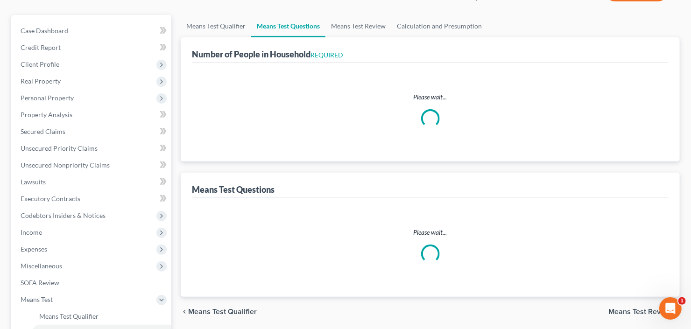
select select "1"
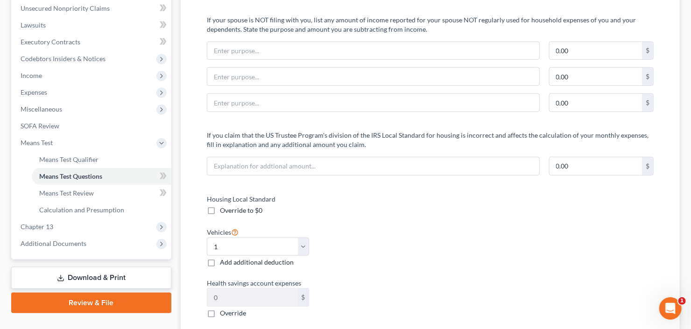
scroll to position [299, 0]
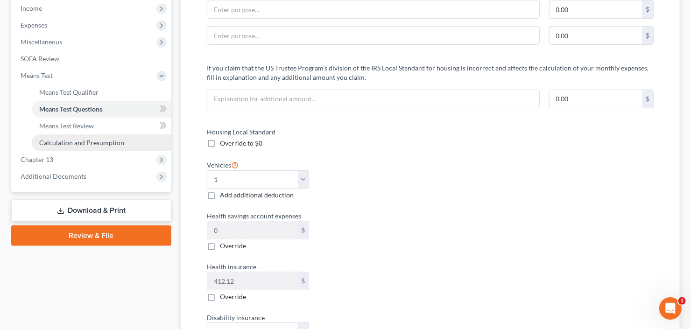
click at [83, 145] on span "Calculation and Presumption" at bounding box center [81, 143] width 85 height 8
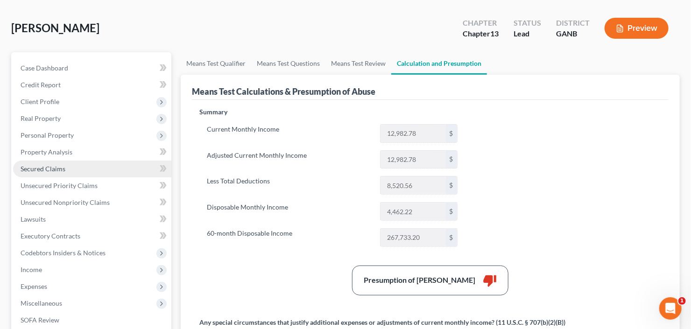
scroll to position [112, 0]
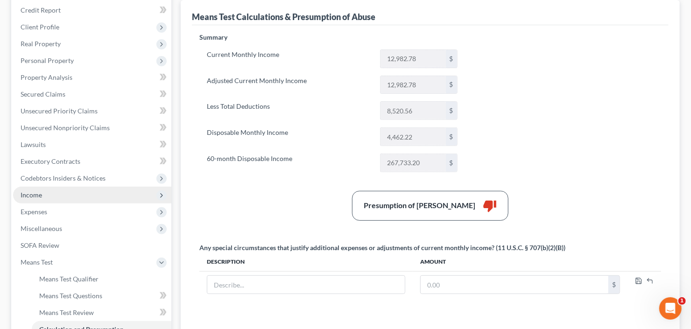
click at [56, 197] on span "Income" at bounding box center [92, 195] width 158 height 17
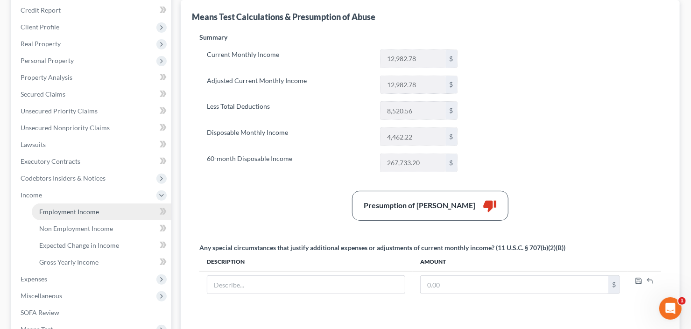
click at [69, 210] on span "Employment Income" at bounding box center [69, 212] width 60 height 8
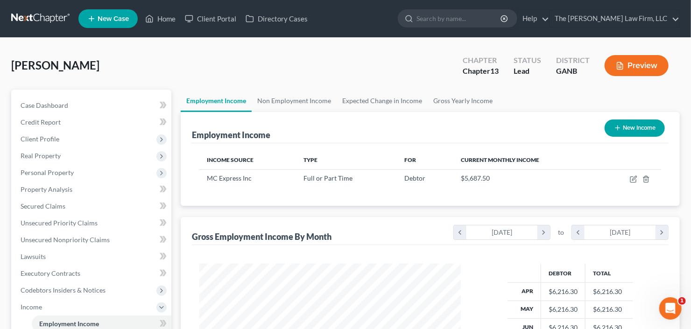
scroll to position [167, 280]
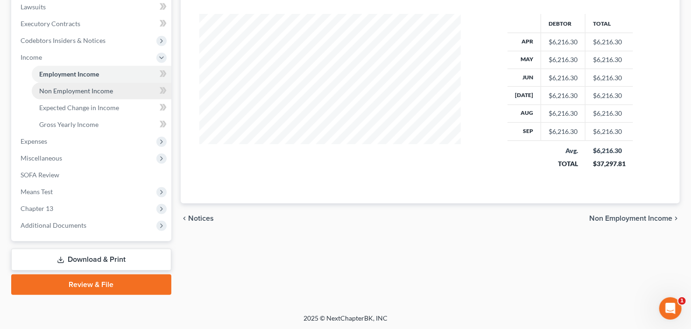
click at [92, 83] on link "Non Employment Income" at bounding box center [102, 91] width 140 height 17
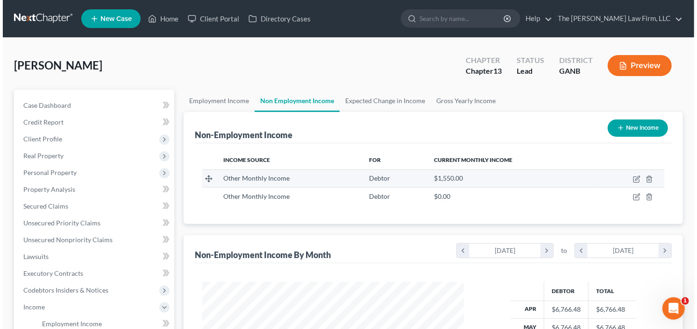
scroll to position [167, 280]
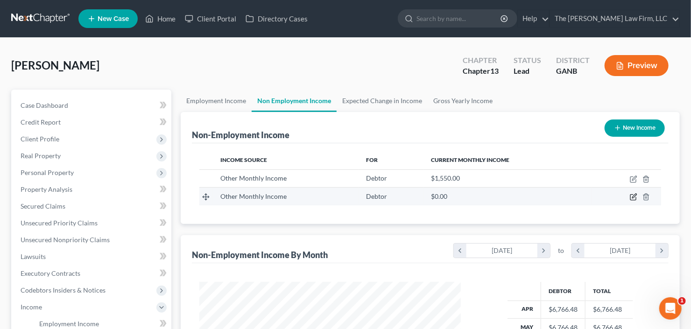
click at [632, 199] on icon "button" at bounding box center [633, 196] width 7 height 7
select select "13"
select select "0"
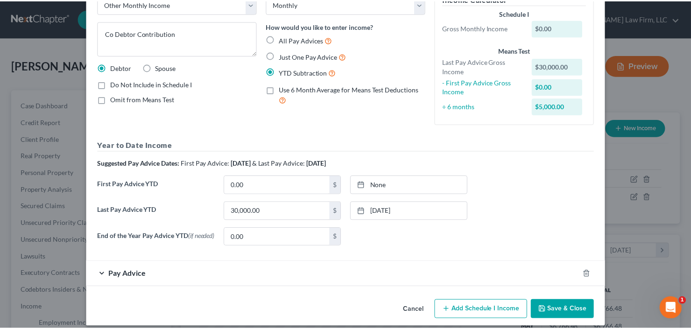
scroll to position [67, 0]
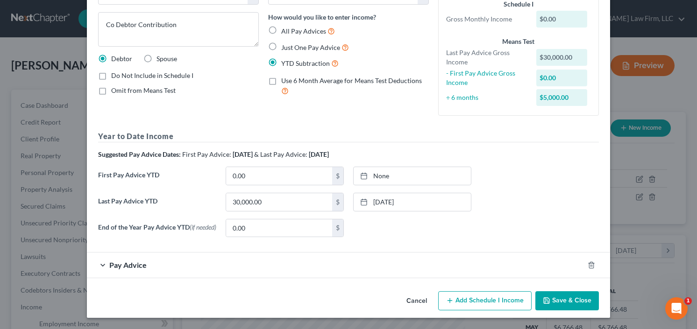
click at [568, 303] on button "Save & Close" at bounding box center [567, 301] width 64 height 20
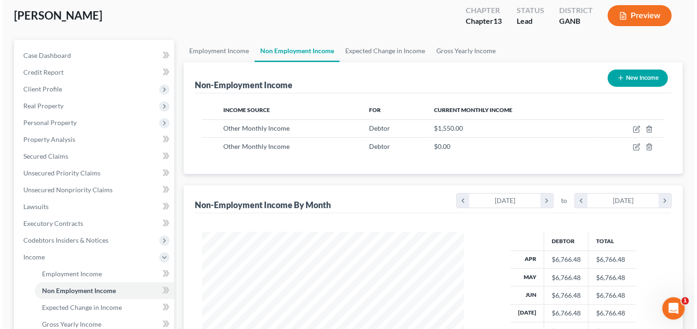
scroll to position [0, 0]
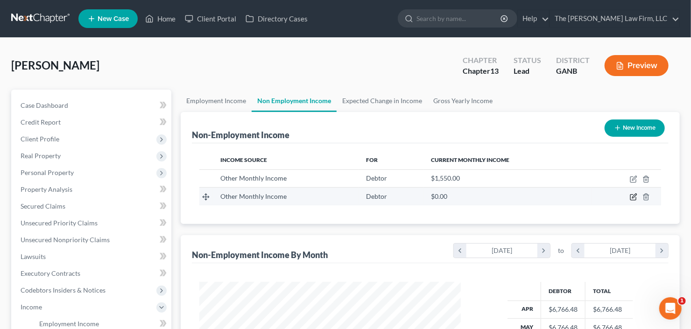
click at [632, 195] on icon "button" at bounding box center [633, 196] width 7 height 7
select select "13"
select select "0"
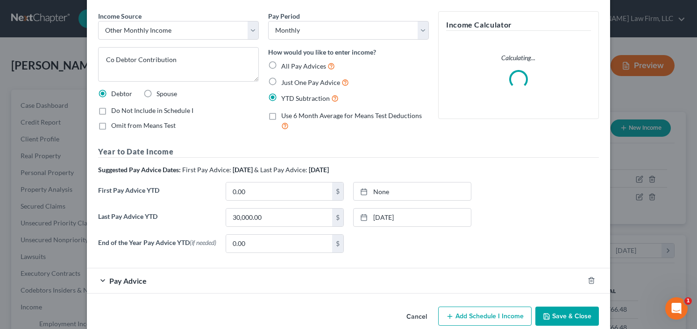
scroll to position [48, 0]
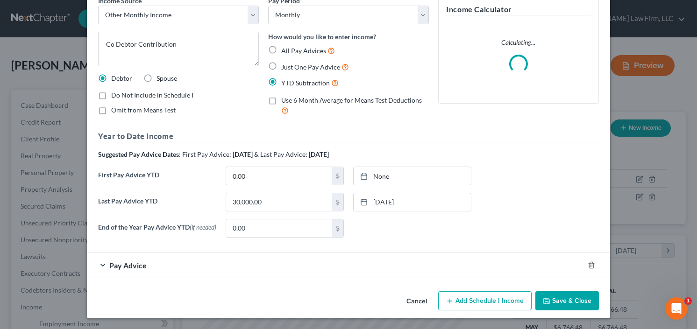
click at [588, 259] on div at bounding box center [597, 265] width 26 height 15
click at [590, 265] on icon "button" at bounding box center [591, 265] width 7 height 7
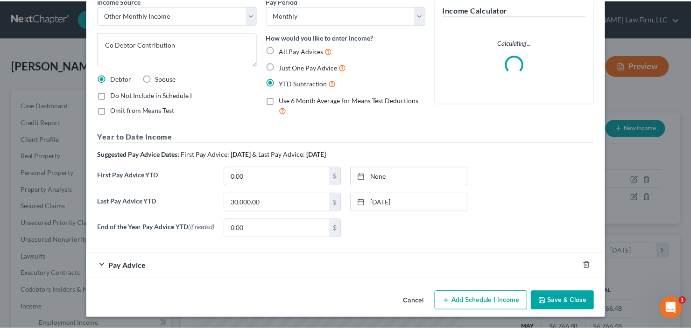
scroll to position [22, 0]
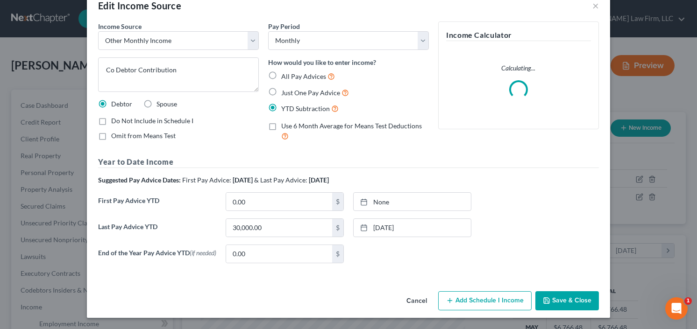
click at [565, 305] on button "Save & Close" at bounding box center [567, 301] width 64 height 20
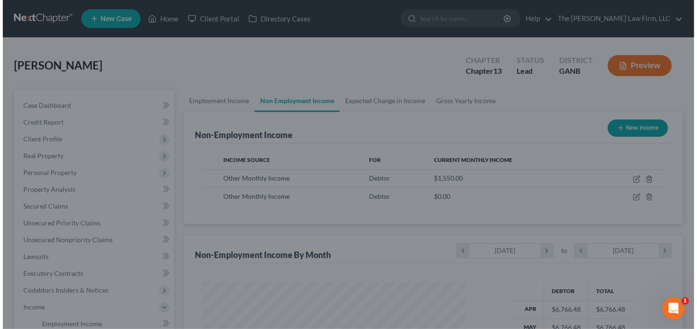
scroll to position [466949, 466835]
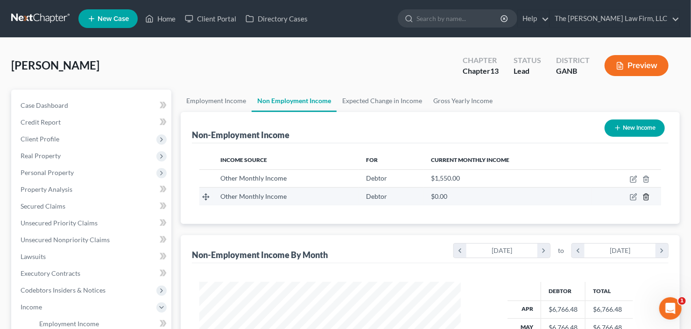
click at [646, 195] on icon "button" at bounding box center [646, 196] width 7 height 7
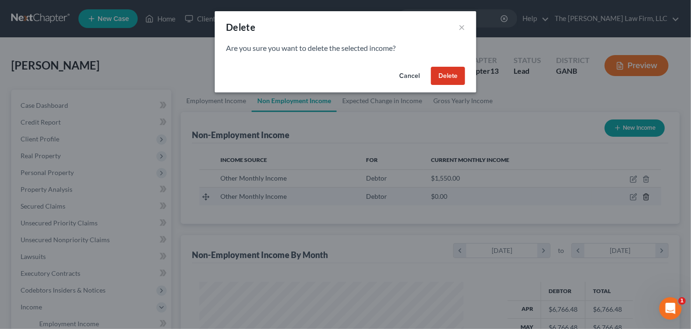
scroll to position [167, 283]
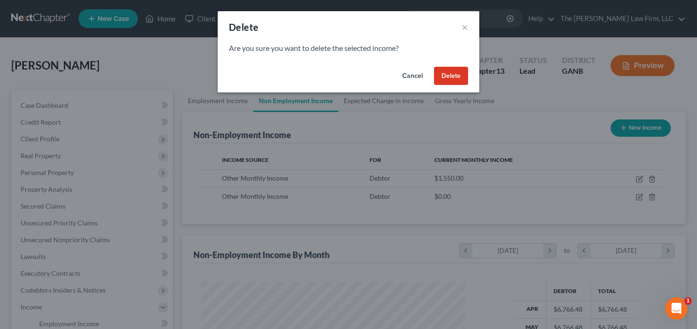
click at [451, 78] on button "Delete" at bounding box center [451, 76] width 34 height 19
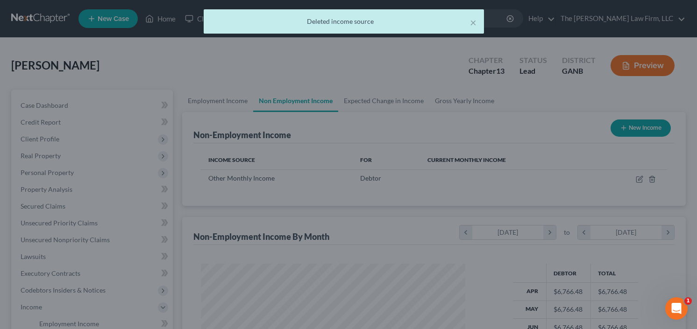
scroll to position [466949, 466835]
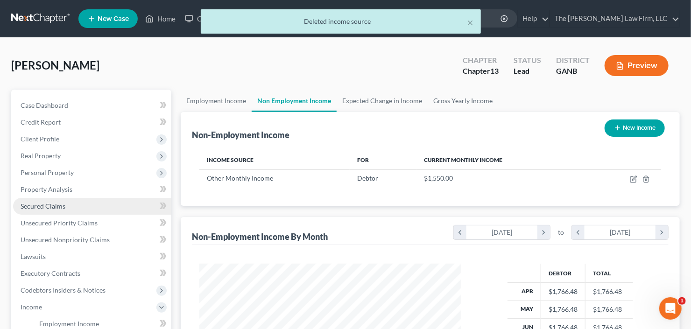
click at [33, 206] on span "Secured Claims" at bounding box center [43, 206] width 45 height 8
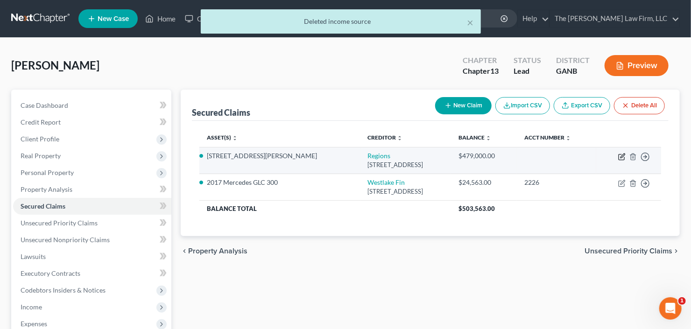
click at [620, 157] on icon "button" at bounding box center [621, 156] width 7 height 7
select select "0"
select select "3"
select select "0"
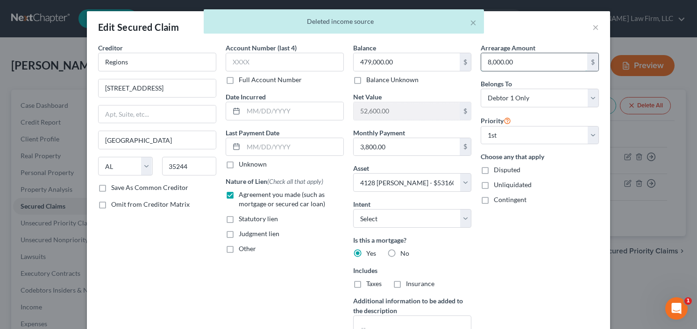
click at [530, 63] on input "8,000.00" at bounding box center [534, 62] width 106 height 18
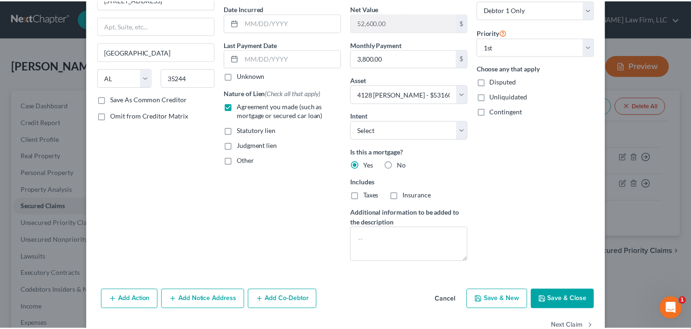
scroll to position [112, 0]
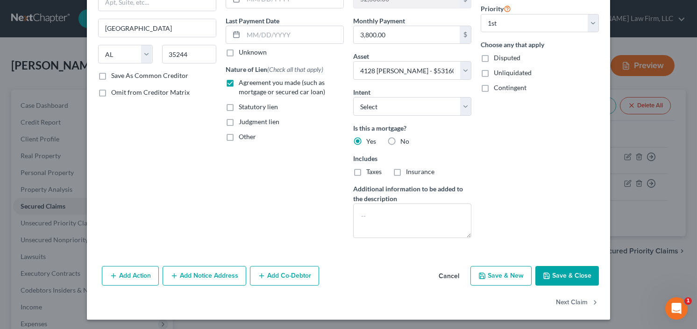
click at [578, 280] on button "Save & Close" at bounding box center [567, 276] width 64 height 20
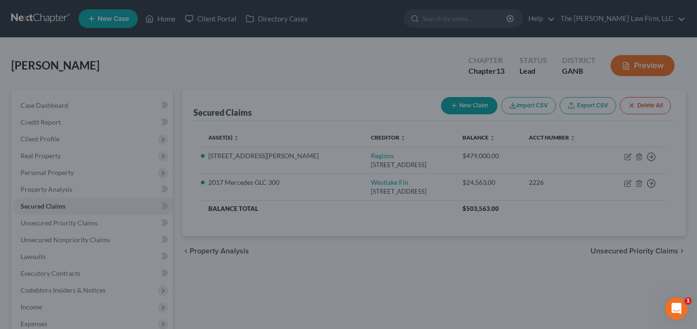
select select "3"
type input "0"
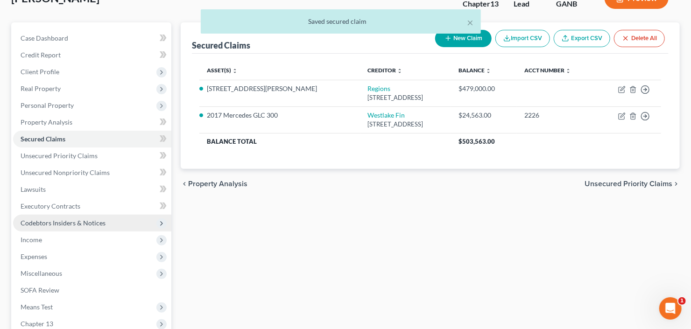
scroll to position [149, 0]
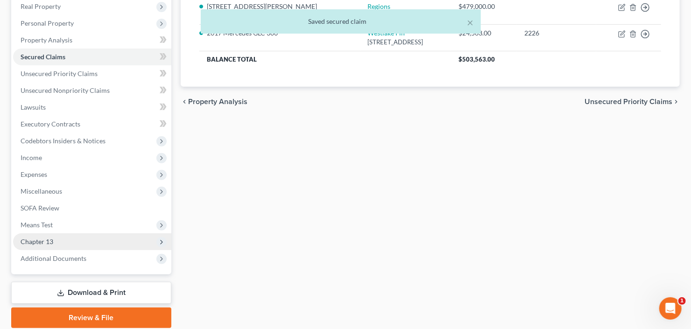
click at [57, 239] on span "Chapter 13" at bounding box center [92, 242] width 158 height 17
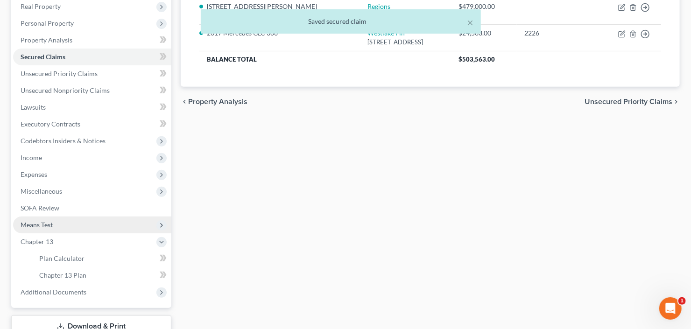
click at [68, 219] on span "Means Test" at bounding box center [92, 225] width 158 height 17
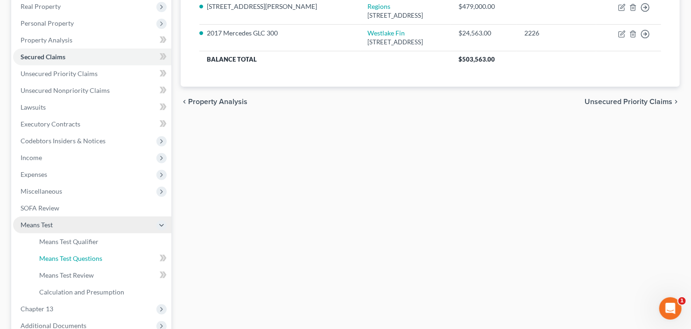
drag, startPoint x: 94, startPoint y: 257, endPoint x: 103, endPoint y: 254, distance: 9.5
click at [93, 257] on span "Means Test Questions" at bounding box center [70, 259] width 63 height 8
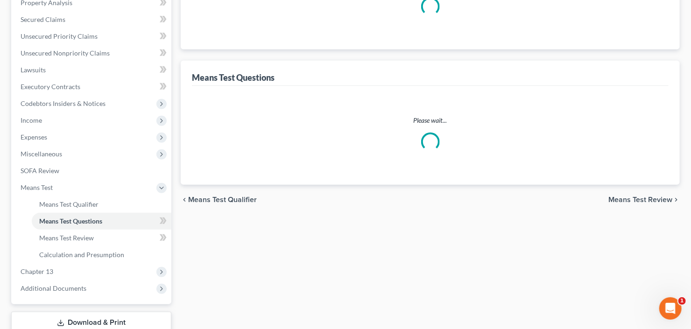
select select "1"
select select "60"
select select "0"
select select "60"
select select "1"
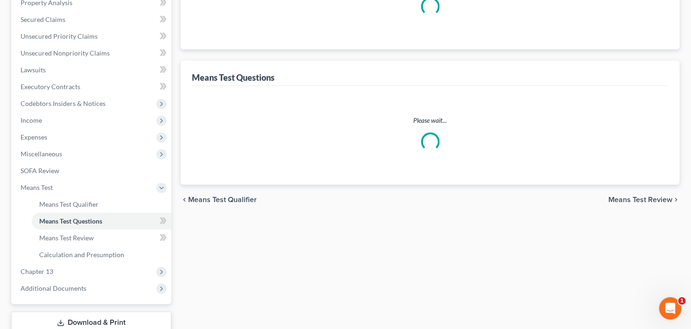
select select "1"
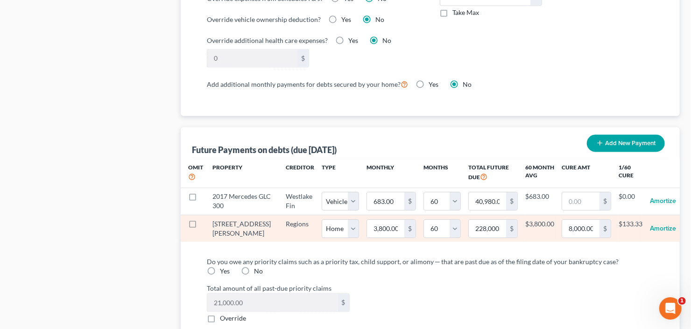
scroll to position [822, 0]
click at [201, 227] on label at bounding box center [201, 227] width 0 height 0
click at [205, 226] on input "checkbox" at bounding box center [208, 223] width 6 height 6
checkbox input "true"
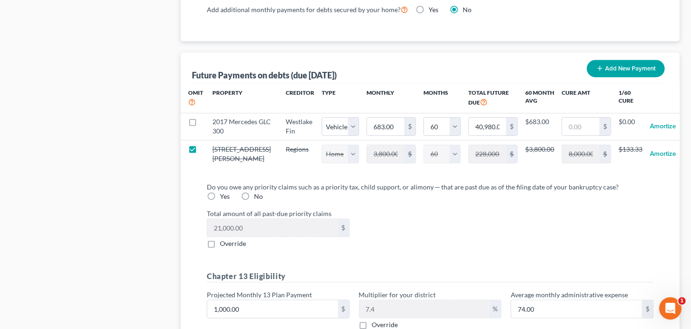
select select "0"
select select "60"
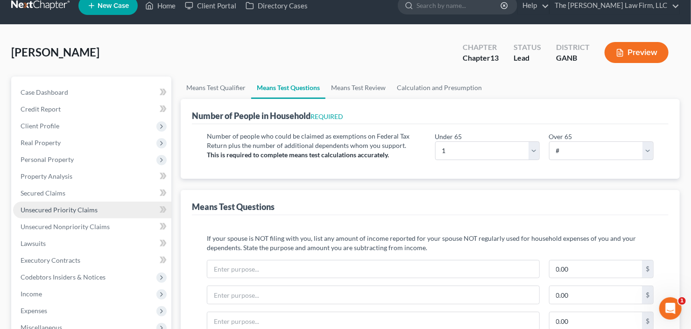
scroll to position [149, 0]
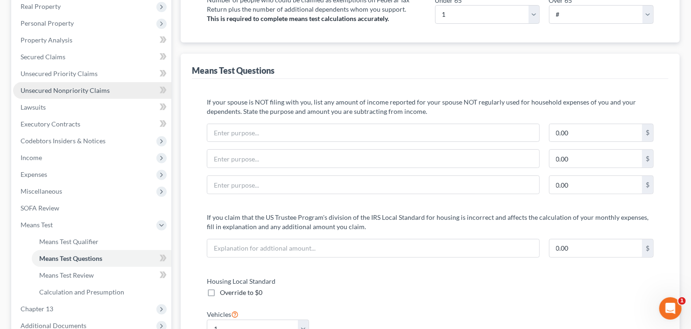
click at [68, 97] on link "Unsecured Nonpriority Claims" at bounding box center [92, 90] width 158 height 17
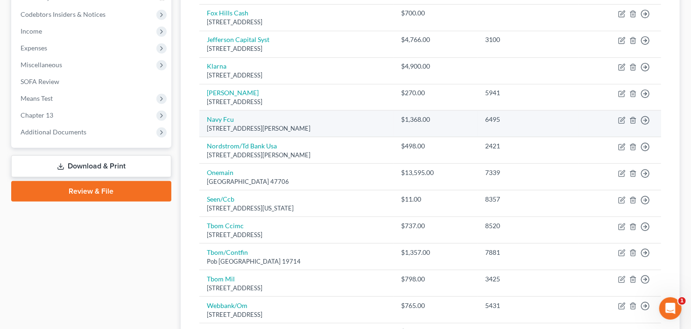
scroll to position [187, 0]
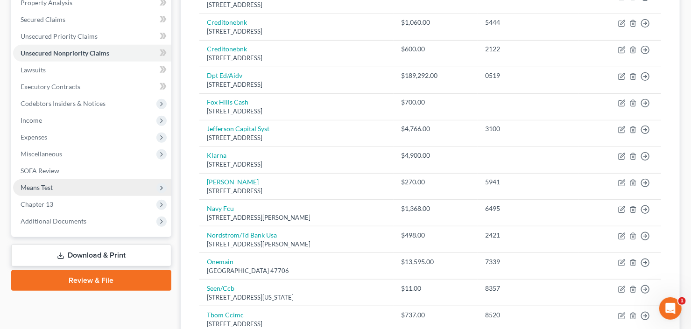
click at [49, 186] on span "Means Test" at bounding box center [37, 188] width 32 height 8
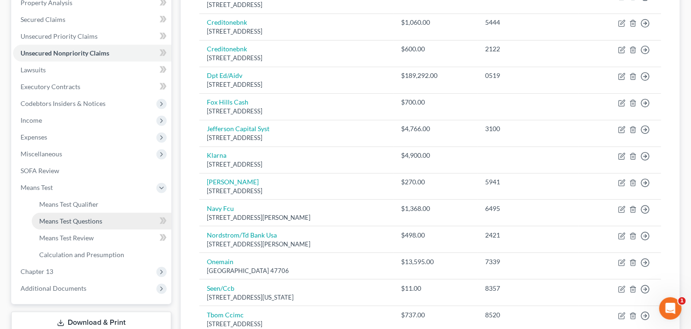
click at [75, 219] on span "Means Test Questions" at bounding box center [70, 221] width 63 height 8
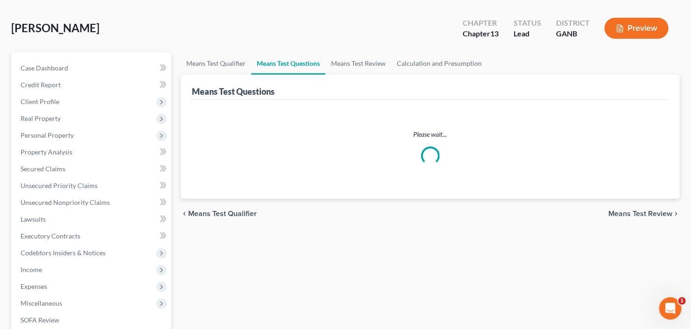
select select "1"
select select "60"
select select "0"
select select "60"
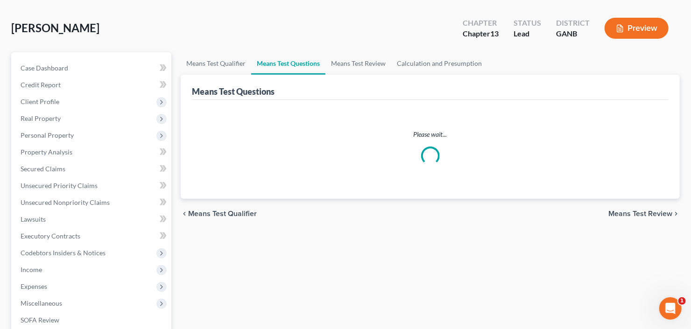
select select "1"
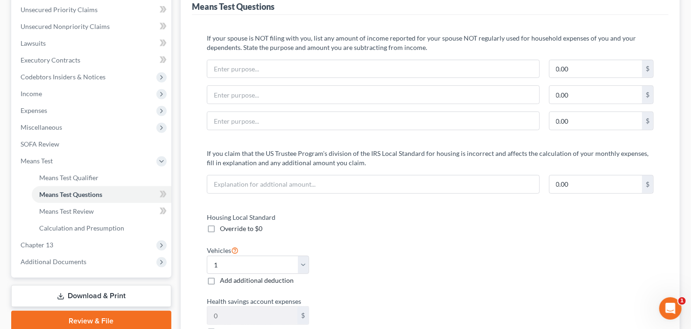
scroll to position [224, 0]
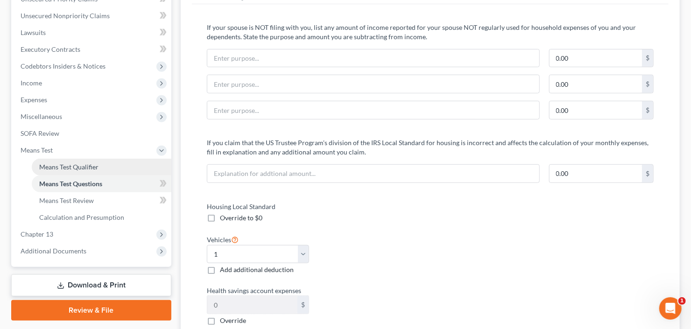
click at [71, 166] on span "Means Test Qualifier" at bounding box center [68, 167] width 59 height 8
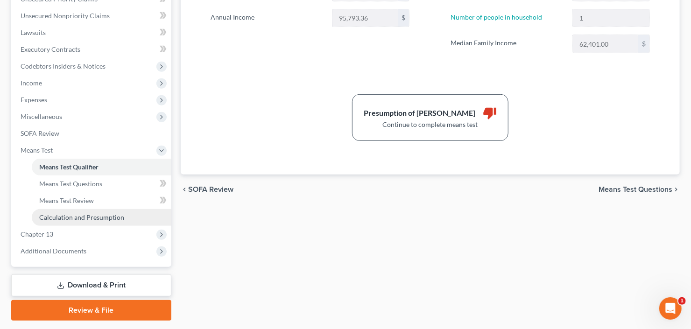
click at [75, 221] on link "Calculation and Presumption" at bounding box center [102, 217] width 140 height 17
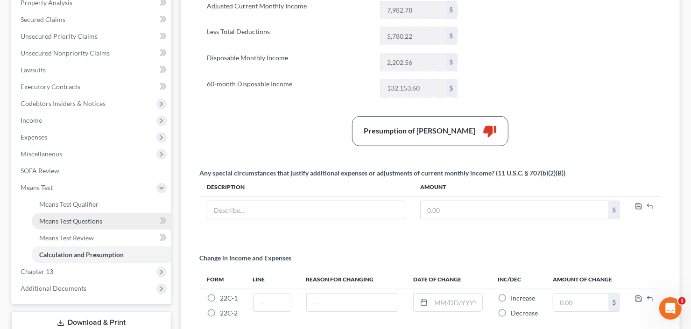
click at [78, 225] on link "Means Test Questions" at bounding box center [102, 221] width 140 height 17
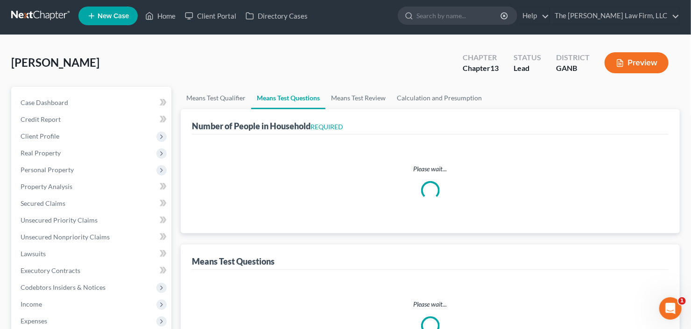
select select "1"
select select "60"
select select "0"
select select "60"
select select "1"
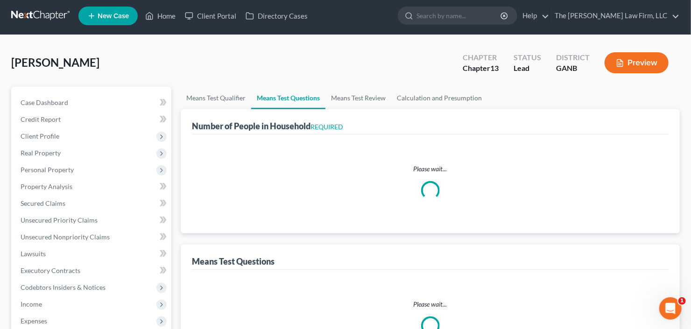
select select "1"
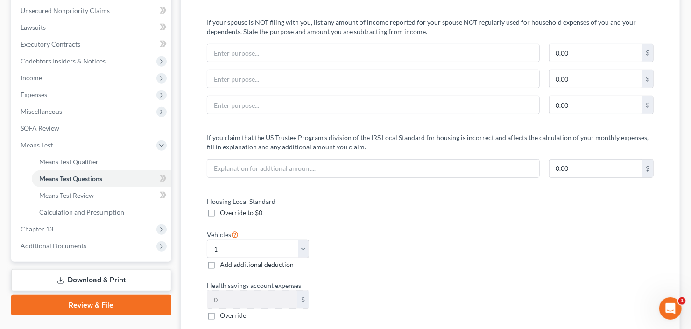
scroll to position [187, 0]
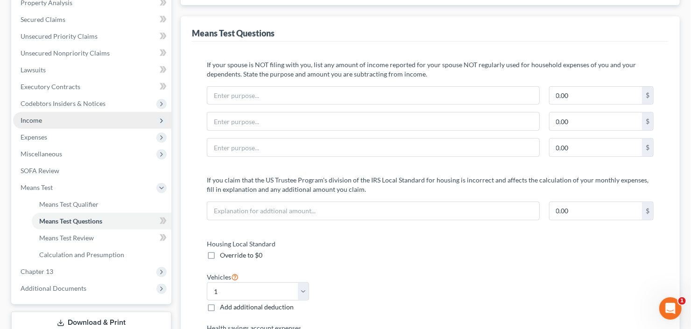
click at [50, 118] on span "Income" at bounding box center [92, 120] width 158 height 17
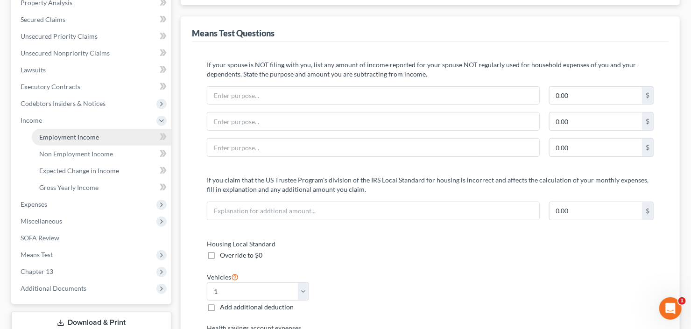
click at [79, 136] on span "Employment Income" at bounding box center [69, 137] width 60 height 8
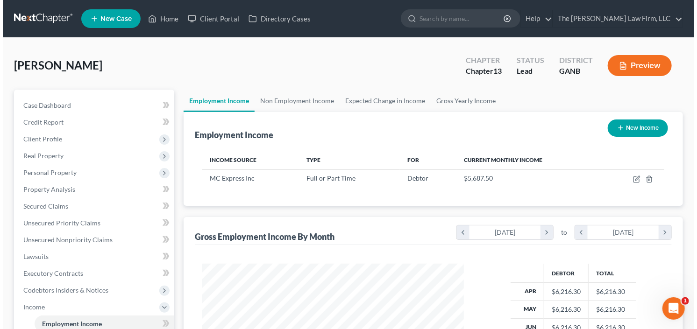
scroll to position [167, 280]
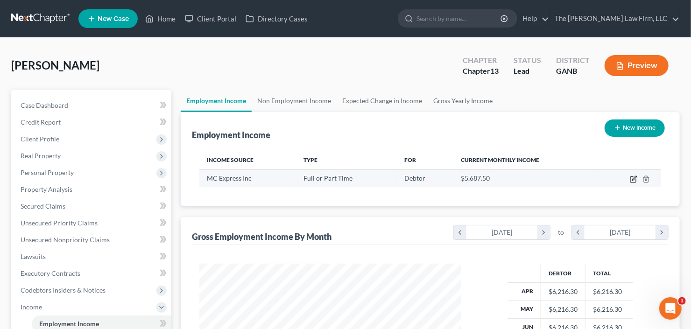
click at [635, 178] on icon "button" at bounding box center [634, 178] width 4 height 4
select select "0"
select select "10"
select select "2"
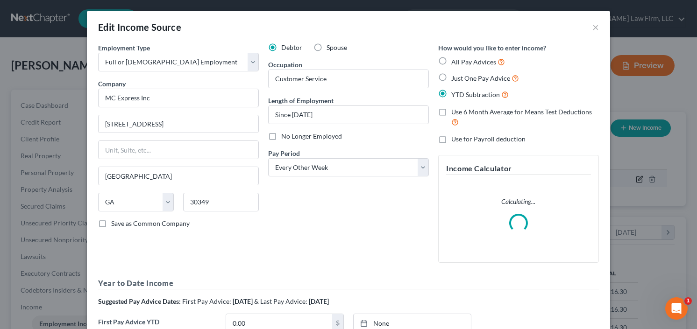
scroll to position [167, 283]
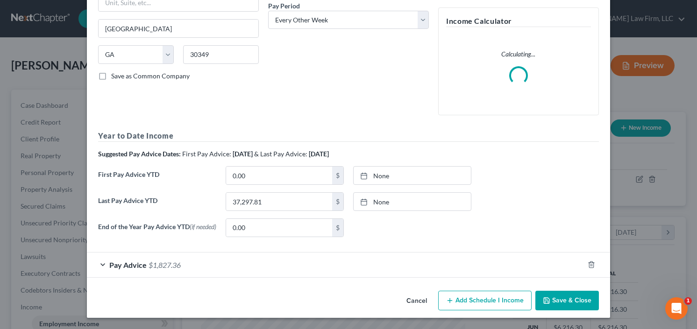
click at [135, 268] on span "Pay Advice" at bounding box center [127, 265] width 37 height 9
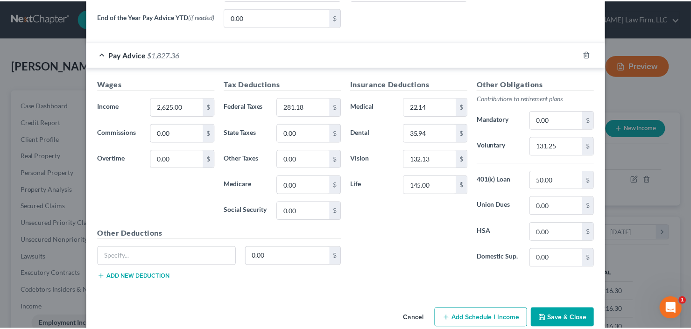
scroll to position [427, 0]
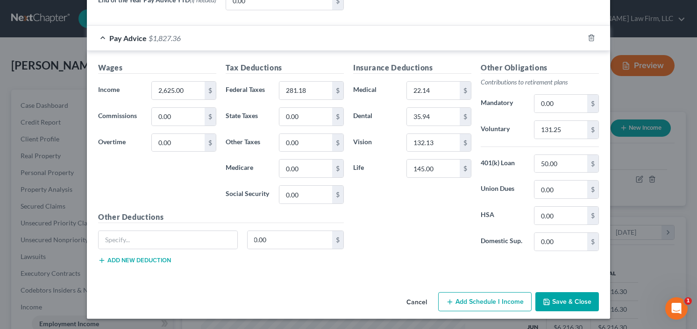
click at [555, 302] on button "Save & Close" at bounding box center [567, 302] width 64 height 20
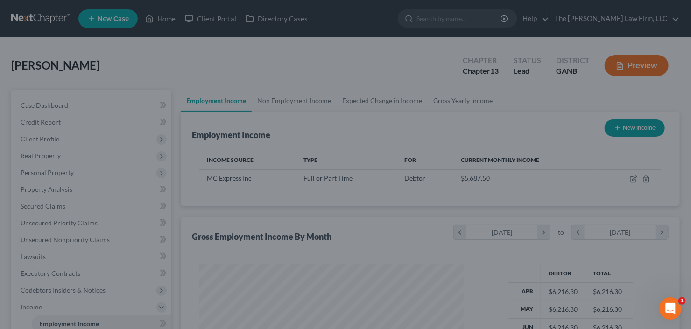
scroll to position [466949, 466835]
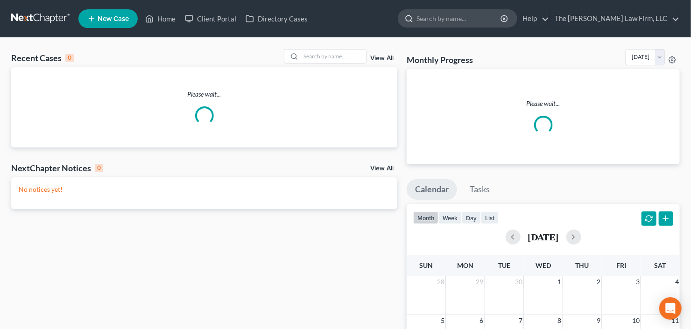
click at [496, 17] on input "search" at bounding box center [459, 18] width 85 height 17
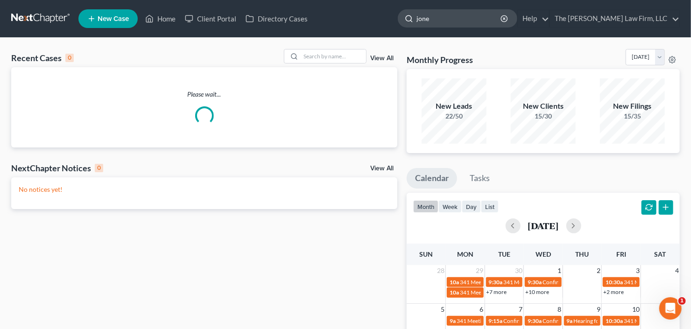
type input "[PERSON_NAME]"
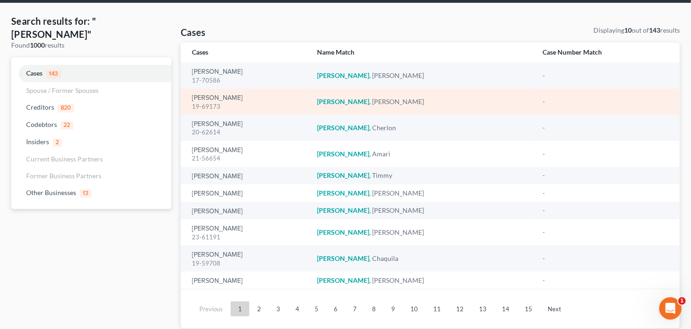
scroll to position [62, 0]
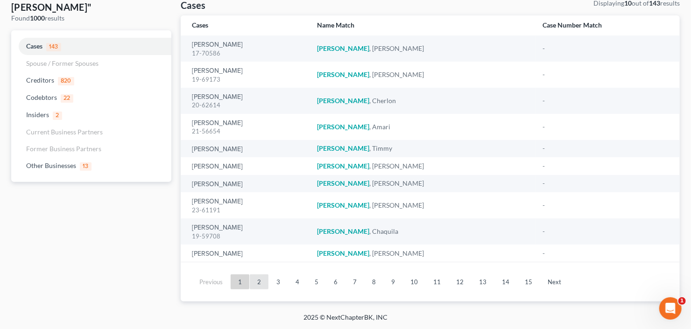
click at [262, 281] on link "2" at bounding box center [259, 282] width 19 height 15
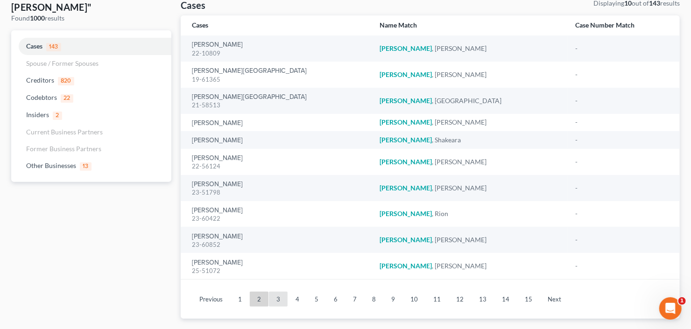
click at [272, 300] on link "3" at bounding box center [278, 299] width 19 height 15
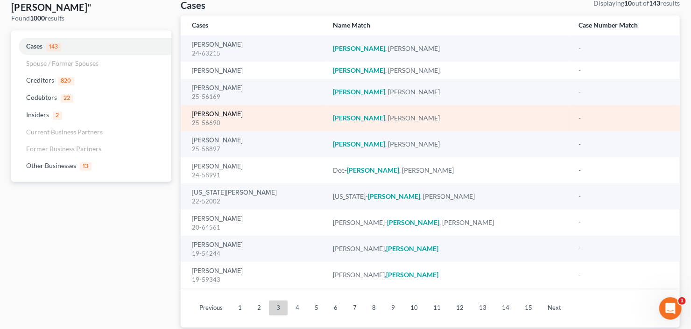
click at [211, 113] on link "Jones, Brandon" at bounding box center [217, 114] width 51 height 7
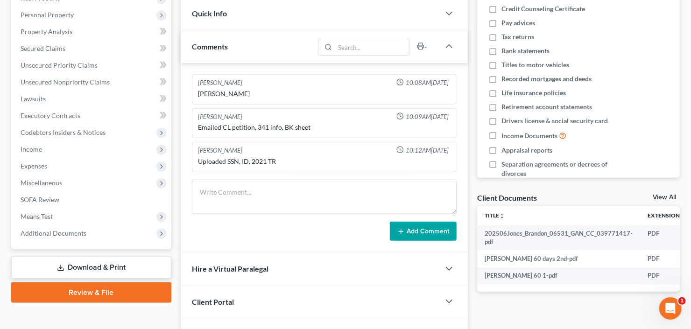
scroll to position [187, 0]
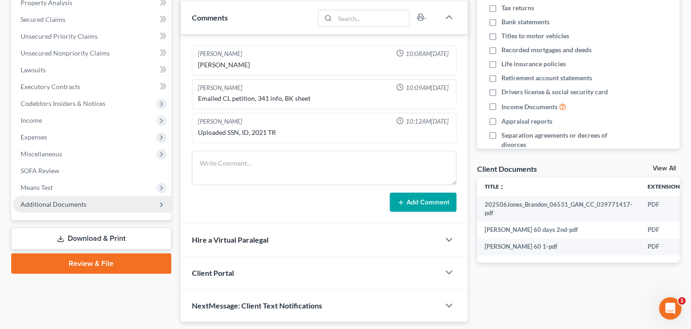
click at [50, 199] on span "Additional Documents" at bounding box center [92, 204] width 158 height 17
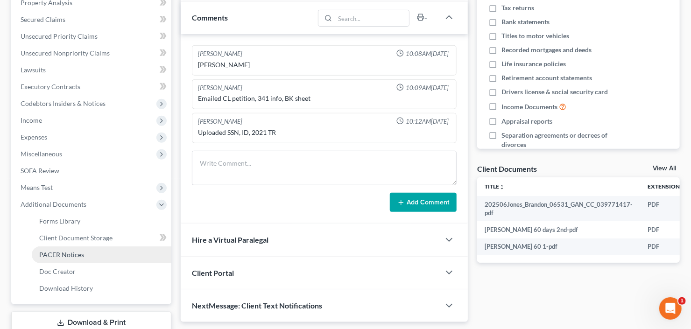
click at [55, 257] on span "PACER Notices" at bounding box center [61, 255] width 45 height 8
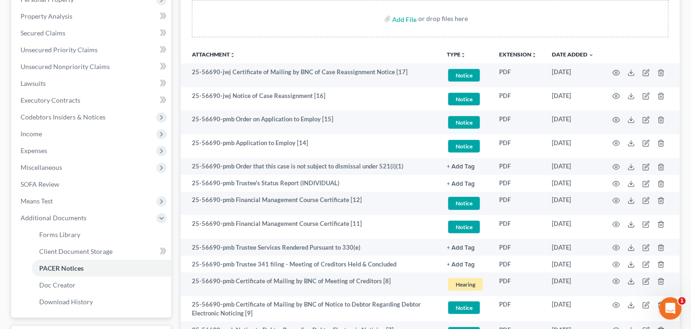
scroll to position [187, 0]
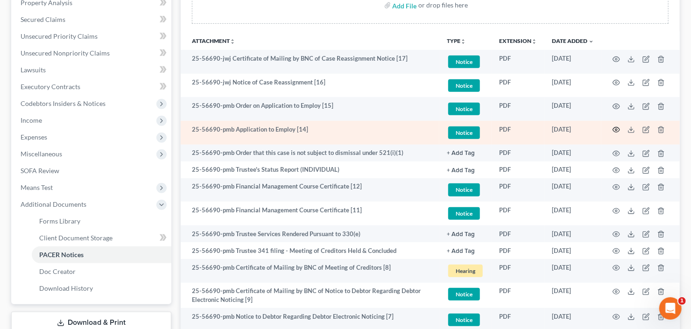
click at [618, 127] on icon "button" at bounding box center [616, 129] width 7 height 7
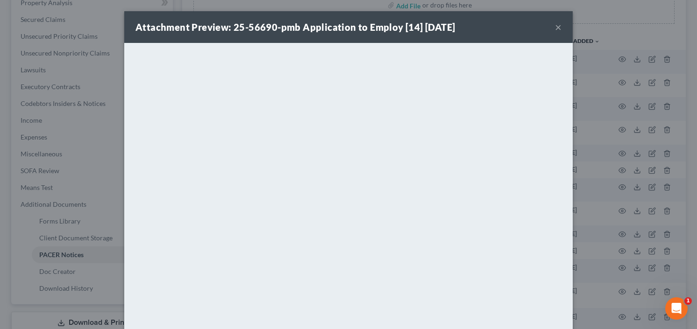
click at [555, 26] on button "×" at bounding box center [558, 26] width 7 height 11
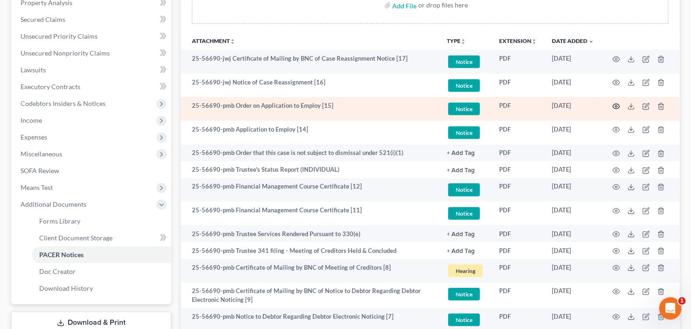
click at [616, 107] on icon "button" at bounding box center [616, 106] width 7 height 7
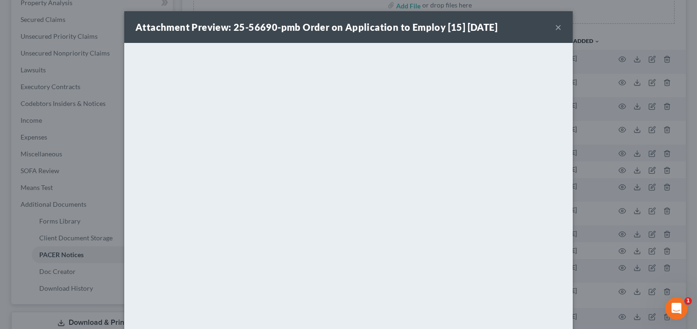
click at [555, 27] on button "×" at bounding box center [558, 26] width 7 height 11
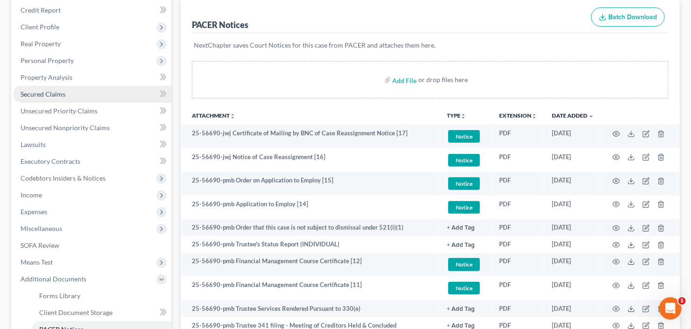
click at [45, 93] on span "Secured Claims" at bounding box center [43, 94] width 45 height 8
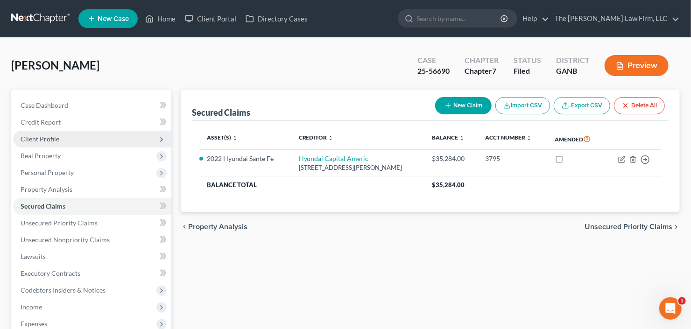
click at [68, 146] on span "Client Profile" at bounding box center [92, 139] width 158 height 17
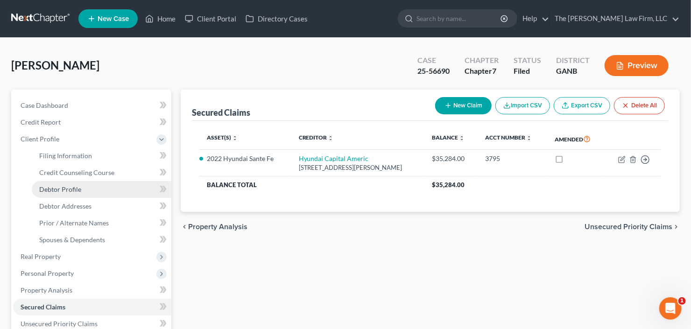
click at [73, 187] on span "Debtor Profile" at bounding box center [60, 189] width 42 height 8
select select "0"
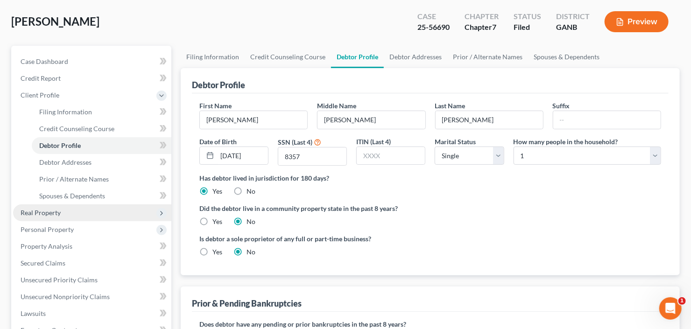
scroll to position [75, 0]
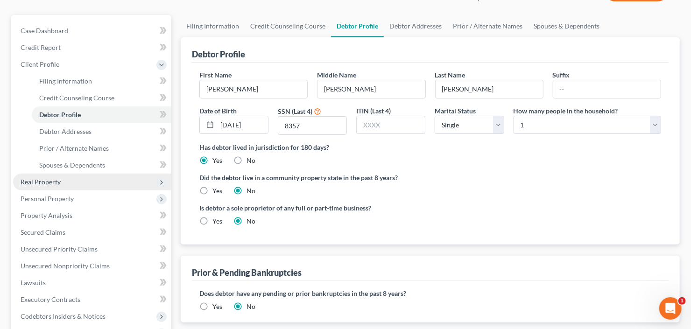
click at [79, 184] on span "Real Property" at bounding box center [92, 182] width 158 height 17
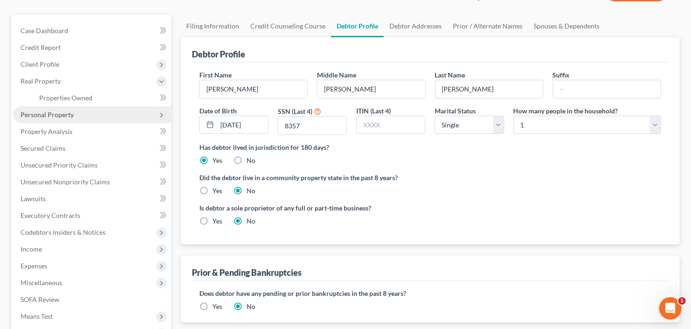
click at [92, 113] on span "Personal Property" at bounding box center [92, 115] width 158 height 17
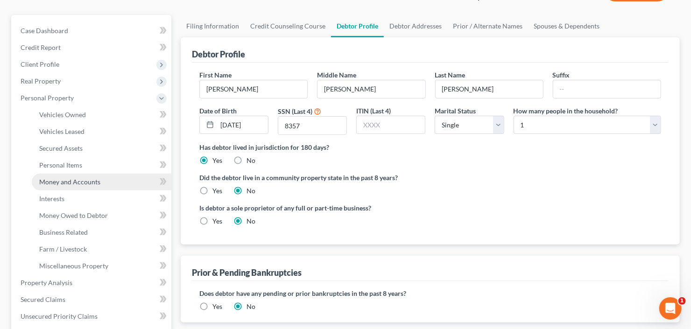
click at [87, 182] on span "Money and Accounts" at bounding box center [69, 182] width 61 height 8
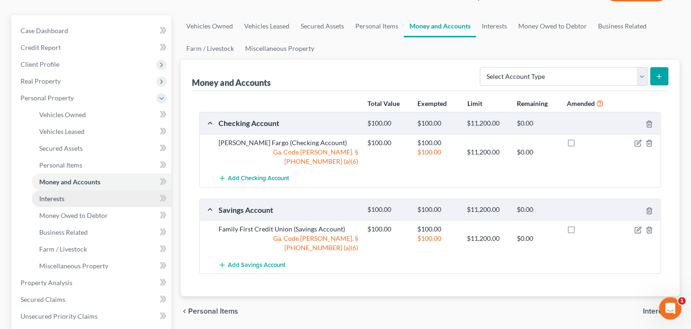
click at [58, 195] on span "Interests" at bounding box center [51, 199] width 25 height 8
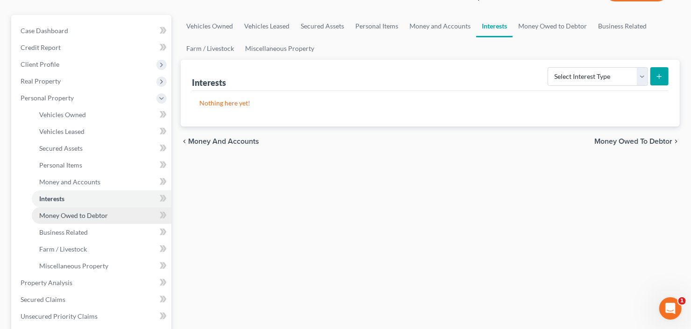
click at [75, 216] on span "Money Owed to Debtor" at bounding box center [73, 216] width 69 height 8
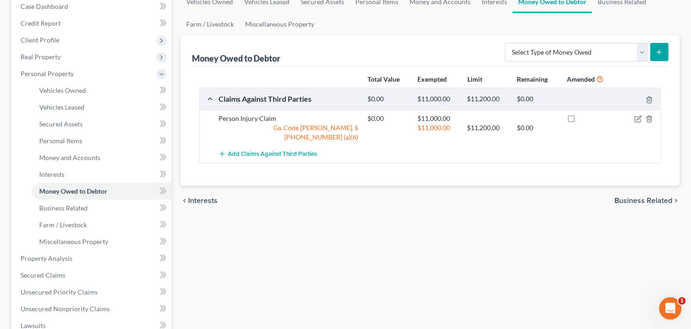
scroll to position [112, 0]
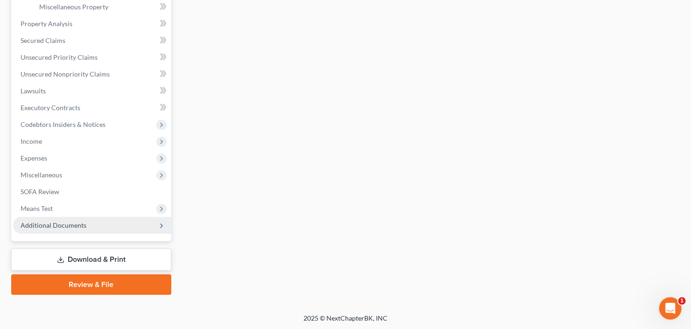
click at [45, 222] on span "Additional Documents" at bounding box center [54, 225] width 66 height 8
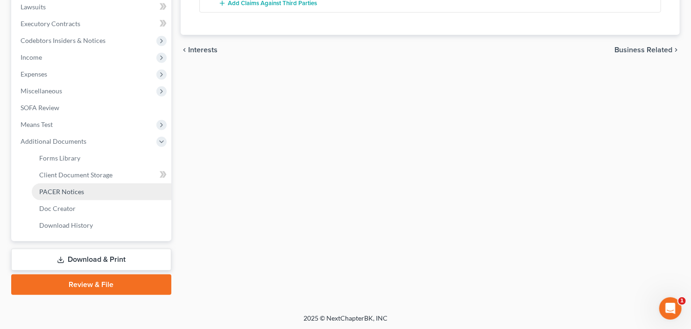
click at [64, 192] on span "PACER Notices" at bounding box center [61, 192] width 45 height 8
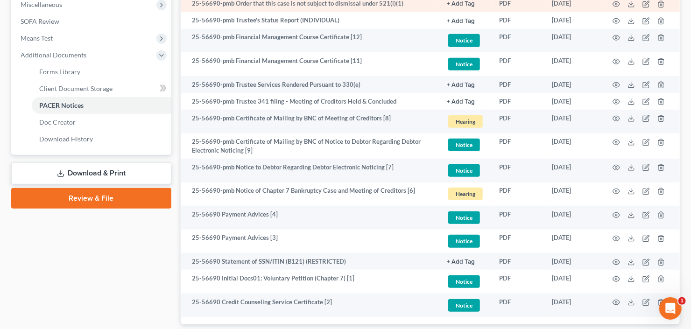
scroll to position [396, 0]
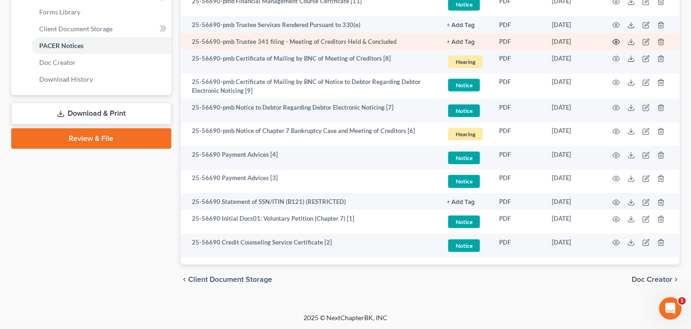
click at [616, 43] on icon "button" at bounding box center [616, 41] width 7 height 7
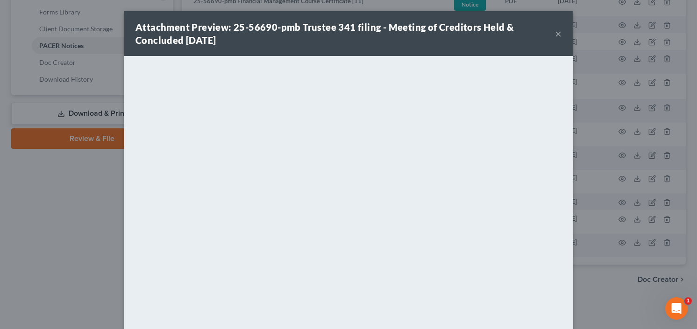
click at [555, 33] on button "×" at bounding box center [558, 33] width 7 height 11
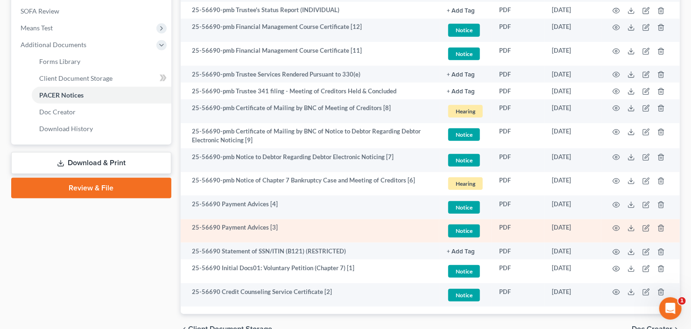
scroll to position [321, 0]
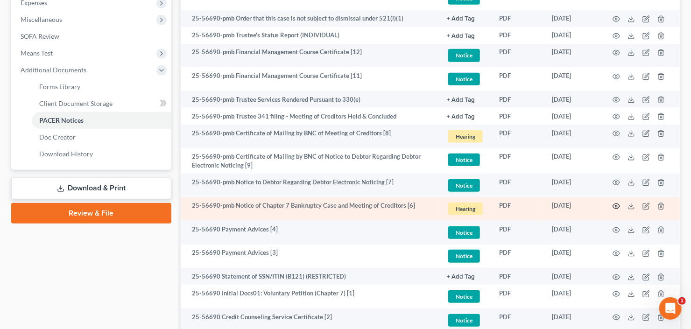
click at [614, 203] on icon "button" at bounding box center [616, 206] width 7 height 7
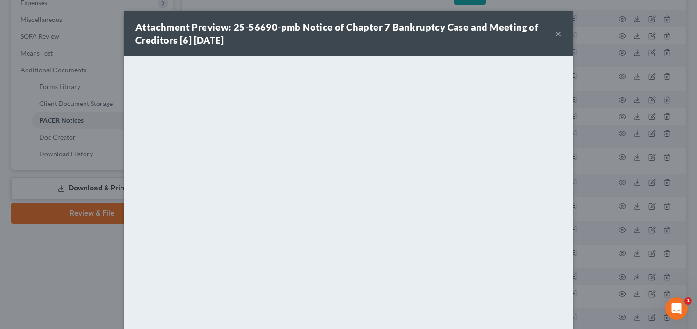
click at [555, 33] on button "×" at bounding box center [558, 33] width 7 height 11
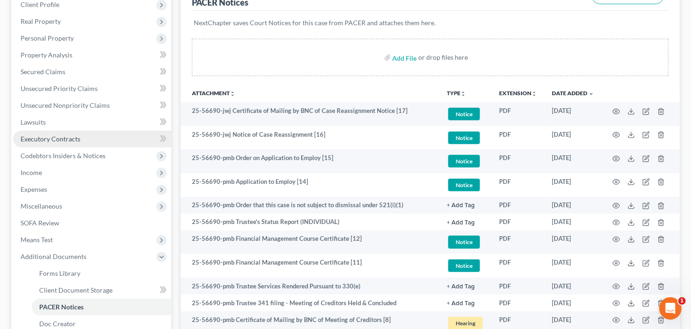
scroll to position [209, 0]
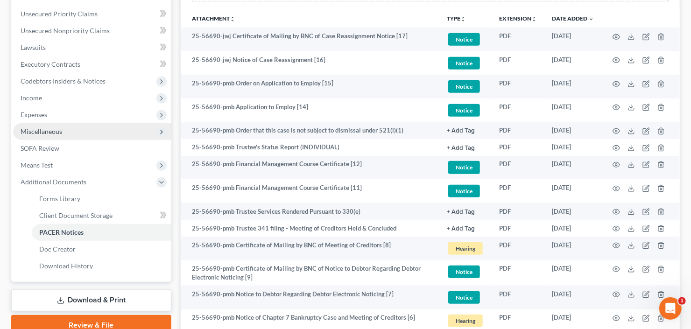
click at [57, 135] on span "Miscellaneous" at bounding box center [92, 131] width 158 height 17
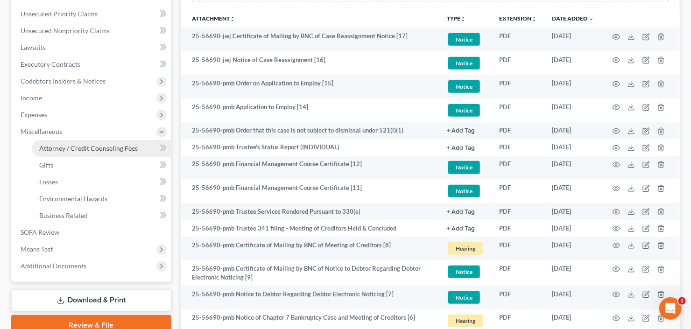
click at [71, 149] on span "Attorney / Credit Counseling Fees" at bounding box center [88, 148] width 99 height 8
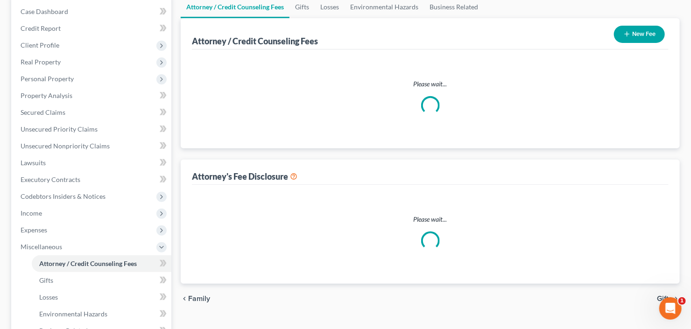
scroll to position [5, 0]
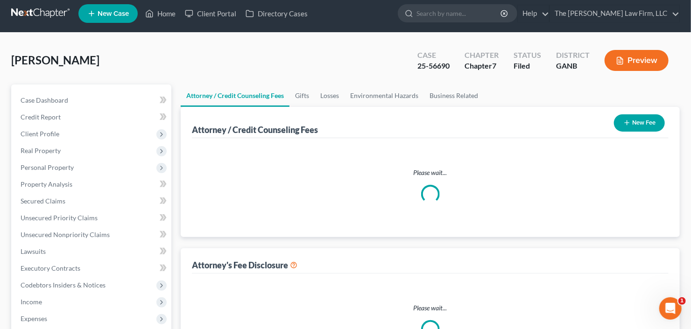
select select "3"
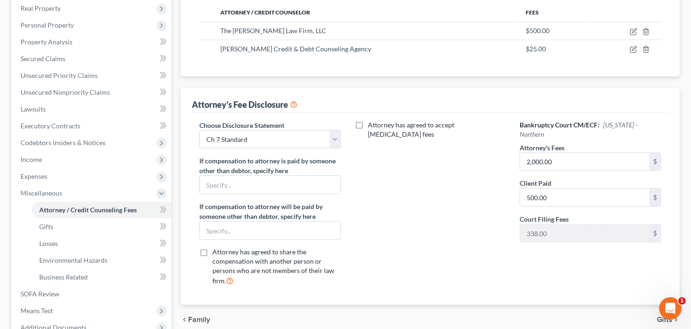
scroll to position [0, 0]
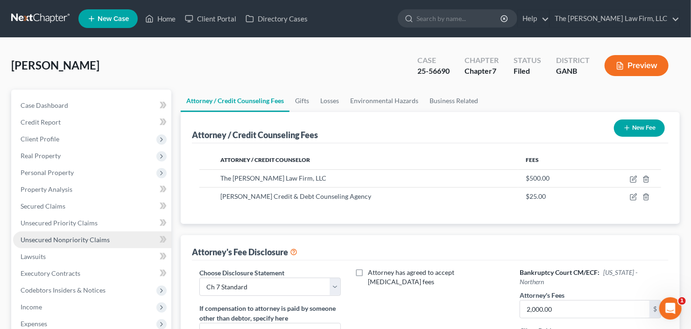
drag, startPoint x: 58, startPoint y: 238, endPoint x: 63, endPoint y: 237, distance: 4.8
click at [58, 238] on span "Unsecured Nonpriority Claims" at bounding box center [65, 240] width 89 height 8
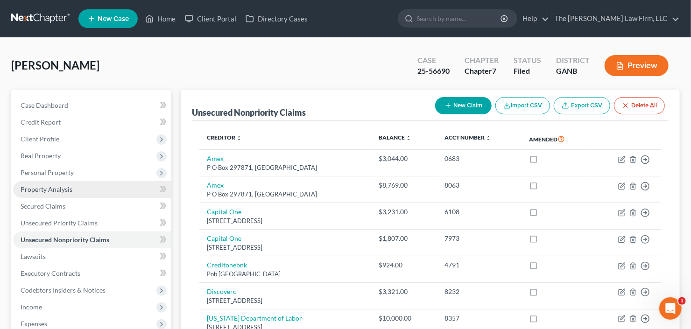
scroll to position [149, 0]
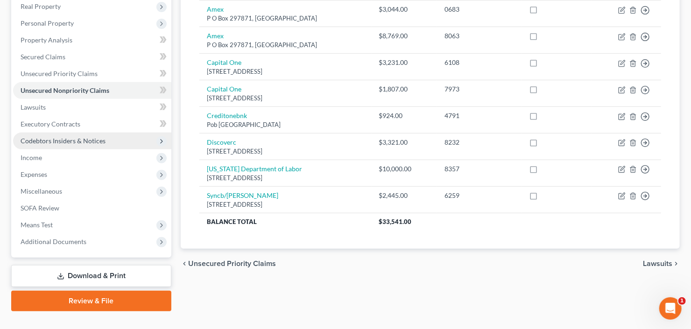
click at [66, 141] on span "Codebtors Insiders & Notices" at bounding box center [63, 141] width 85 height 8
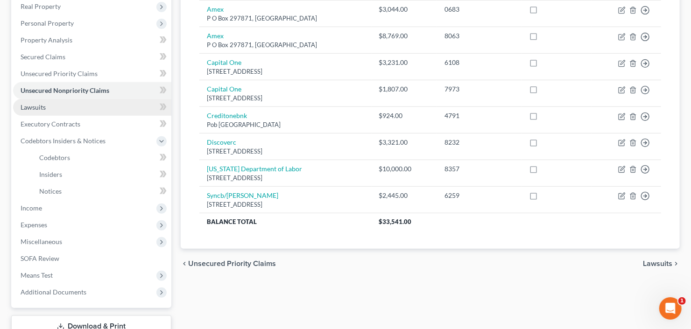
click at [51, 107] on link "Lawsuits" at bounding box center [92, 107] width 158 height 17
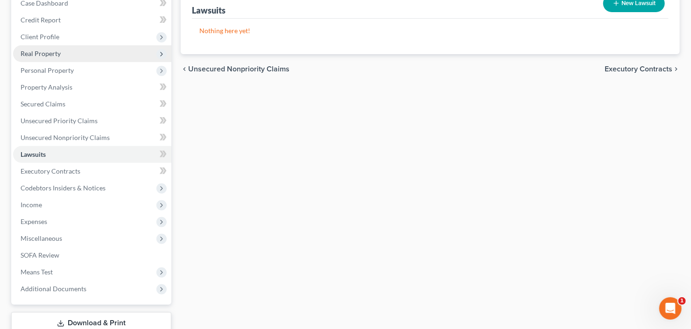
scroll to position [112, 0]
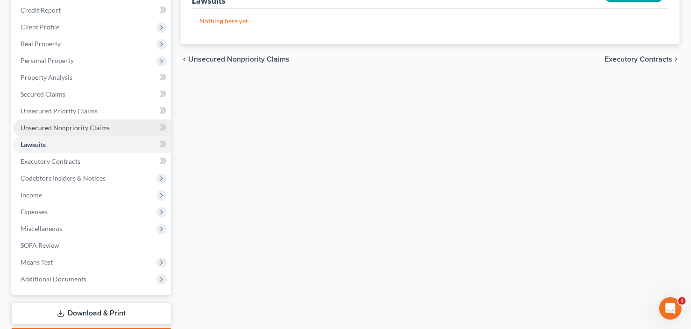
click at [82, 126] on span "Unsecured Nonpriority Claims" at bounding box center [65, 128] width 89 height 8
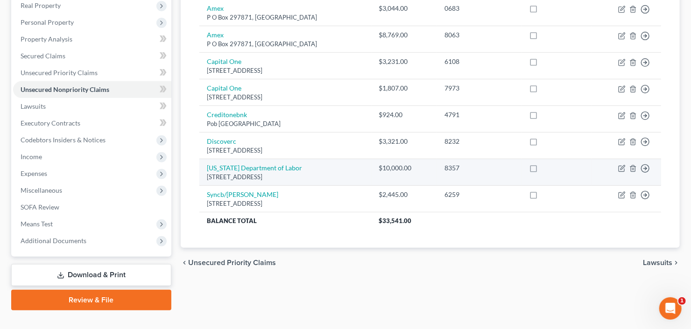
scroll to position [165, 0]
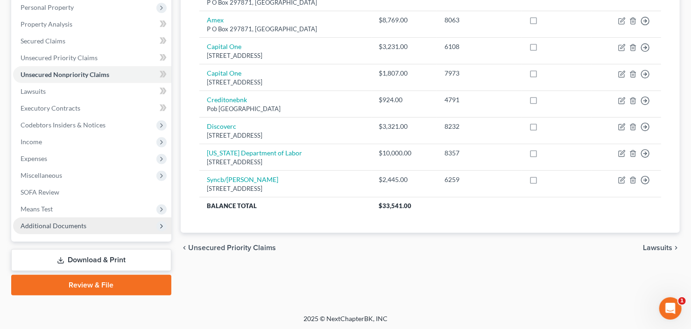
click at [45, 231] on span "Additional Documents" at bounding box center [92, 226] width 158 height 17
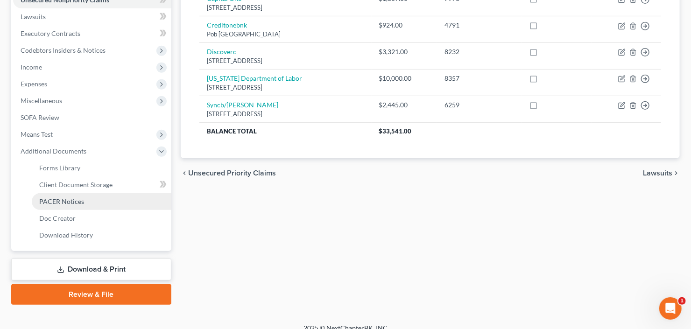
click at [57, 204] on span "PACER Notices" at bounding box center [61, 202] width 45 height 8
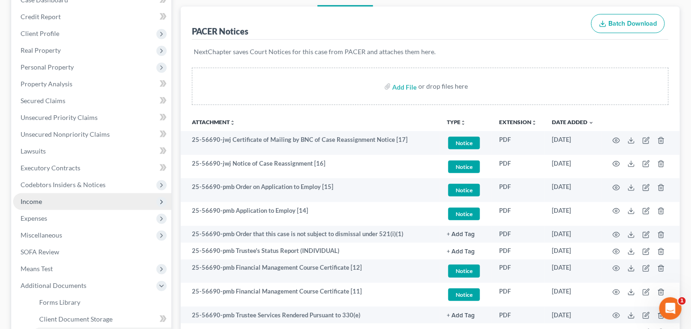
scroll to position [112, 0]
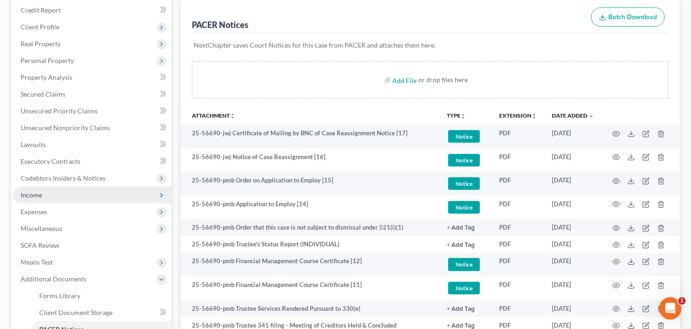
click at [42, 200] on span "Income" at bounding box center [92, 195] width 158 height 17
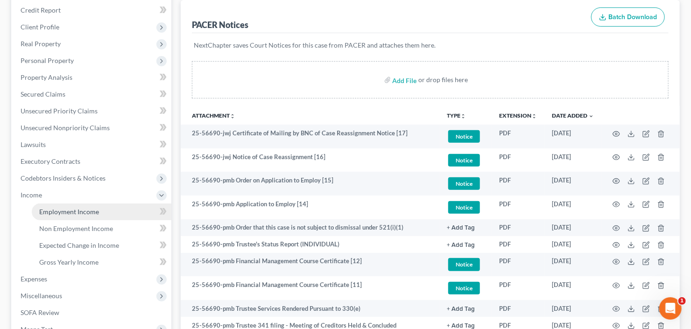
click at [68, 210] on span "Employment Income" at bounding box center [69, 212] width 60 height 8
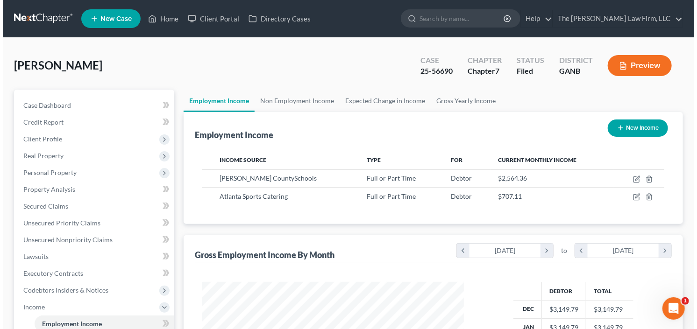
scroll to position [167, 280]
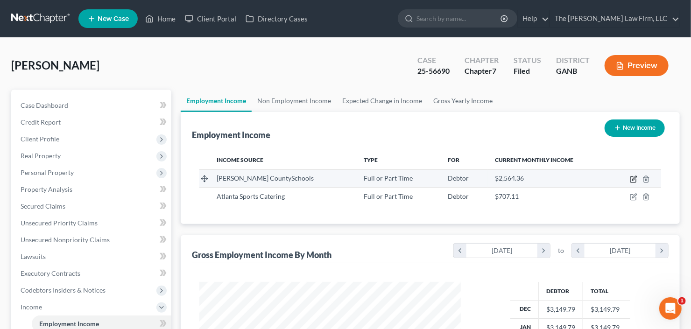
click at [632, 178] on icon "button" at bounding box center [633, 179] width 7 height 7
select select "0"
select select "10"
select select "1"
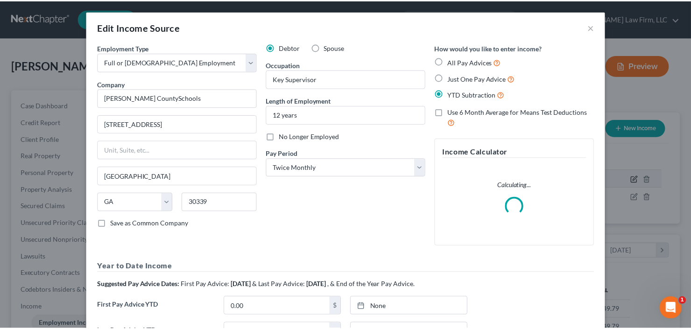
scroll to position [167, 283]
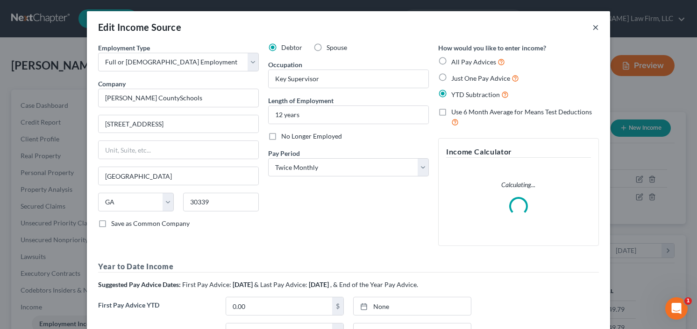
click at [592, 25] on button "×" at bounding box center [595, 26] width 7 height 11
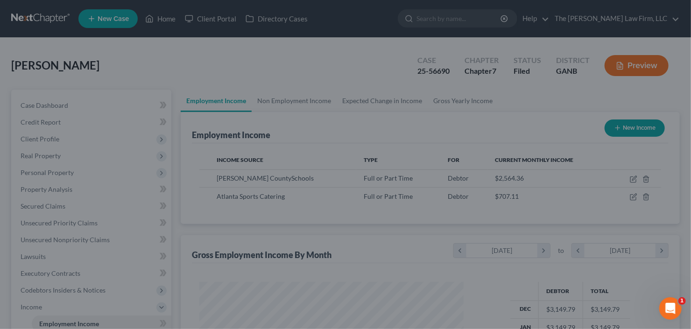
scroll to position [466949, 466835]
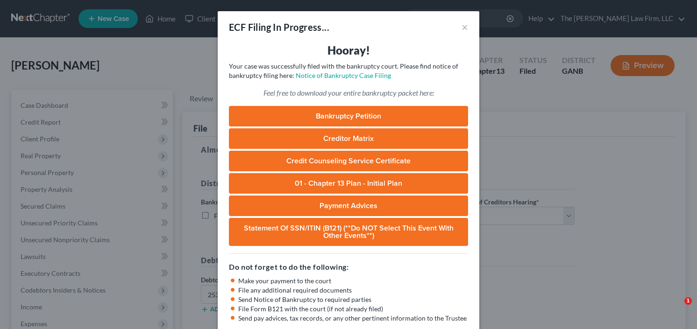
select select "0"
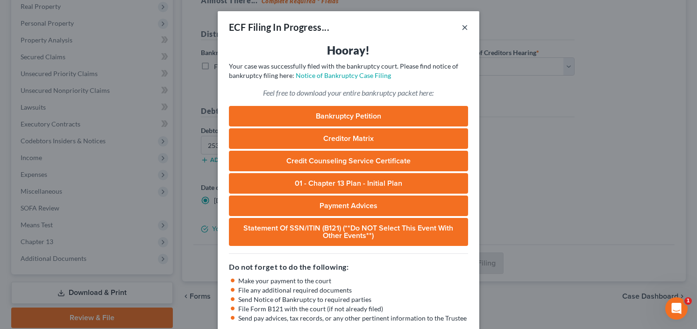
click at [462, 28] on button "×" at bounding box center [465, 26] width 7 height 11
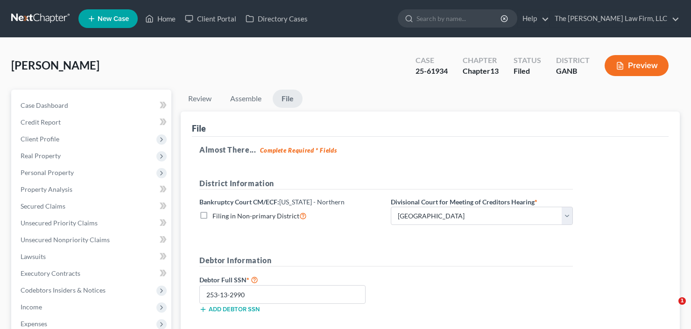
select select "0"
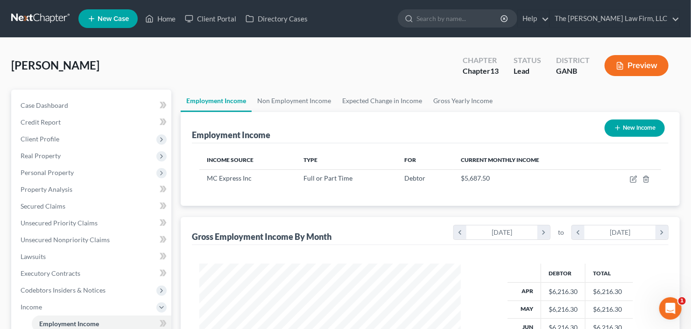
scroll to position [167, 280]
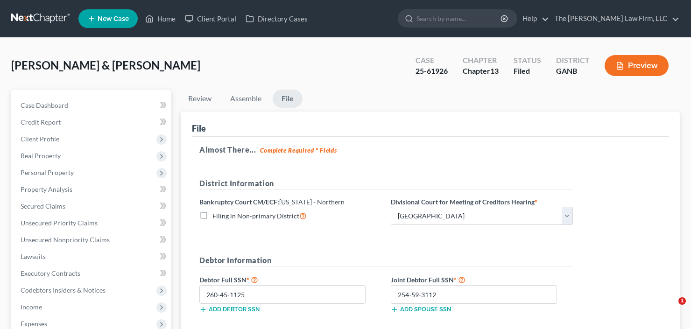
select select "0"
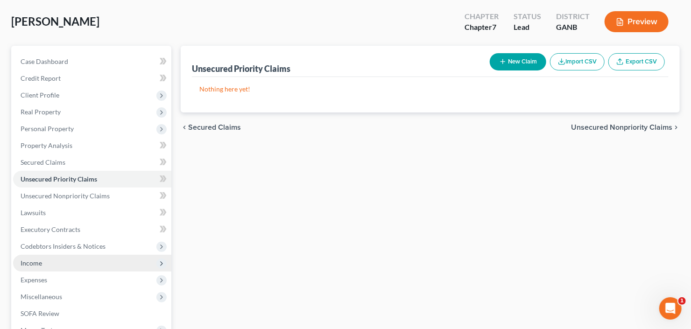
scroll to position [149, 0]
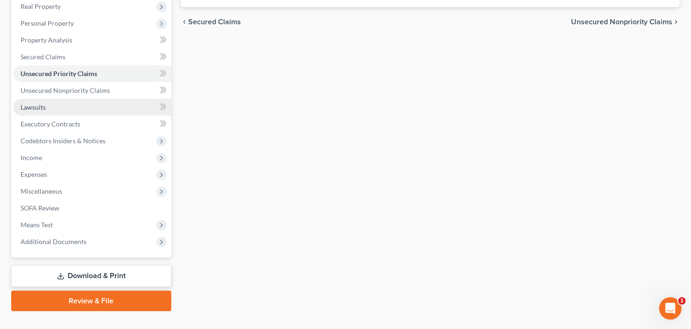
click at [68, 105] on link "Lawsuits" at bounding box center [92, 107] width 158 height 17
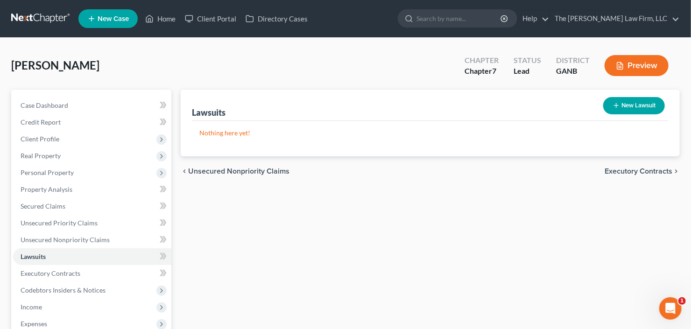
click at [621, 103] on button "New Lawsuit" at bounding box center [635, 105] width 62 height 17
select select "0"
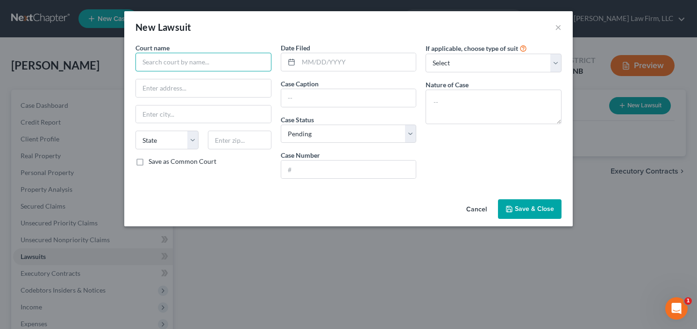
click at [199, 57] on input "text" at bounding box center [203, 62] width 136 height 19
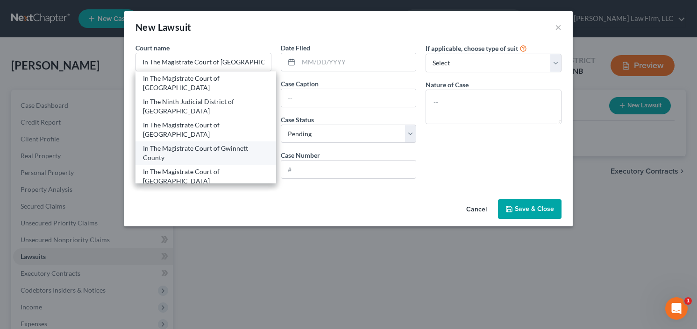
click at [192, 144] on div "In The Magistrate Court of Gwinnett County" at bounding box center [206, 153] width 126 height 19
type input "In The Magistrate Court of Gwinnett County"
type input "[STREET_ADDRESS][PERSON_NAME]"
type input "[GEOGRAPHIC_DATA]"
select select "10"
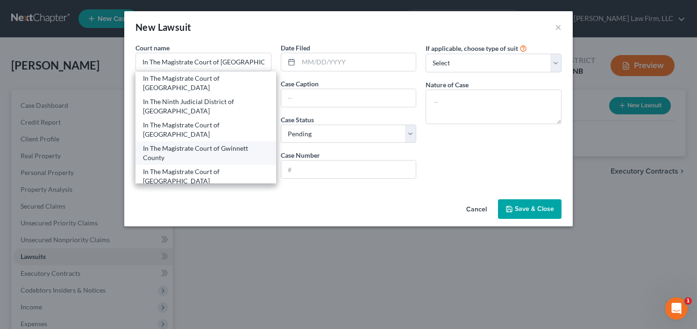
type input "30046"
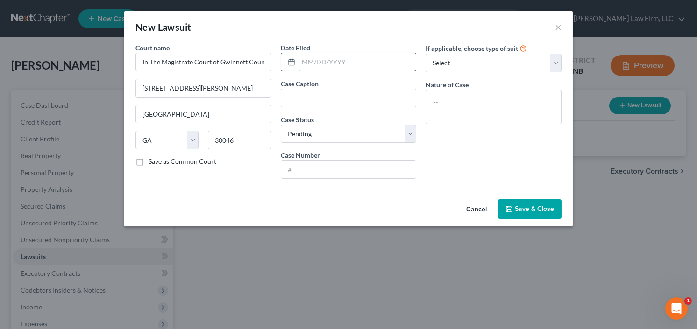
click at [353, 65] on input "text" at bounding box center [357, 62] width 118 height 18
type input "[DATE]"
click at [341, 96] on input "text" at bounding box center [348, 98] width 135 height 18
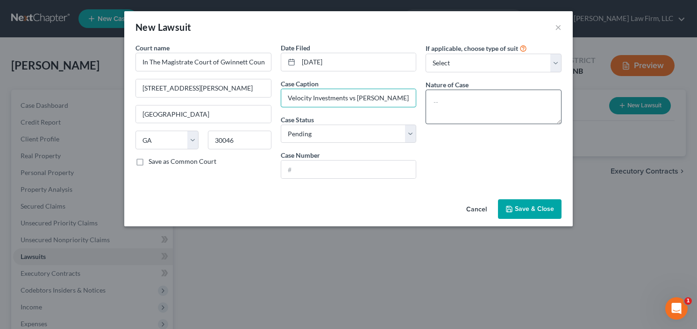
type input "Velocity Investments vs [PERSON_NAME]"
click at [463, 102] on textarea at bounding box center [494, 107] width 136 height 35
type textarea "garnishment"
click at [534, 220] on div "Cancel Save & Close" at bounding box center [348, 211] width 448 height 31
click at [534, 213] on button "Save & Close" at bounding box center [530, 209] width 64 height 20
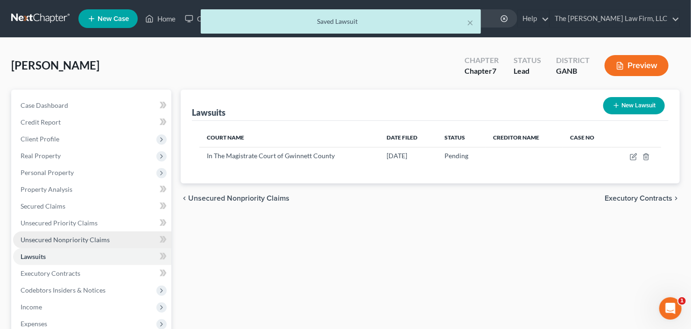
click at [66, 239] on span "Unsecured Nonpriority Claims" at bounding box center [65, 240] width 89 height 8
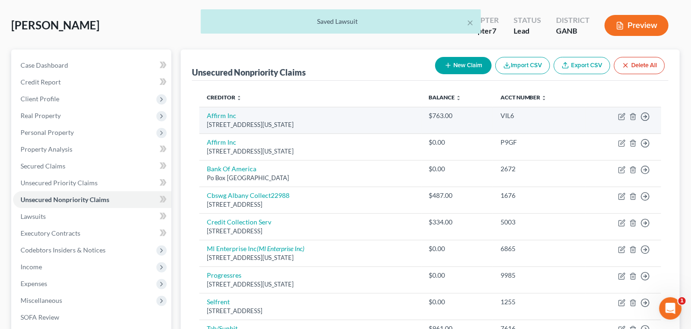
scroll to position [75, 0]
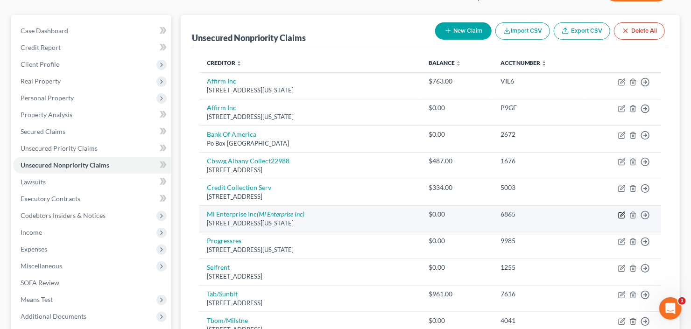
click at [623, 214] on icon "button" at bounding box center [621, 215] width 7 height 7
select select "35"
select select "0"
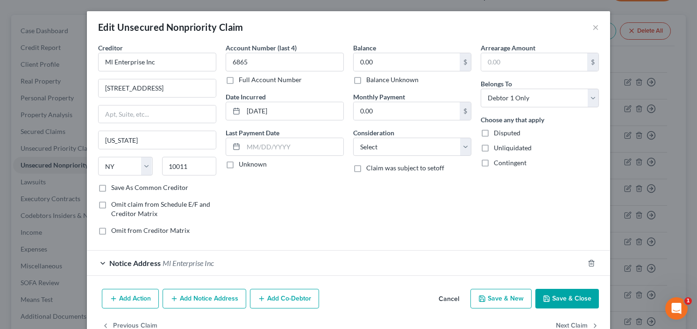
click at [591, 256] on div at bounding box center [597, 263] width 26 height 15
click at [588, 261] on icon "button" at bounding box center [591, 263] width 7 height 7
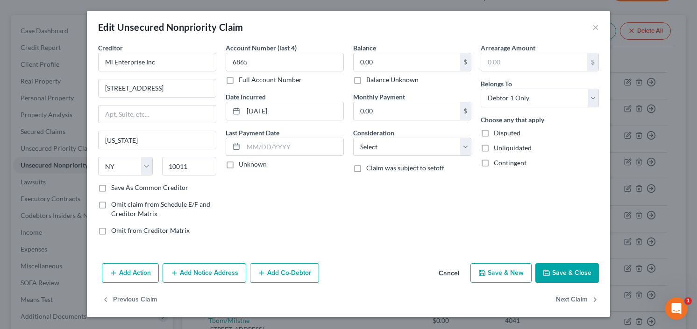
click at [566, 286] on div "Add Action Add Notice Address Add Co-Debtor Cancel Save & New Save & Close" at bounding box center [348, 275] width 523 height 31
click at [569, 278] on button "Save & Close" at bounding box center [567, 273] width 64 height 20
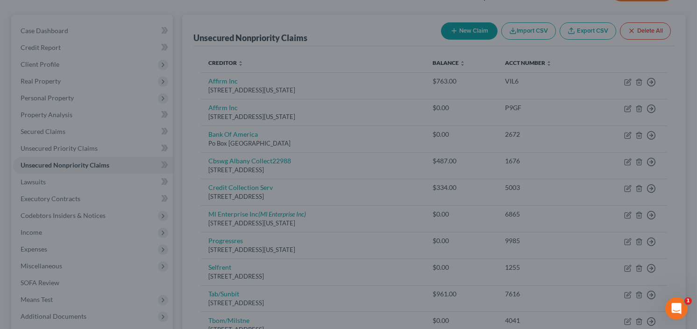
type input "0"
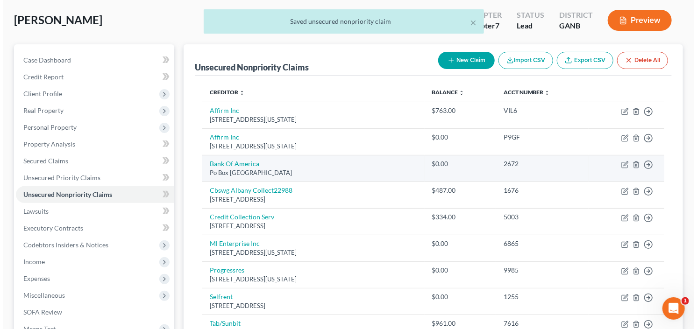
scroll to position [0, 0]
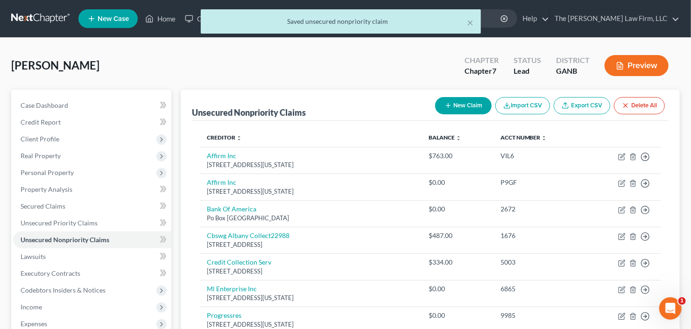
click at [455, 102] on button "New Claim" at bounding box center [463, 105] width 57 height 17
select select "0"
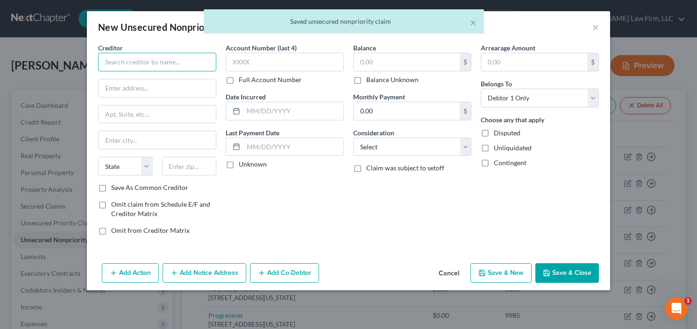
click at [141, 62] on input "text" at bounding box center [157, 62] width 118 height 19
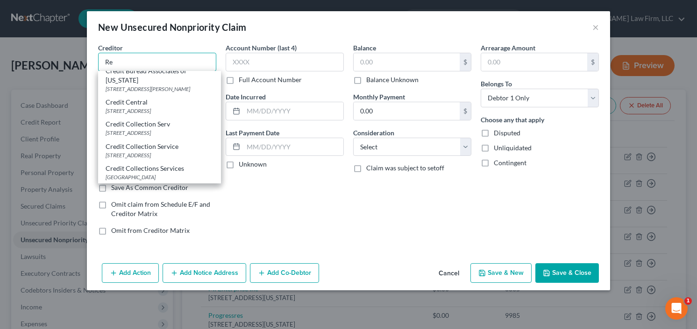
scroll to position [1275, 0]
type input "Re"
click at [433, 265] on button "Cancel" at bounding box center [449, 273] width 36 height 19
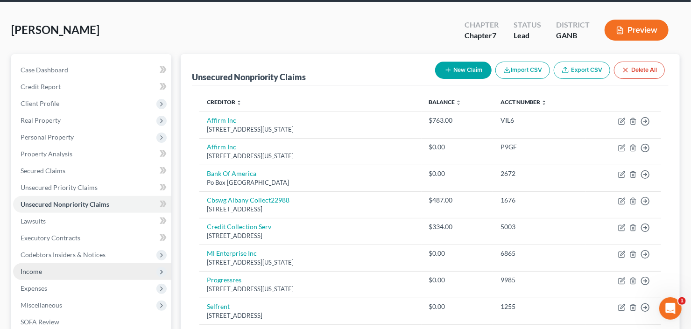
scroll to position [75, 0]
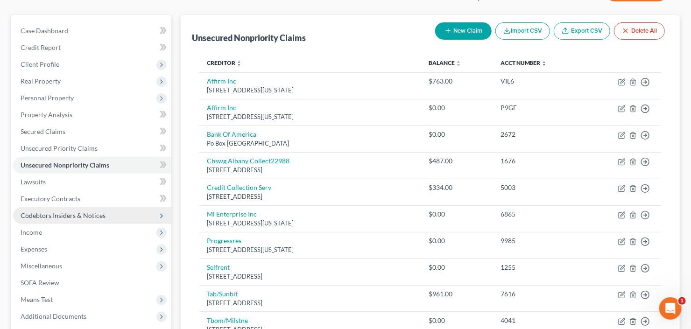
drag, startPoint x: 65, startPoint y: 216, endPoint x: 72, endPoint y: 213, distance: 8.0
click at [65, 216] on span "Codebtors Insiders & Notices" at bounding box center [63, 216] width 85 height 8
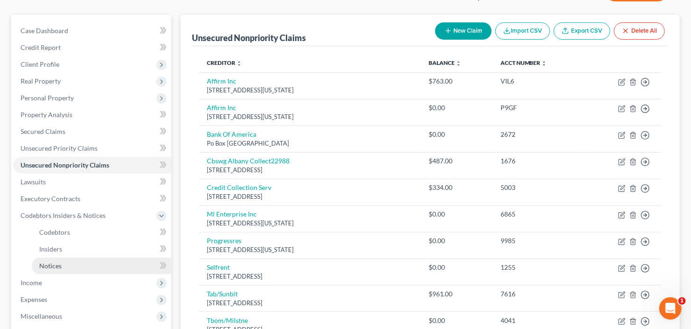
click at [82, 266] on link "Notices" at bounding box center [102, 266] width 140 height 17
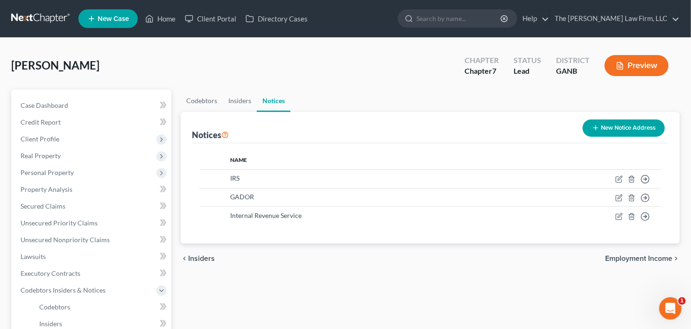
click at [609, 128] on button "New Notice Address" at bounding box center [624, 128] width 82 height 17
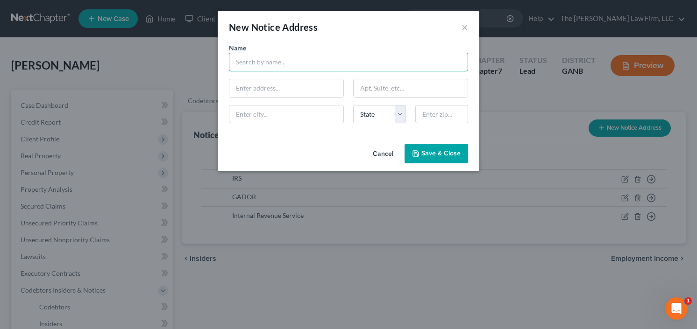
click at [273, 58] on input "text" at bounding box center [348, 62] width 239 height 19
click at [299, 61] on input "[PERSON_NAME]" at bounding box center [348, 62] width 239 height 19
type input "[PERSON_NAME] and [PERSON_NAME]"
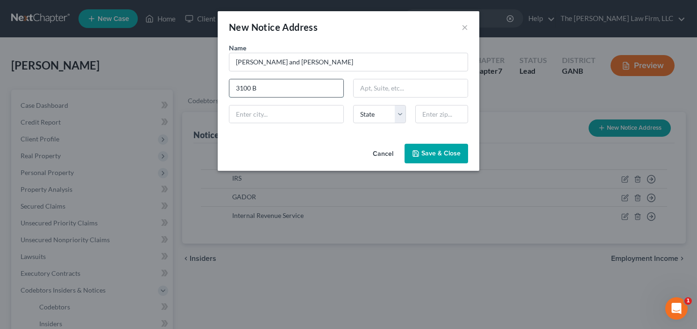
type input "[STREET_ADDRESS]"
click at [433, 118] on input "text" at bounding box center [441, 114] width 53 height 19
type input "30096"
type input "Duluth"
select select "10"
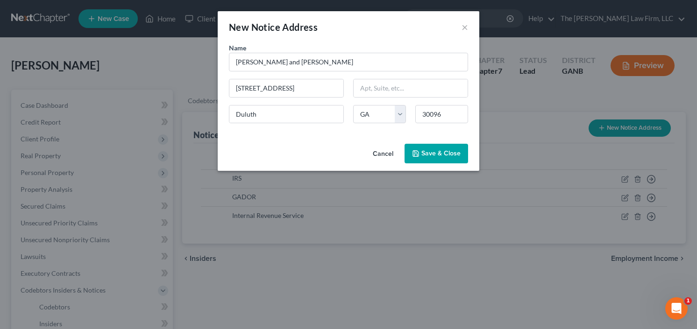
click at [443, 154] on span "Save & Close" at bounding box center [440, 153] width 39 height 8
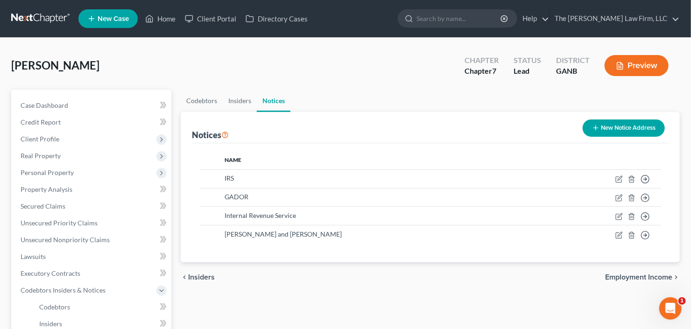
scroll to position [112, 0]
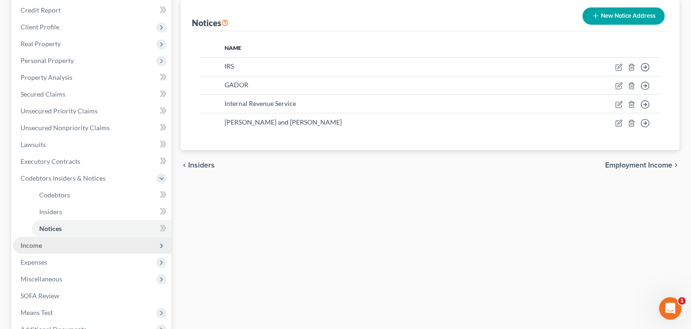
click at [62, 242] on span "Income" at bounding box center [92, 245] width 158 height 17
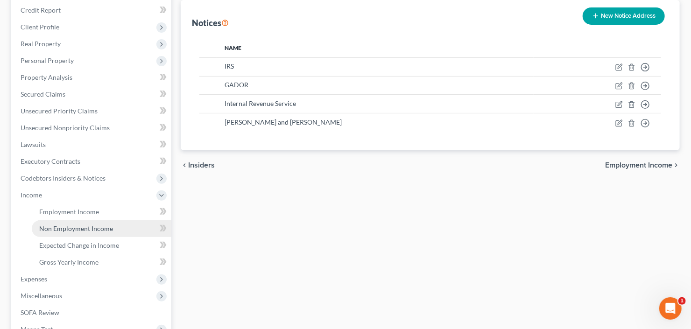
click at [77, 231] on span "Non Employment Income" at bounding box center [76, 229] width 74 height 8
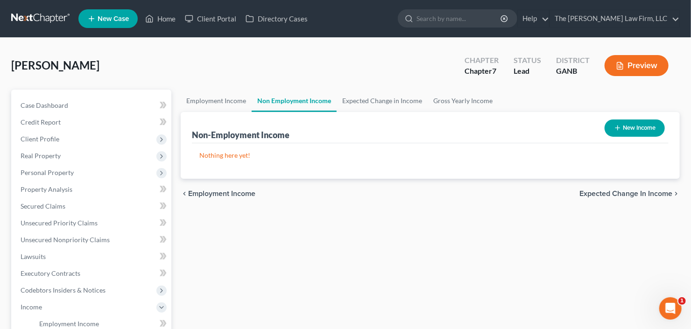
click at [626, 130] on button "New Income" at bounding box center [635, 128] width 60 height 17
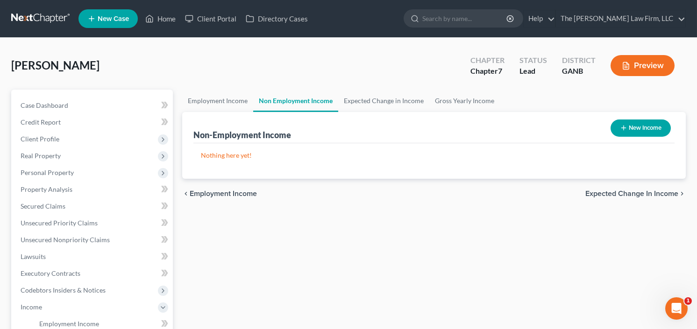
select select "0"
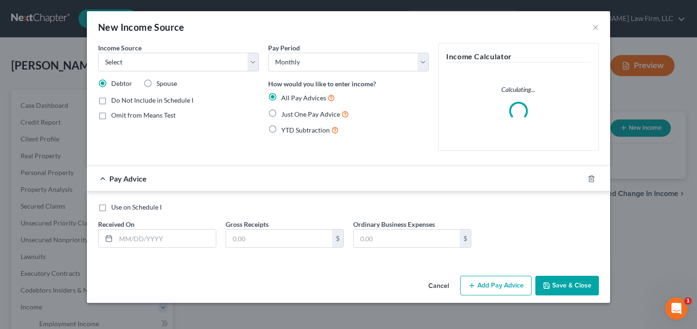
click at [156, 83] on label "Spouse" at bounding box center [166, 83] width 21 height 9
click at [160, 83] on input "Spouse" at bounding box center [163, 82] width 6 height 6
radio input "true"
click at [169, 62] on select "Select Unemployment Disability (from employer) Pension Retirement Social Securi…" at bounding box center [178, 62] width 161 height 19
select select "13"
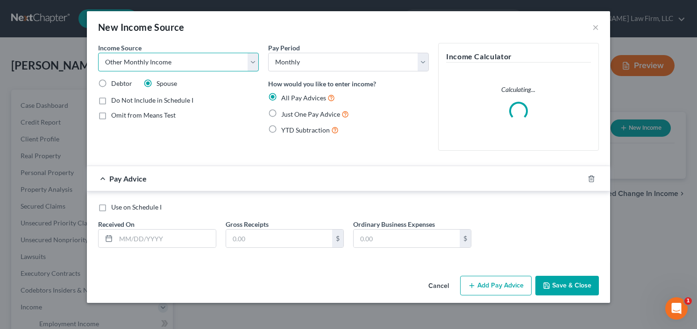
click at [98, 53] on select "Select Unemployment Disability (from employer) Pension Retirement Social Securi…" at bounding box center [178, 62] width 161 height 19
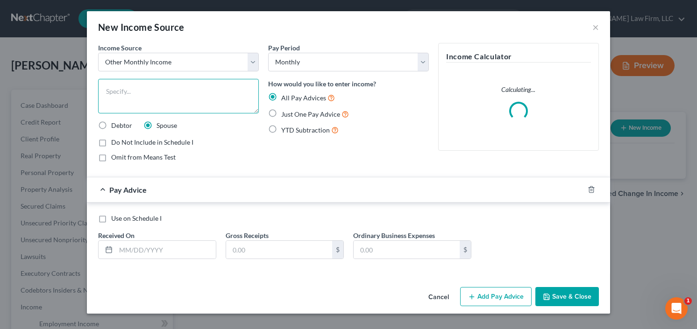
click at [177, 92] on textarea at bounding box center [178, 96] width 161 height 35
type textarea "Prior Job"
click at [283, 127] on span "YTD Subtraction" at bounding box center [305, 130] width 49 height 8
click at [285, 127] on input "YTD Subtraction" at bounding box center [288, 128] width 6 height 6
radio input "true"
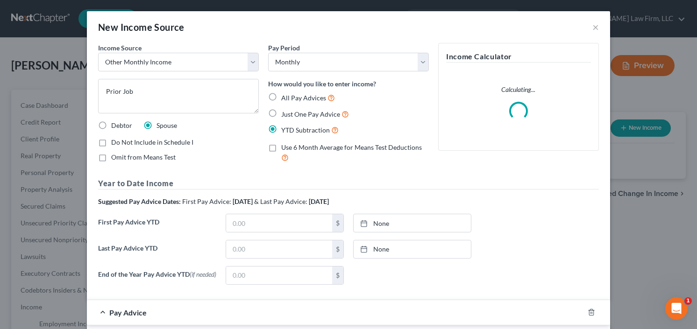
click at [281, 129] on label "YTD Subtraction" at bounding box center [309, 130] width 57 height 11
click at [285, 129] on input "YTD Subtraction" at bounding box center [288, 128] width 6 height 6
click at [245, 241] on input "text" at bounding box center [279, 250] width 106 height 18
type input "7,191.10"
click at [111, 139] on span "Do Not Include in Schedule I" at bounding box center [152, 142] width 82 height 8
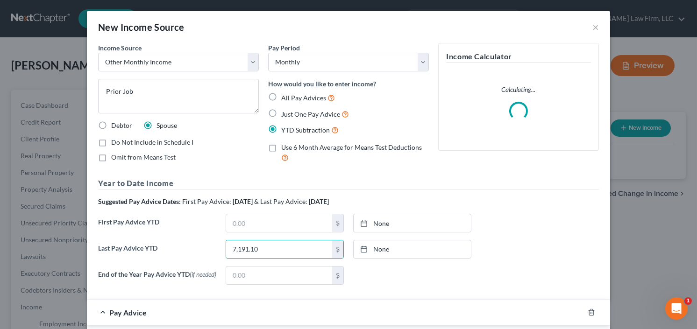
click at [115, 139] on input "Do Not Include in Schedule I" at bounding box center [118, 141] width 6 height 6
checkbox input "true"
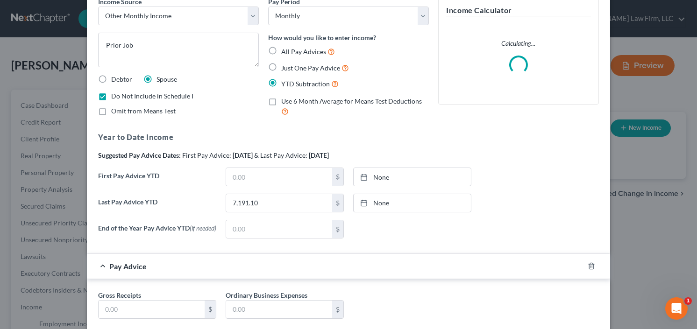
scroll to position [102, 0]
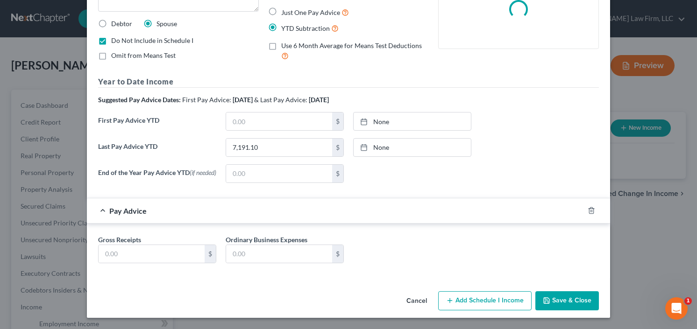
click at [572, 306] on button "Save & Close" at bounding box center [567, 301] width 64 height 20
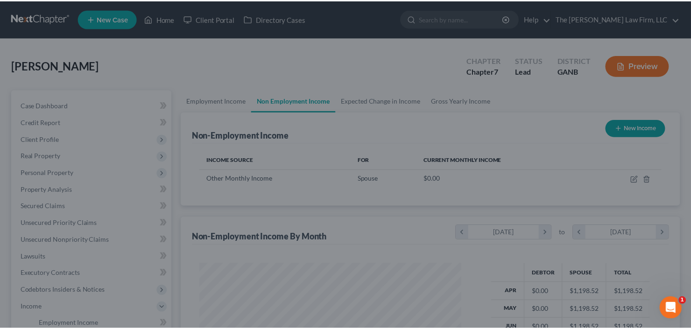
scroll to position [167, 280]
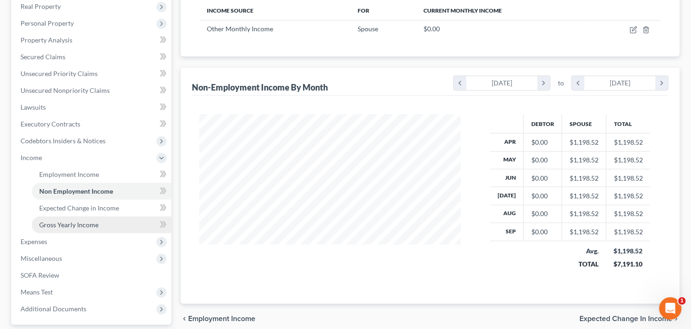
click at [64, 223] on span "Gross Yearly Income" at bounding box center [68, 225] width 59 height 8
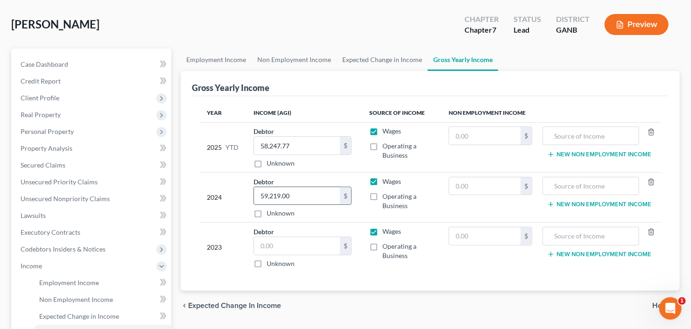
scroll to position [112, 0]
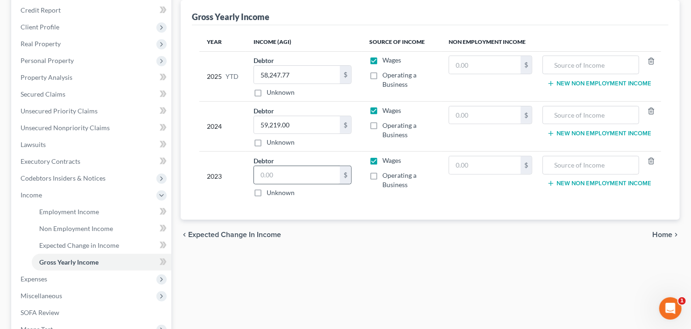
click at [279, 182] on div "$" at bounding box center [303, 175] width 98 height 19
click at [288, 172] on input "text" at bounding box center [297, 175] width 86 height 18
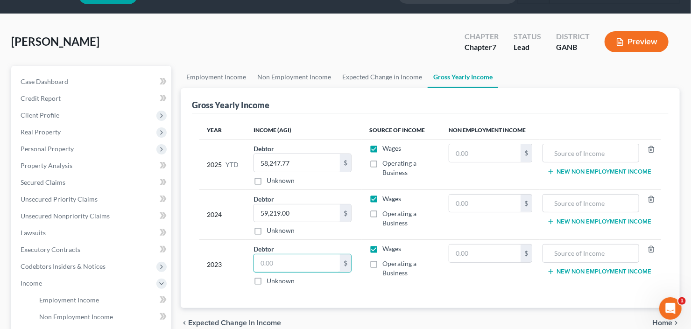
scroll to position [37, 0]
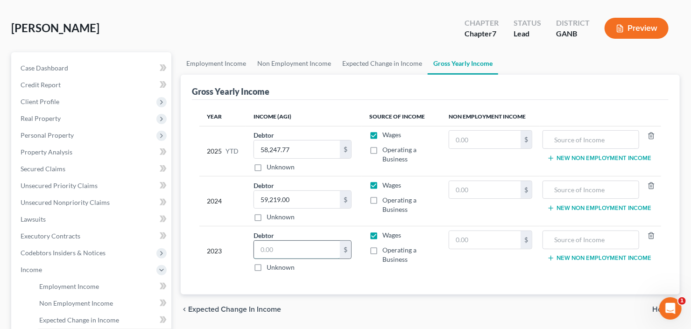
click at [279, 249] on input "text" at bounding box center [297, 250] width 86 height 18
type input "62,000.00"
click at [46, 203] on span "Unsecured Nonpriority Claims" at bounding box center [65, 203] width 89 height 8
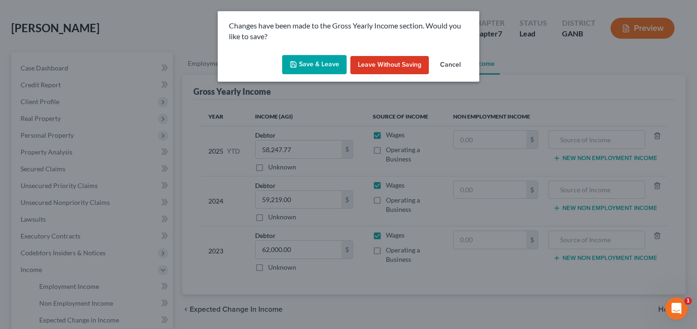
click at [300, 65] on button "Save & Leave" at bounding box center [314, 65] width 64 height 20
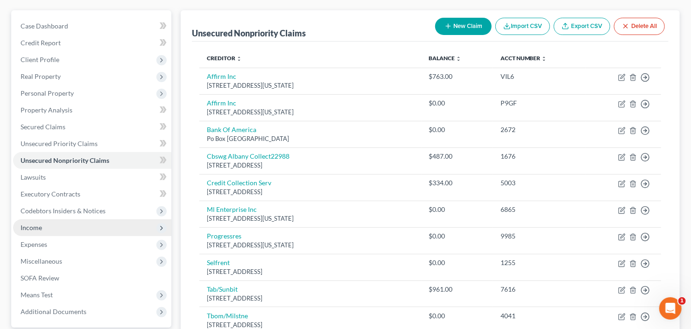
scroll to position [187, 0]
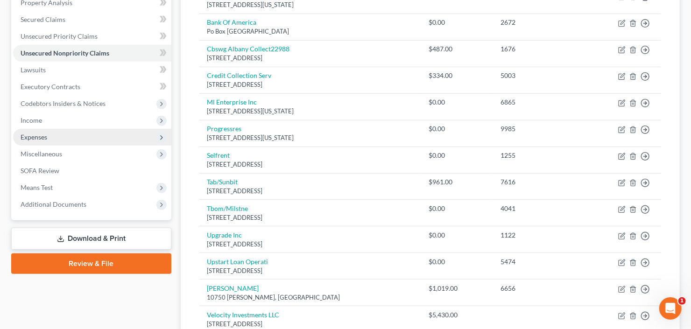
click at [54, 139] on span "Expenses" at bounding box center [92, 137] width 158 height 17
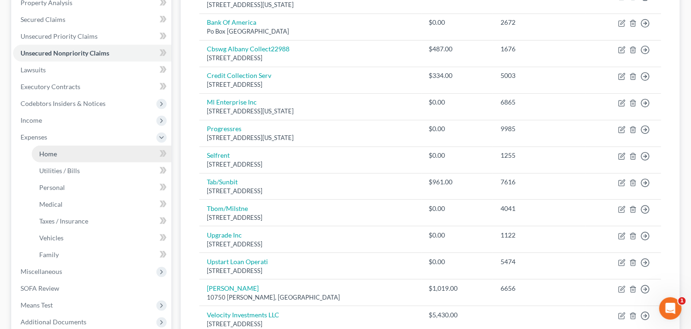
click at [61, 151] on link "Home" at bounding box center [102, 154] width 140 height 17
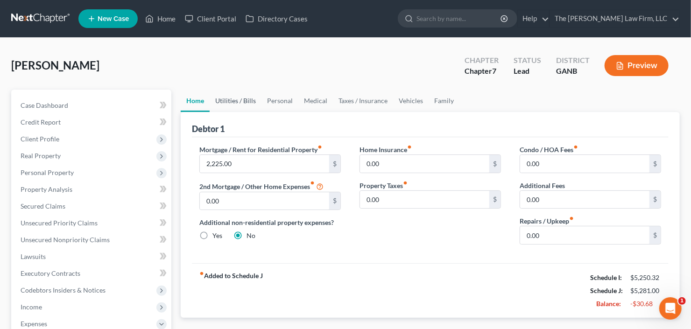
drag, startPoint x: 241, startPoint y: 99, endPoint x: 258, endPoint y: 101, distance: 17.3
click at [240, 99] on link "Utilities / Bills" at bounding box center [236, 101] width 52 height 22
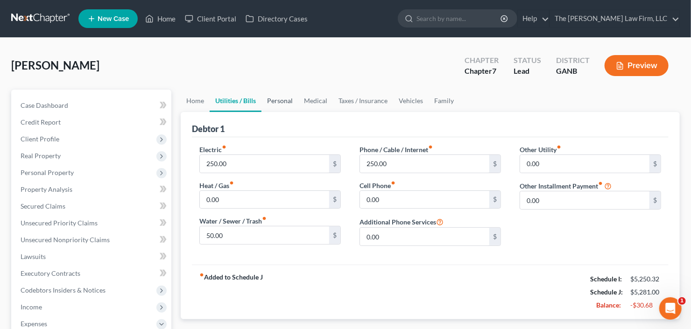
click at [280, 104] on link "Personal" at bounding box center [280, 101] width 37 height 22
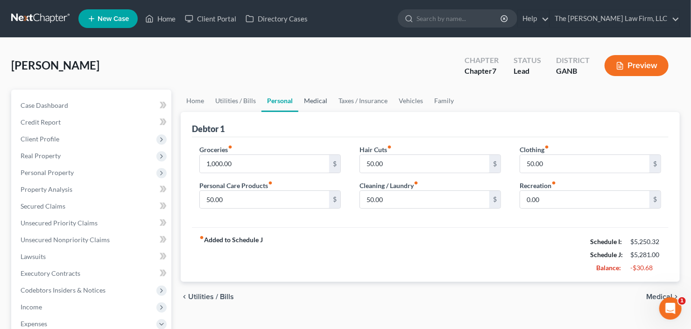
click at [306, 101] on link "Medical" at bounding box center [315, 101] width 35 height 22
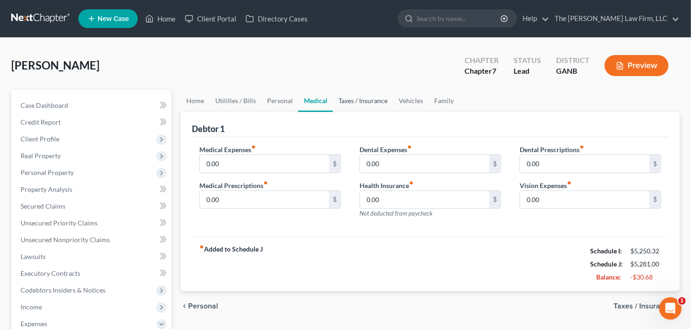
click at [355, 100] on link "Taxes / Insurance" at bounding box center [363, 101] width 60 height 22
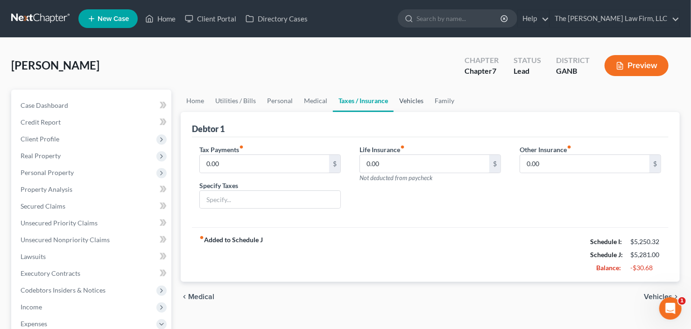
click at [405, 95] on link "Vehicles" at bounding box center [412, 101] width 36 height 22
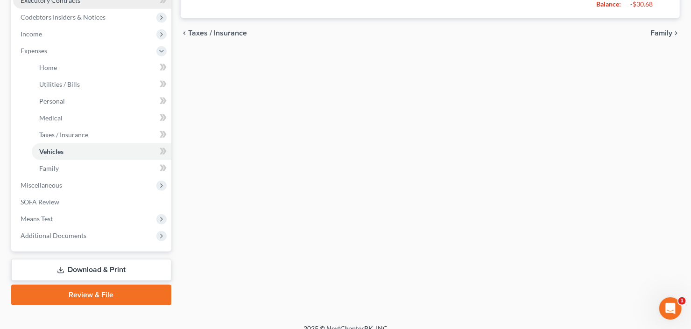
scroll to position [284, 0]
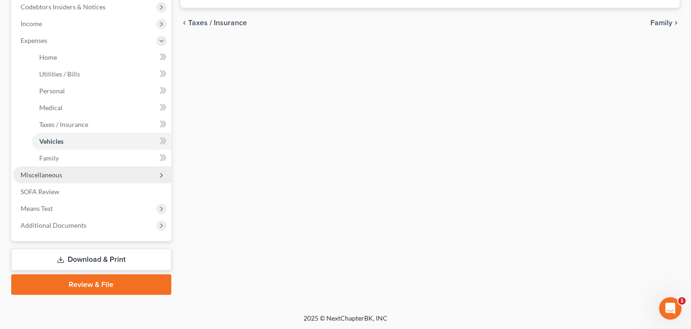
click at [78, 170] on span "Miscellaneous" at bounding box center [92, 175] width 158 height 17
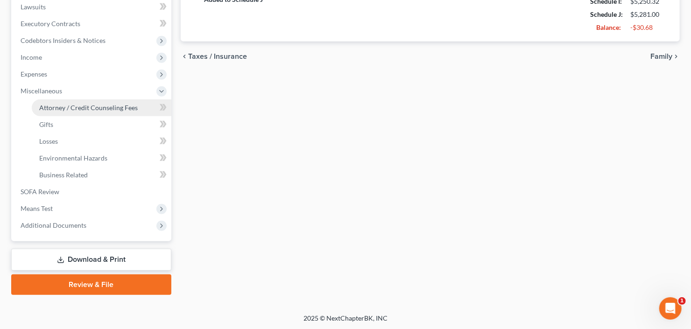
click at [91, 113] on link "Attorney / Credit Counseling Fees" at bounding box center [102, 107] width 140 height 17
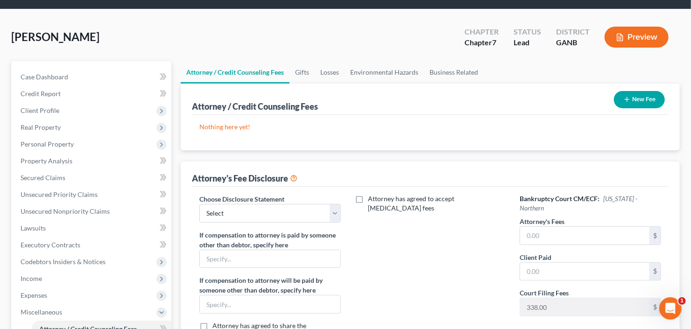
scroll to position [75, 0]
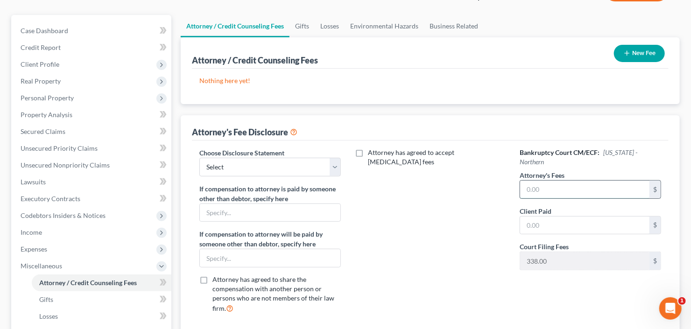
click at [546, 181] on input "text" at bounding box center [584, 190] width 129 height 18
type input "1,900"
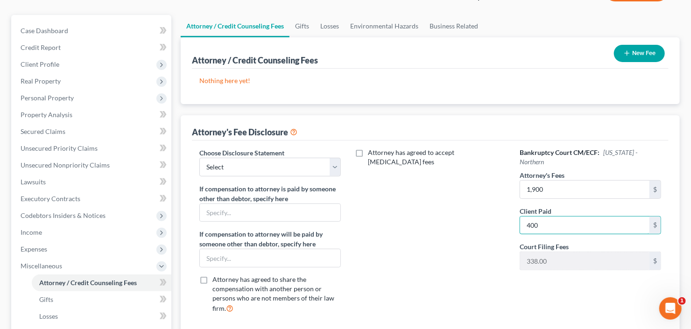
type input "400"
click at [166, 170] on icon at bounding box center [163, 165] width 7 height 12
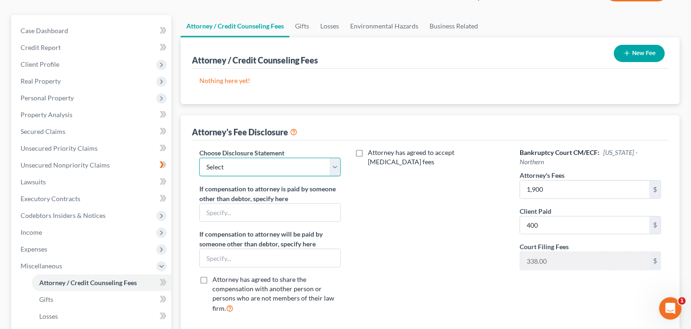
click at [242, 165] on select "Select Advanced Fee 13 Joint Hourly fee agreement Chapter 13 Advance Fee Ch 7 S…" at bounding box center [270, 167] width 142 height 19
select select "3"
click at [199, 158] on select "Select Advanced Fee 13 Joint Hourly fee agreement Chapter 13 Advance Fee Ch 7 S…" at bounding box center [270, 167] width 142 height 19
click at [636, 52] on button "New Fee" at bounding box center [639, 53] width 51 height 17
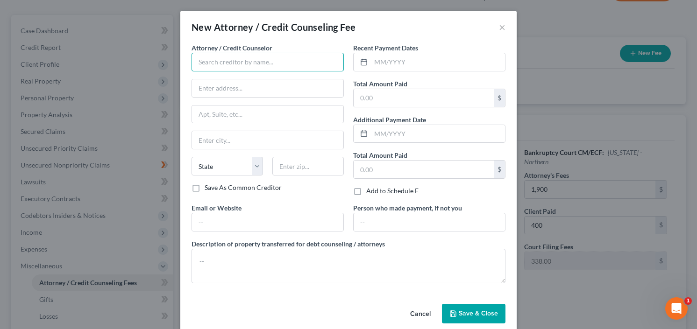
click at [247, 63] on input "text" at bounding box center [268, 62] width 152 height 19
type input "z"
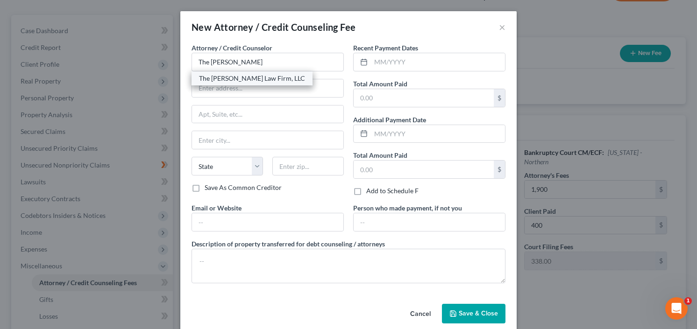
click at [247, 77] on div "The [PERSON_NAME] Law Firm, LLC" at bounding box center [252, 78] width 106 height 9
type input "The [PERSON_NAME] Law Firm, LLC"
type input "[STREET_ADDRESS]"
type input "[GEOGRAPHIC_DATA]"
select select "10"
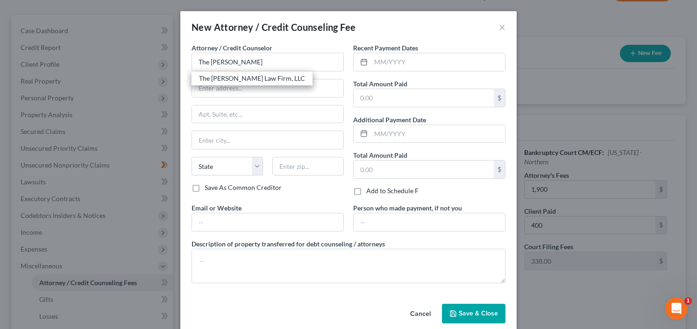
type input "30342"
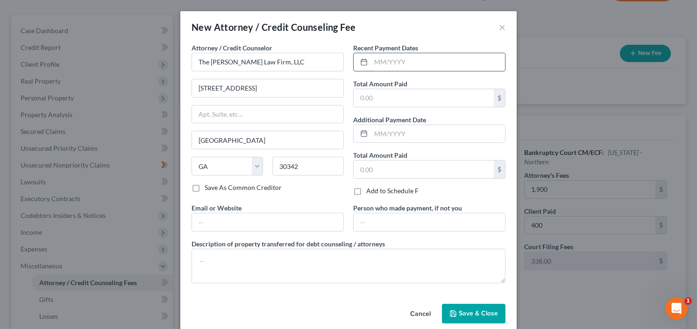
click at [401, 61] on input "text" at bounding box center [438, 62] width 134 height 18
type input "10/25"
drag, startPoint x: 399, startPoint y: 83, endPoint x: 396, endPoint y: 88, distance: 5.9
click at [398, 85] on label "Total Amount Paid" at bounding box center [380, 84] width 54 height 10
click at [396, 89] on div "$" at bounding box center [429, 98] width 152 height 19
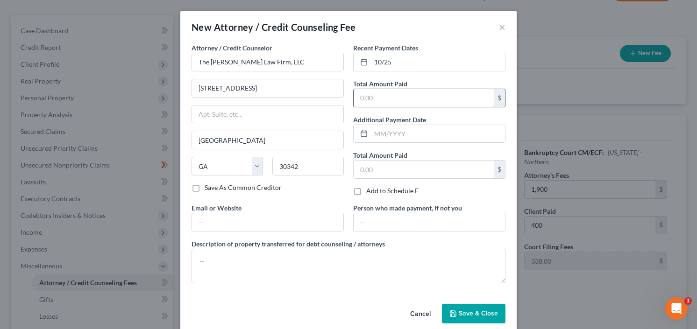
click at [395, 92] on input "text" at bounding box center [424, 98] width 140 height 18
type input "400"
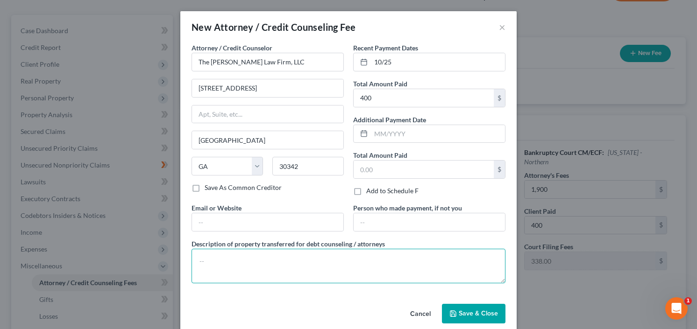
click at [316, 257] on textarea at bounding box center [349, 266] width 314 height 35
type textarea "[MEDICAL_DATA]"
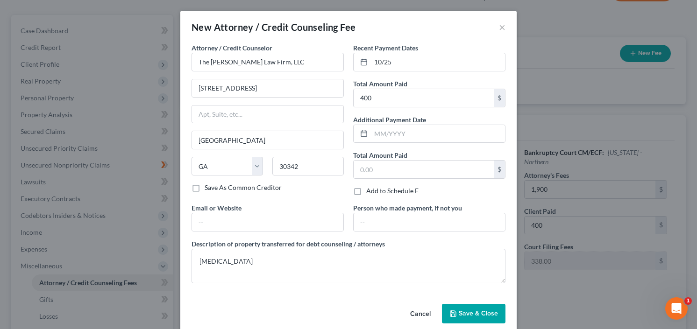
click at [476, 305] on button "Save & Close" at bounding box center [474, 314] width 64 height 20
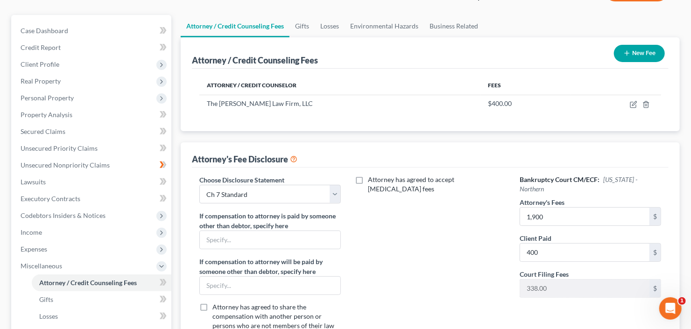
click at [645, 54] on button "New Fee" at bounding box center [639, 53] width 51 height 17
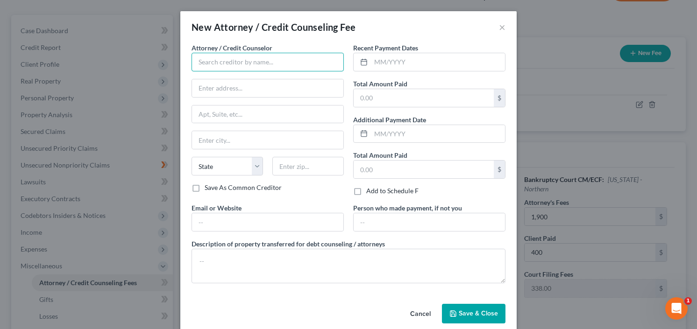
click at [222, 59] on input "text" at bounding box center [268, 62] width 152 height 19
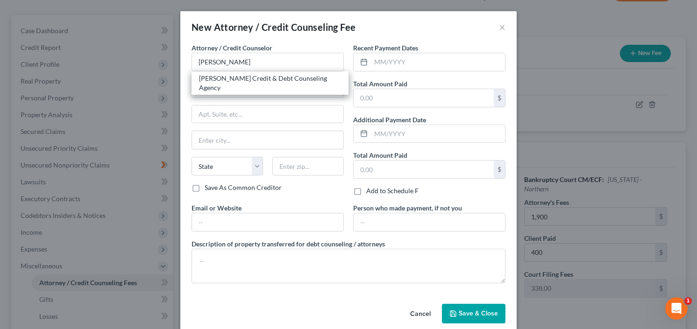
drag, startPoint x: 233, startPoint y: 73, endPoint x: 299, endPoint y: 74, distance: 66.3
click at [233, 72] on div "[PERSON_NAME] Credit & Debt Counseling Agency" at bounding box center [270, 82] width 157 height 23
type input "[PERSON_NAME] Credit & Debt Counseling Agency"
type input "[STREET_ADDRESS]"
type input "[PERSON_NAME]"
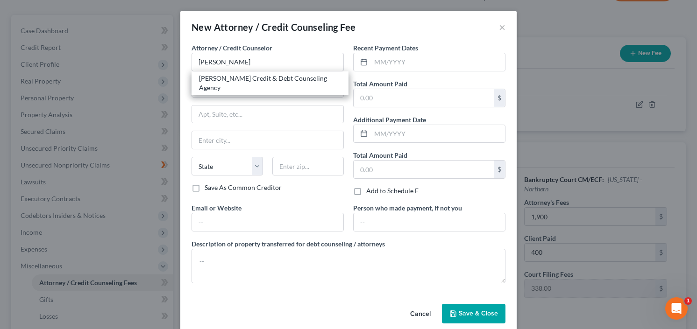
select select "43"
type input "57384"
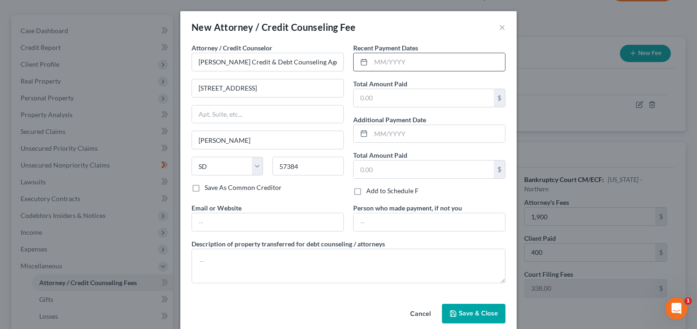
click at [398, 66] on input "text" at bounding box center [438, 62] width 134 height 18
type input "10/25"
click at [388, 99] on input "text" at bounding box center [424, 98] width 140 height 18
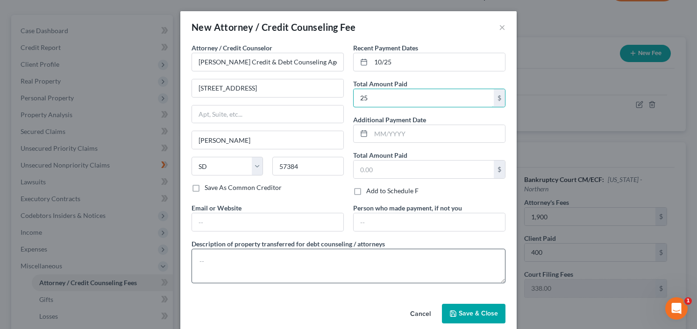
type input "25"
click at [267, 266] on textarea at bounding box center [349, 266] width 314 height 35
type textarea "r"
type textarea "credit counseling"
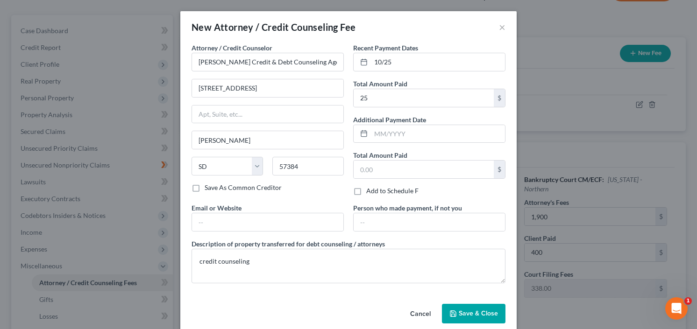
click at [461, 310] on span "Save & Close" at bounding box center [478, 314] width 39 height 8
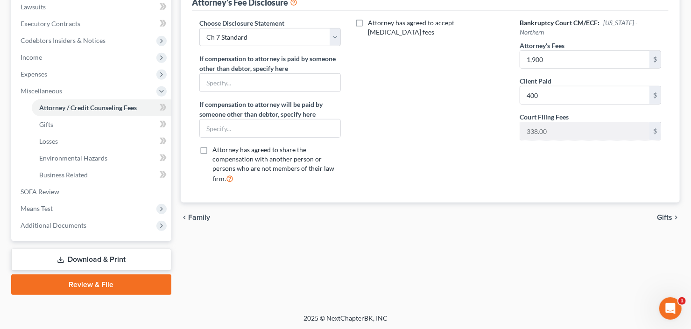
drag, startPoint x: 83, startPoint y: 262, endPoint x: 89, endPoint y: 260, distance: 6.8
click at [83, 262] on link "Download & Print" at bounding box center [91, 260] width 160 height 22
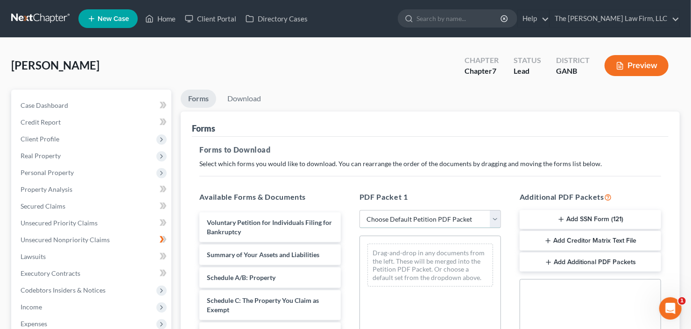
click at [418, 222] on select "Choose Default Petition PDF Packet Complete Bankruptcy Petition (all forms and …" at bounding box center [431, 219] width 142 height 19
select select "0"
click at [360, 210] on select "Choose Default Petition PDF Packet Complete Bankruptcy Petition (all forms and …" at bounding box center [431, 219] width 142 height 19
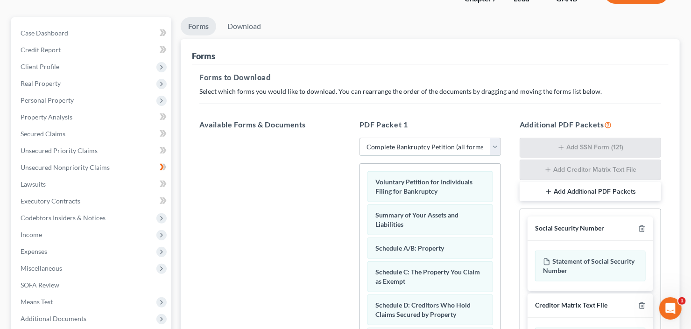
scroll to position [112, 0]
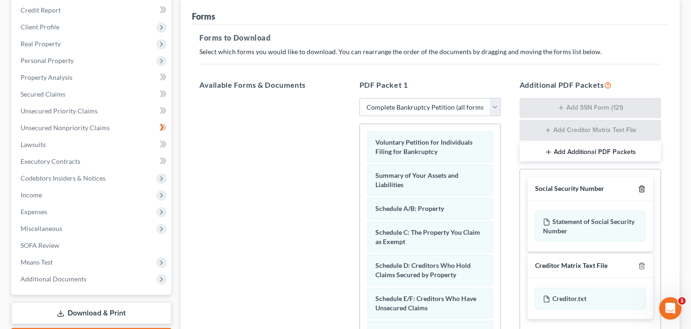
click at [644, 185] on icon "button" at bounding box center [642, 188] width 7 height 7
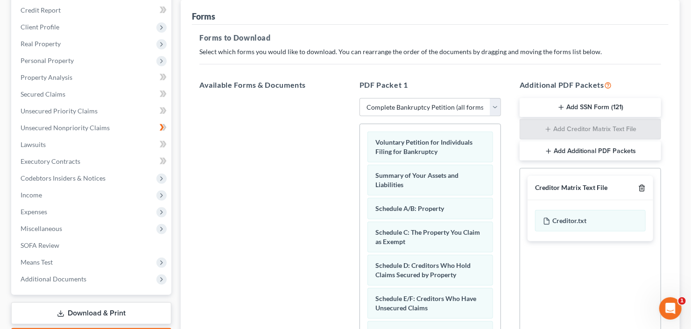
click at [644, 185] on icon "button" at bounding box center [642, 188] width 7 height 7
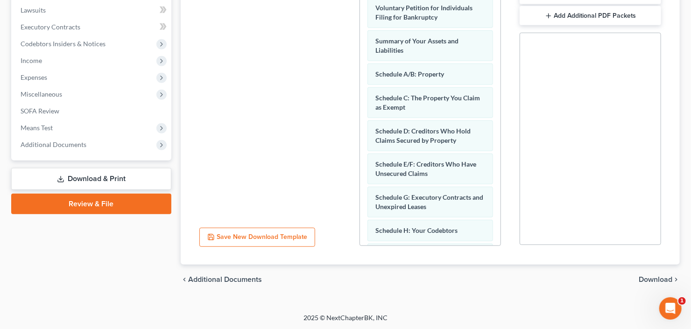
click at [663, 277] on span "Download" at bounding box center [656, 279] width 34 height 7
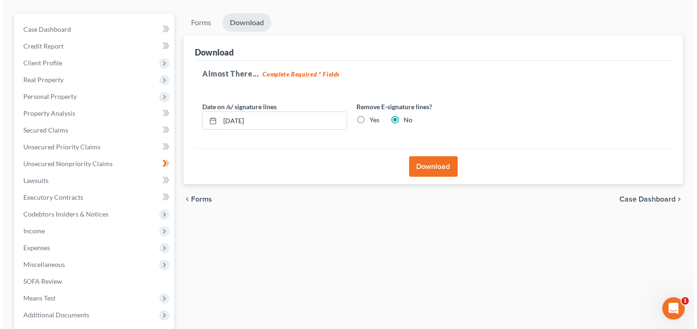
scroll to position [0, 0]
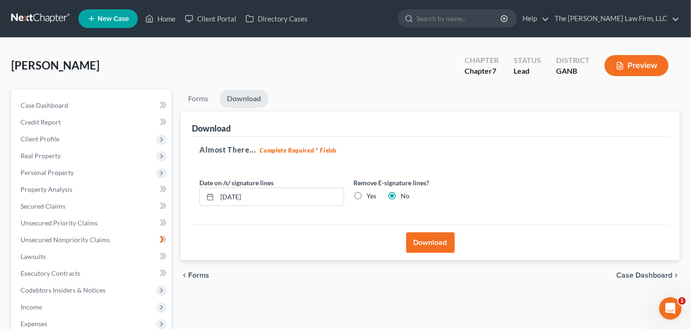
click at [429, 238] on button "Download" at bounding box center [430, 243] width 49 height 21
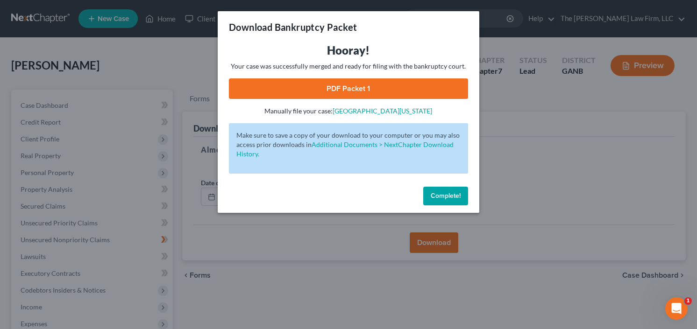
click at [380, 84] on link "PDF Packet 1" at bounding box center [348, 88] width 239 height 21
